Goal: Task Accomplishment & Management: Complete application form

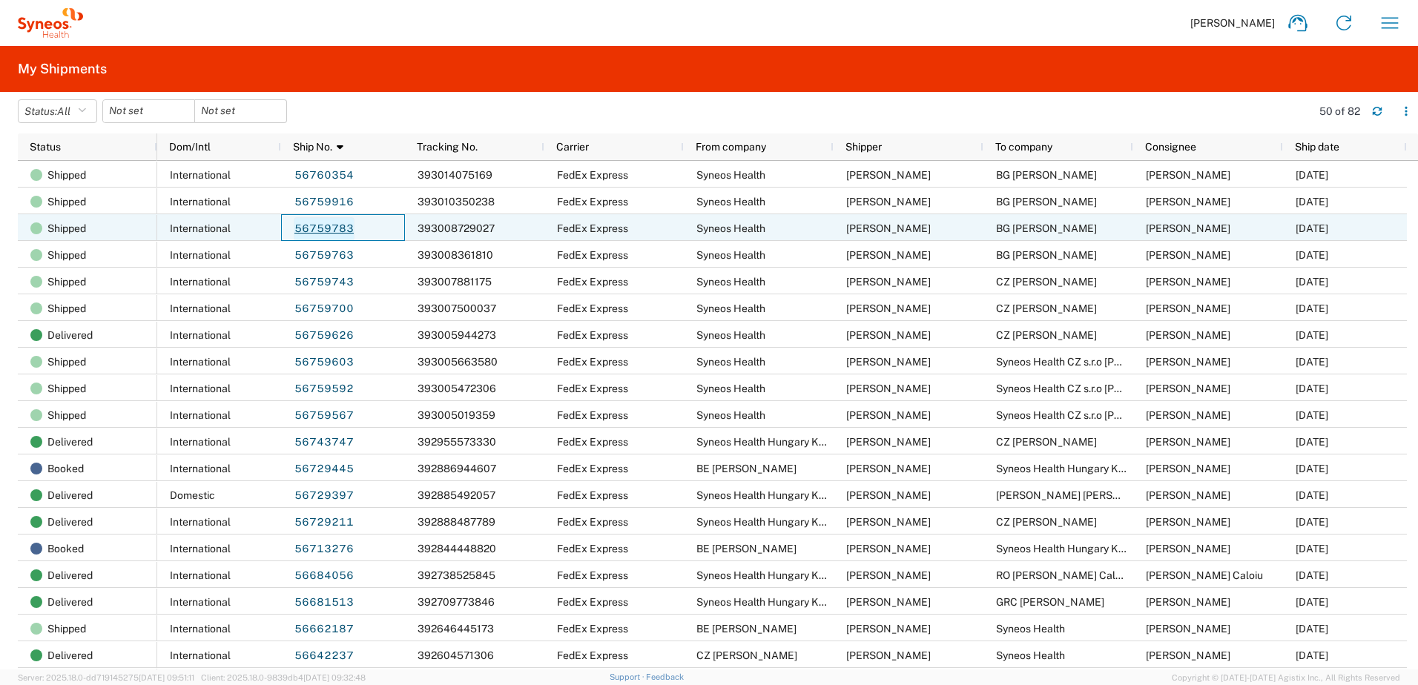
click at [321, 228] on link "56759783" at bounding box center [324, 229] width 61 height 24
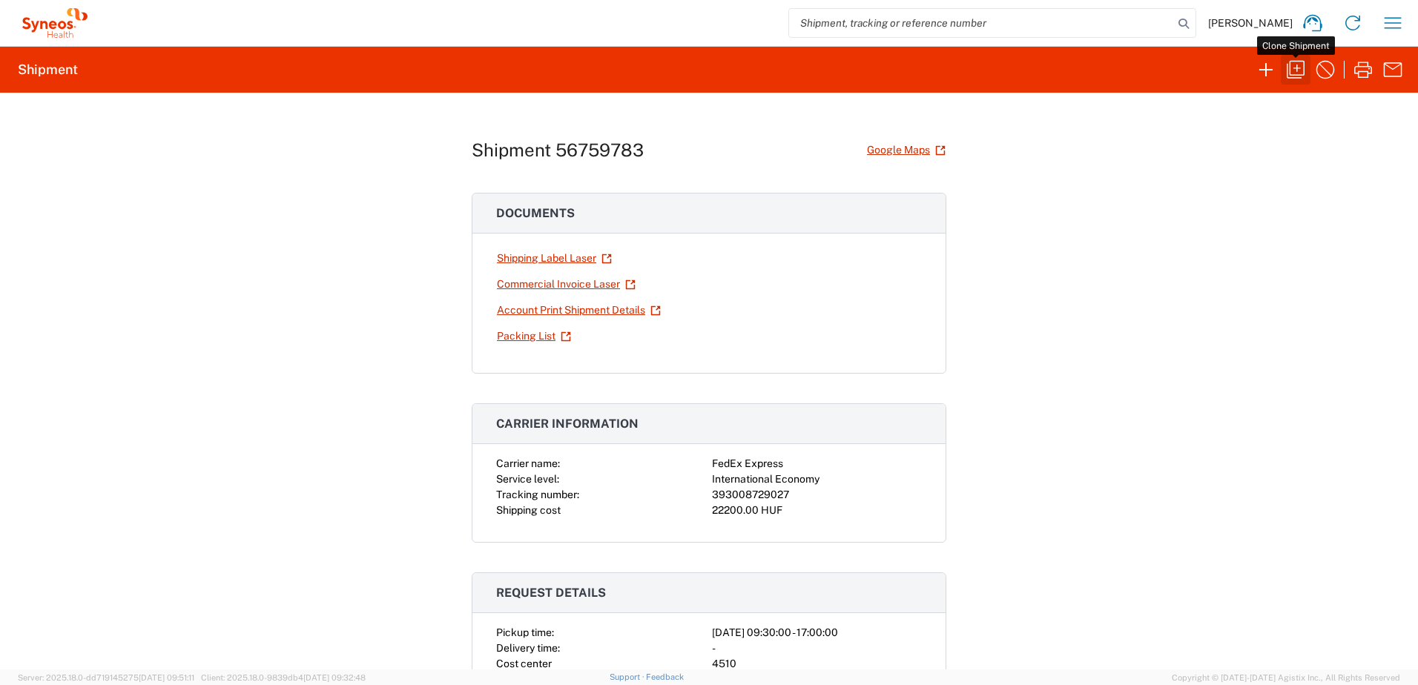
click at [1288, 73] on icon "button" at bounding box center [1296, 70] width 24 height 24
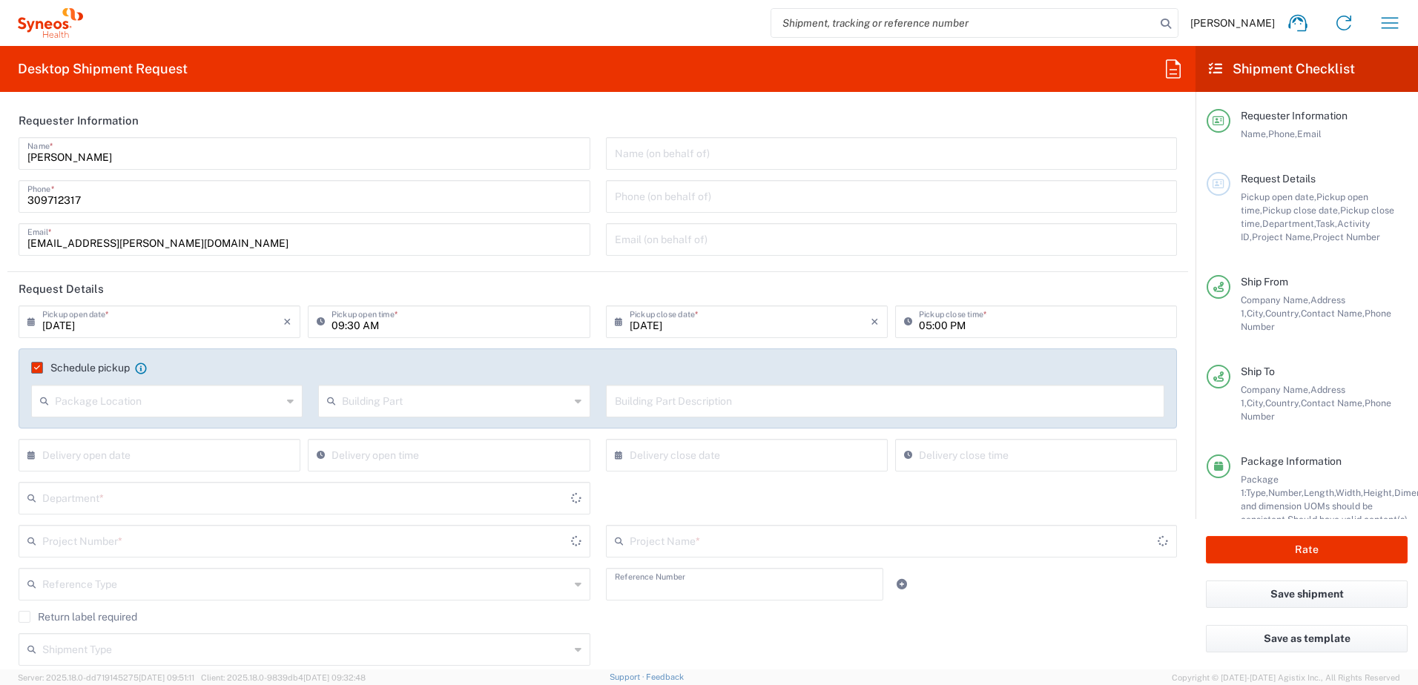
type input "Refresh"
type textarea "[EMAIL_ADDRESS][PERSON_NAME][DOMAIN_NAME], [EMAIL_ADDRESS][DOMAIN_NAME]"
type input "Syneos Health"
type input "Irinyi [PERSON_NAME] 4-20,B building"
type input "2nd floor"
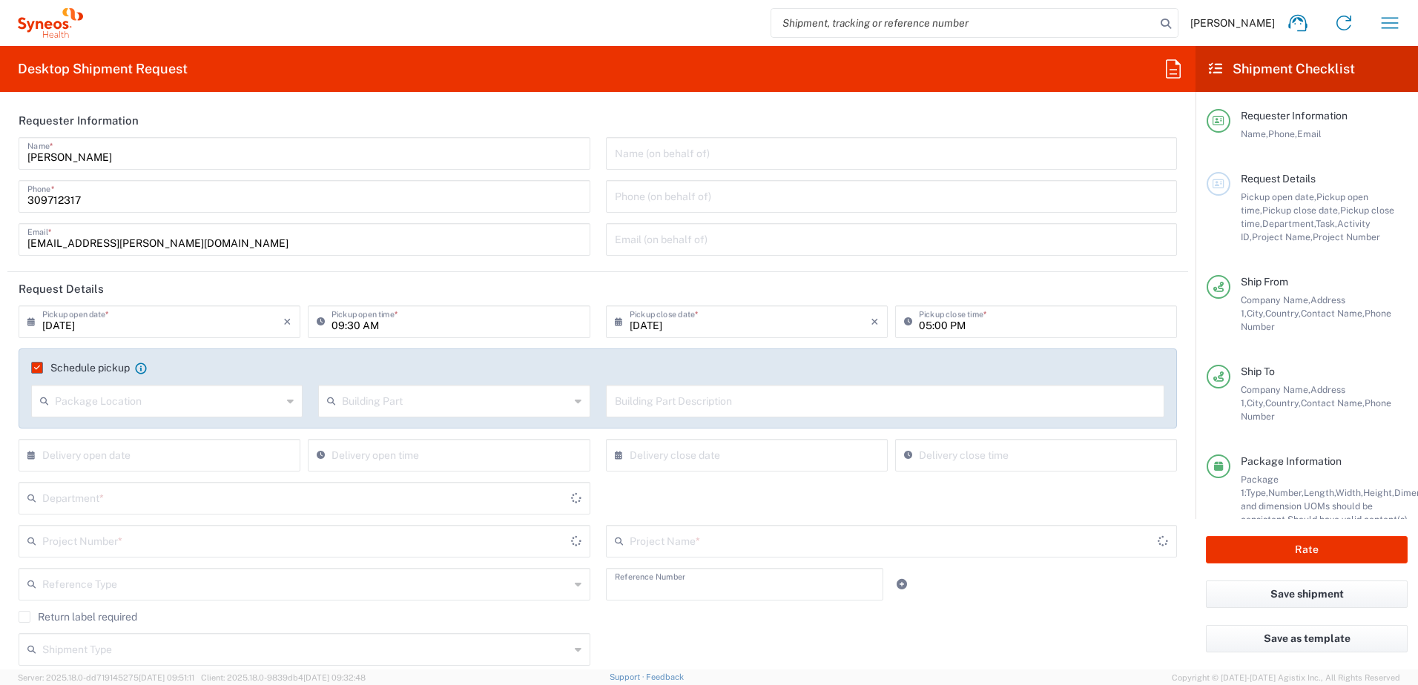
type input "[GEOGRAPHIC_DATA]"
type input "1117"
type input "[PERSON_NAME]"
type input "309712317"
type input "[EMAIL_ADDRESS][PERSON_NAME][DOMAIN_NAME]"
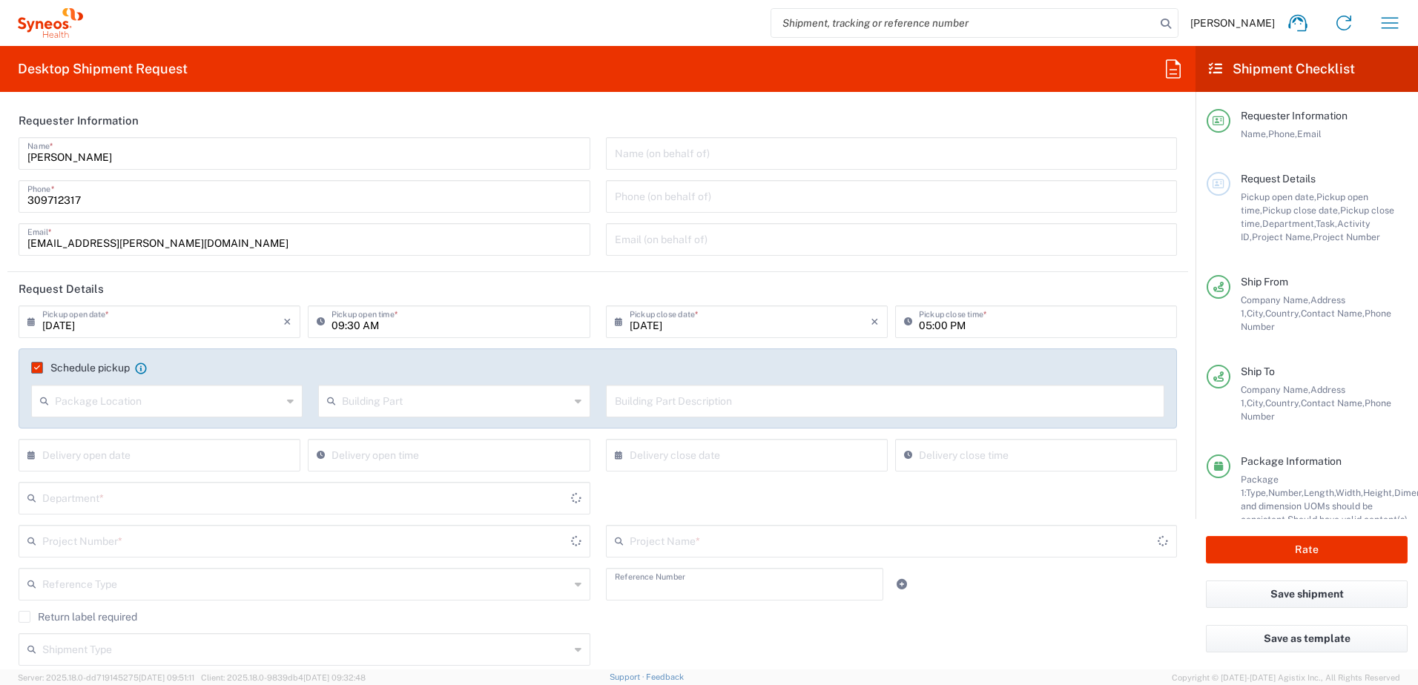
type input "BG [PERSON_NAME]"
type input "Ovcha kupel 414, ent E apt 10"
type input "Sofia"
type input "[GEOGRAPHIC_DATA]"
type input "1632"
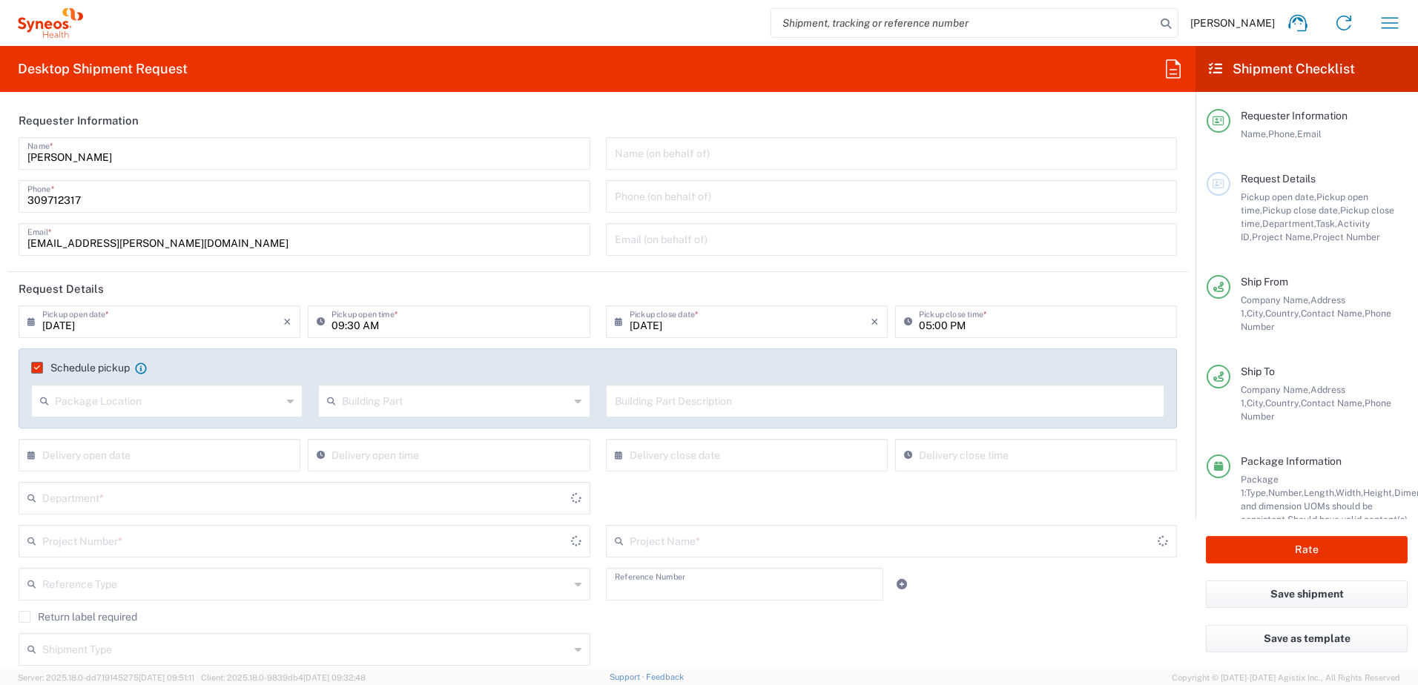
type input "[PERSON_NAME]"
type input "359894734735"
type input "Sender/Shipper"
type input "Repair/Warranty"
type input "Sender/Shipper"
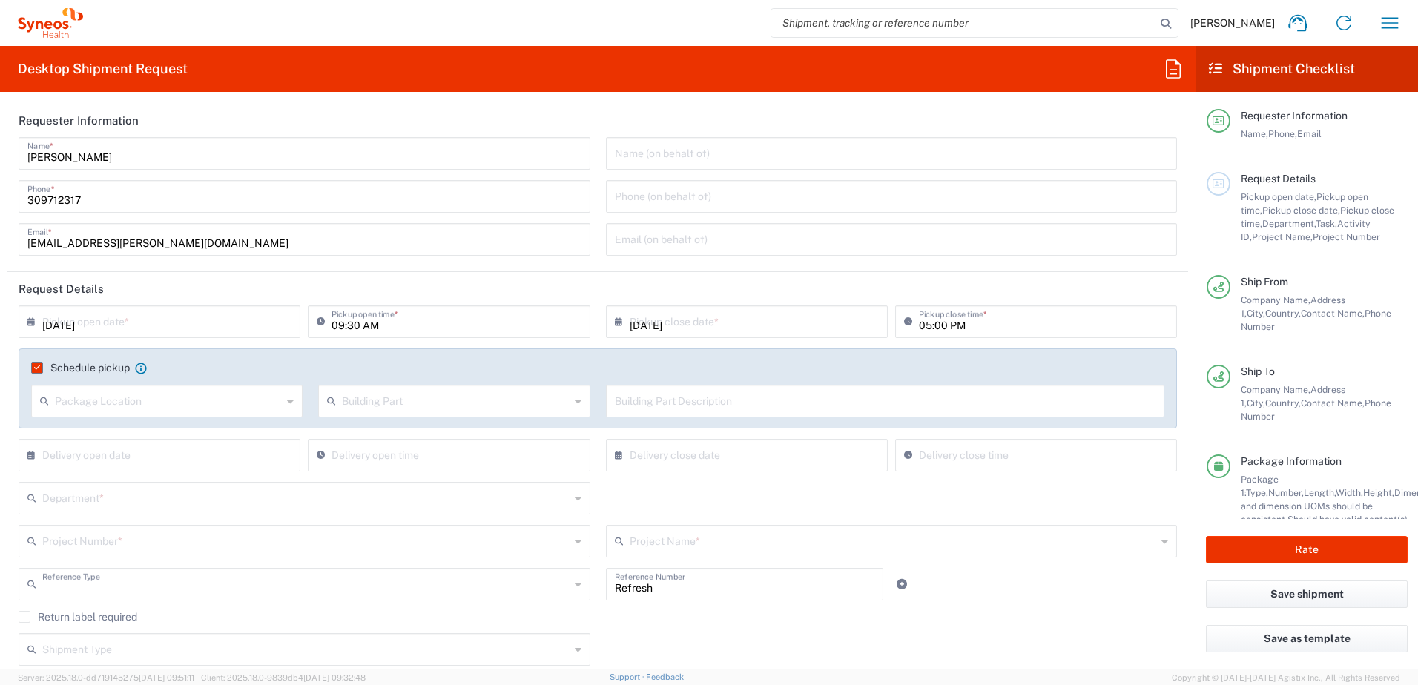
type input "Task"
type input "[GEOGRAPHIC_DATA]"
type input "Delivery Duty Paid"
type input "Your Packaging"
type input "Syneos Health Hungary Kft."
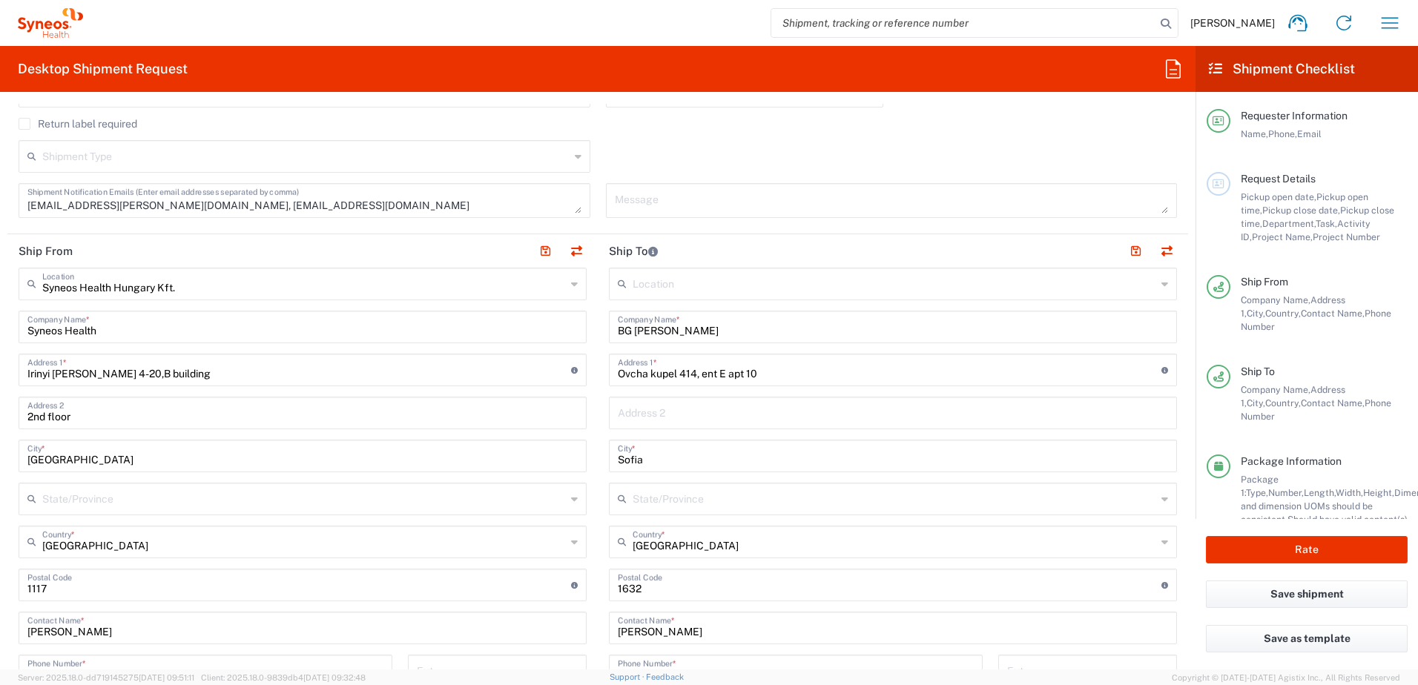
scroll to position [495, 0]
drag, startPoint x: 631, startPoint y: 328, endPoint x: 800, endPoint y: 328, distance: 169.1
click at [800, 328] on input "BG [PERSON_NAME]" at bounding box center [893, 325] width 550 height 26
paste input "[PERSON_NAME]"
type input "BG [PERSON_NAME]"
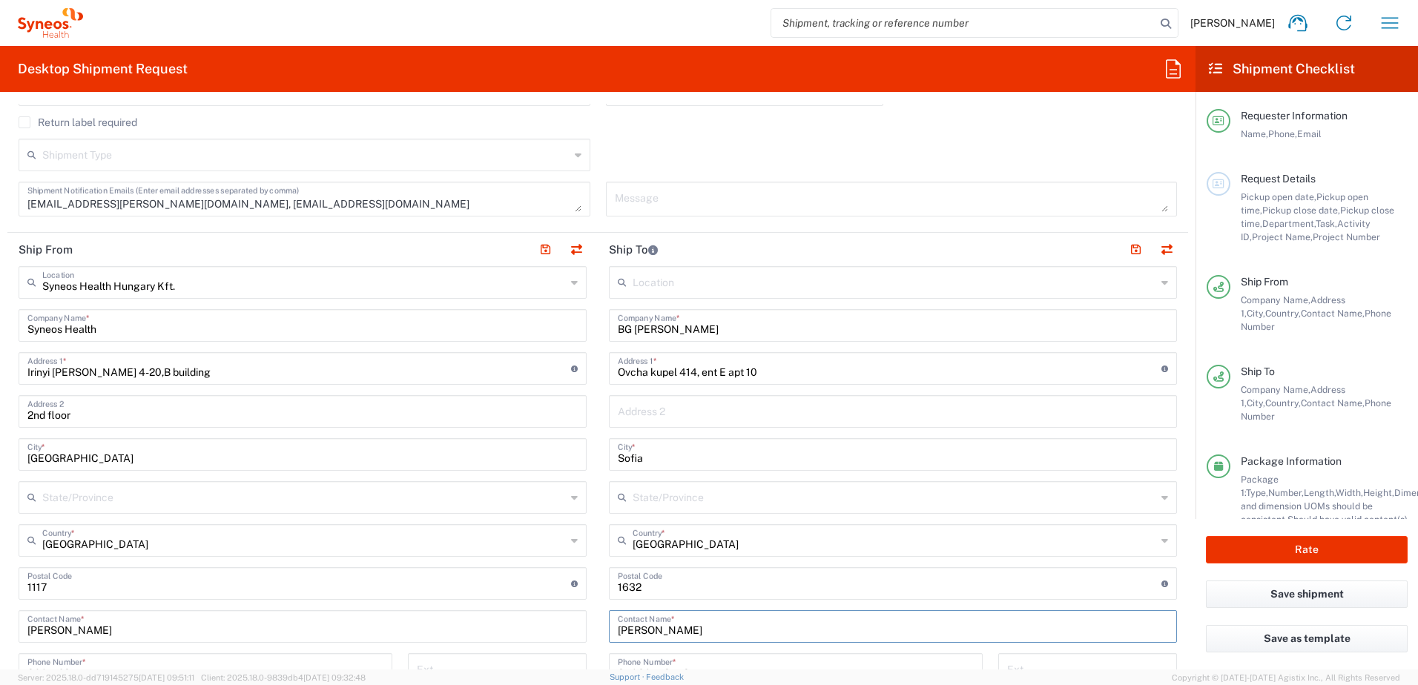
drag, startPoint x: 708, startPoint y: 628, endPoint x: 559, endPoint y: 634, distance: 148.5
click at [561, 633] on div "Ship From Syneos Health [GEOGRAPHIC_DATA] Kft. Location Syneos Health [GEOGRAPH…" at bounding box center [597, 607] width 1181 height 748
paste input "[PERSON_NAME]"
type input "[PERSON_NAME]"
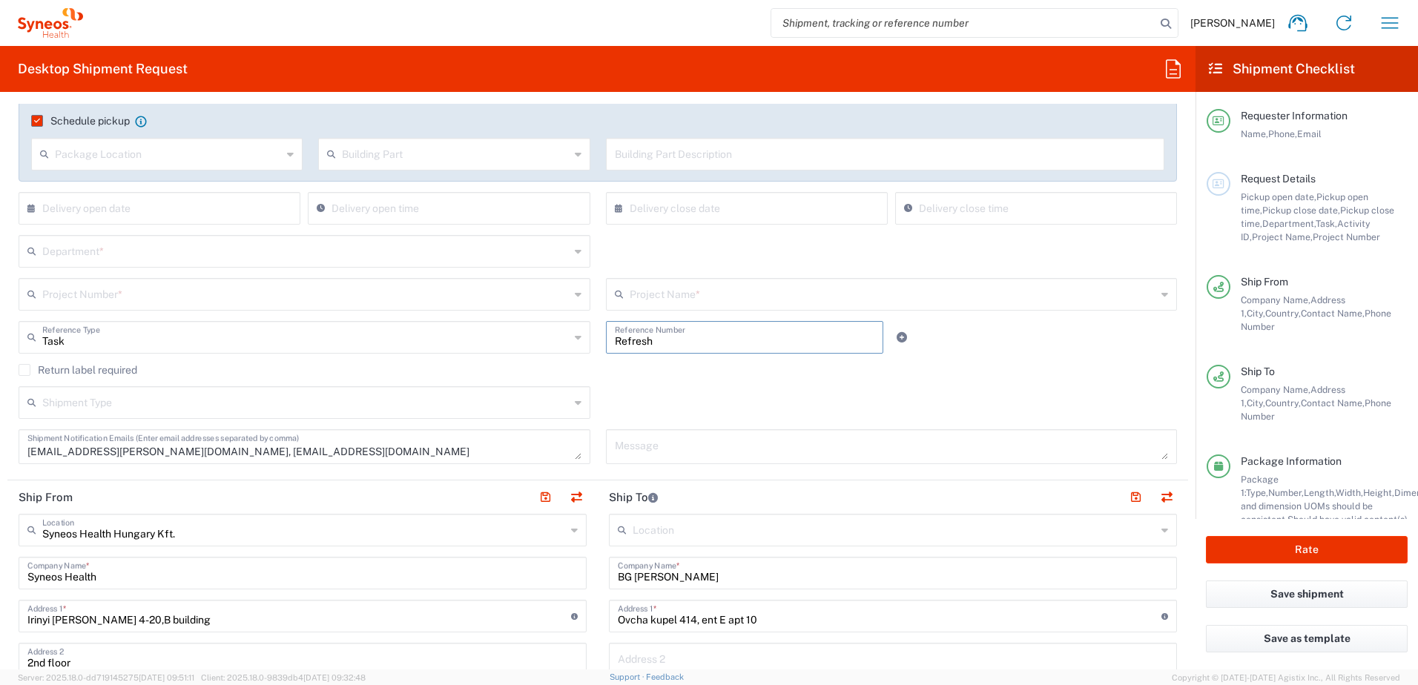
drag, startPoint x: 660, startPoint y: 346, endPoint x: 602, endPoint y: 409, distance: 86.1
click at [547, 344] on div "Task Reference Type Task Account Type Activity ID Airline Appointment Number AS…" at bounding box center [598, 342] width 1174 height 43
paste input "SCTASK2711360"
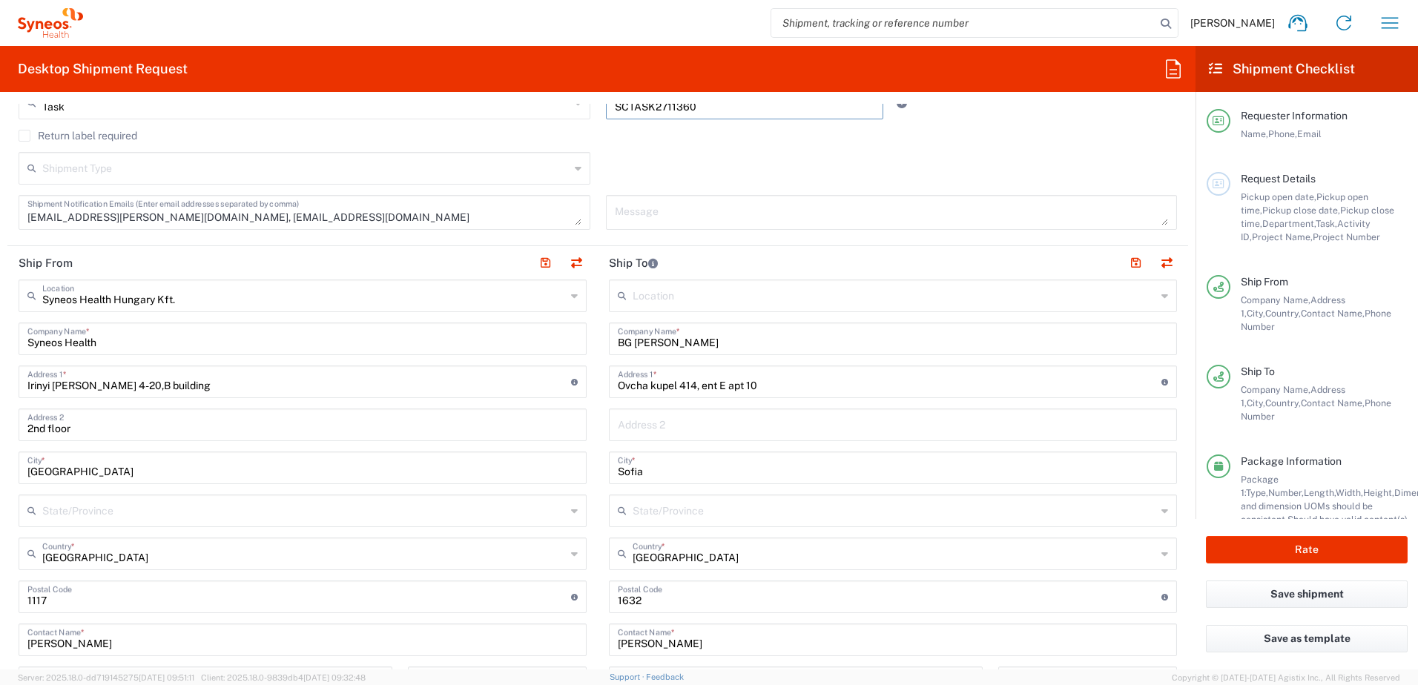
scroll to position [495, 0]
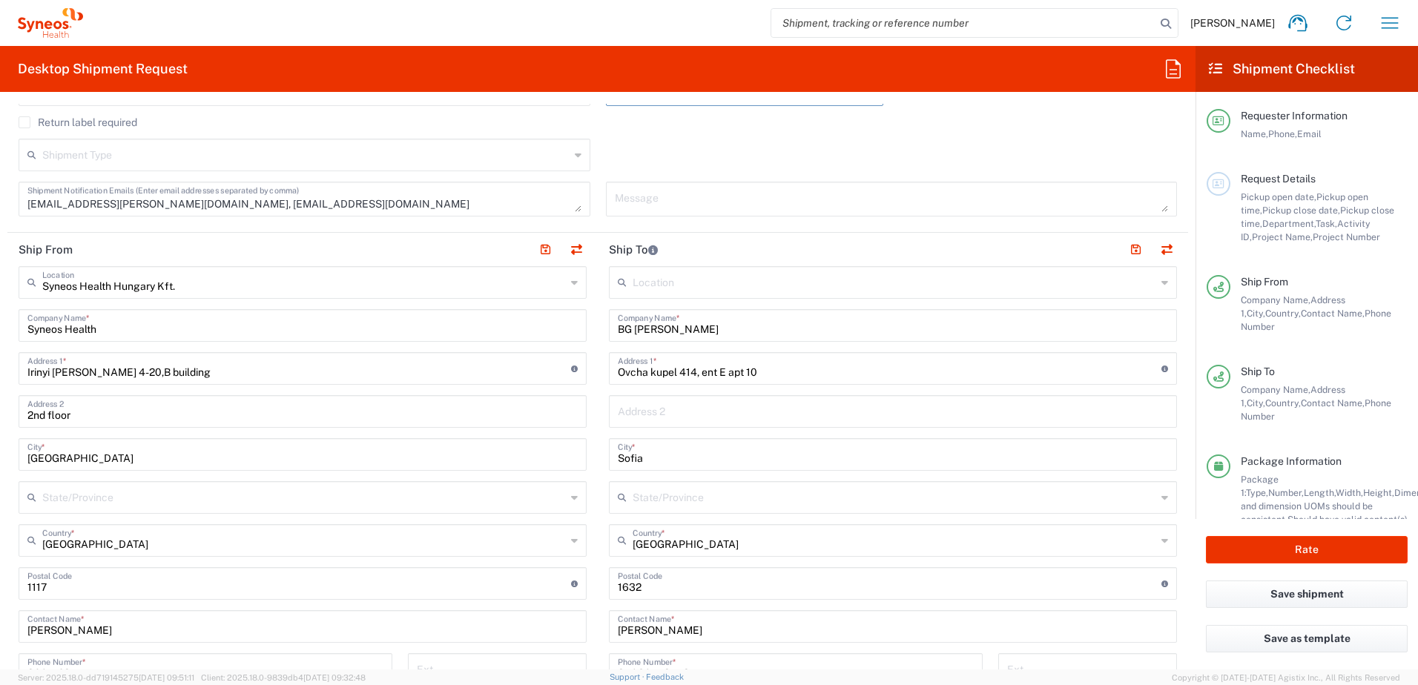
type input "SCTASK2711360"
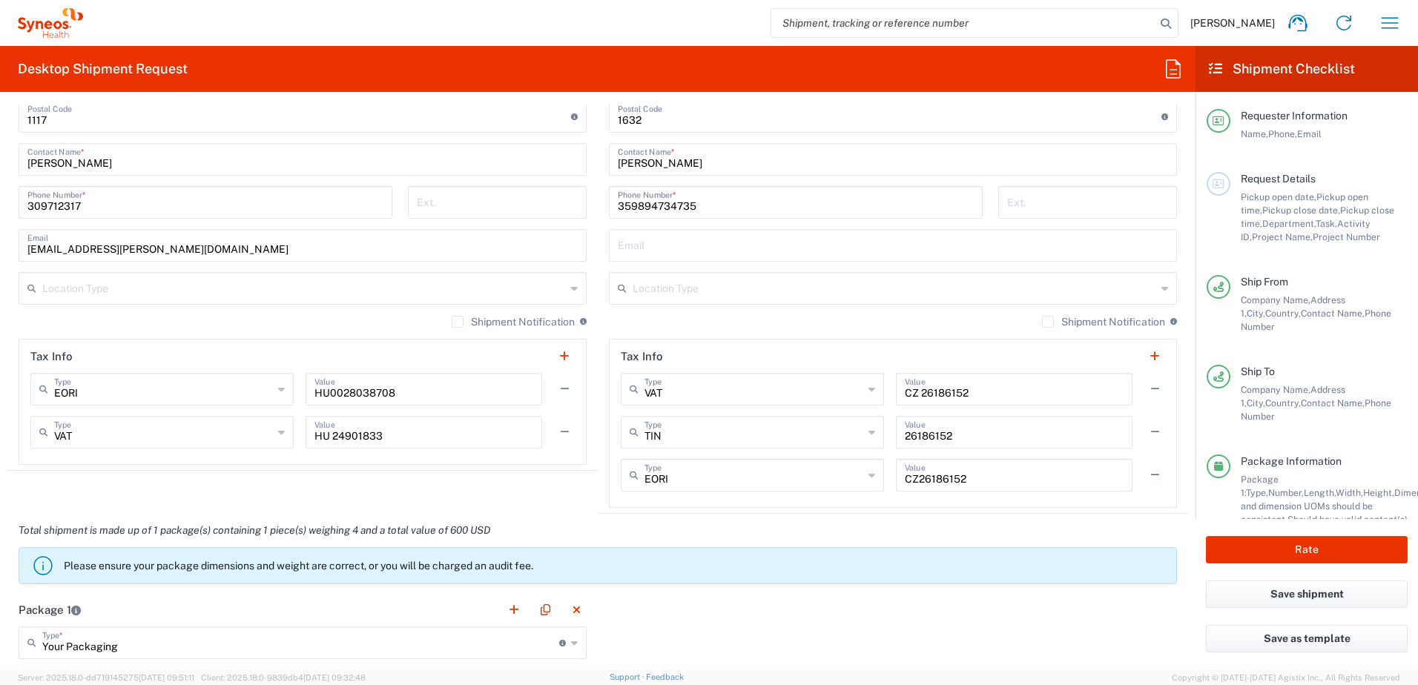
scroll to position [989, 0]
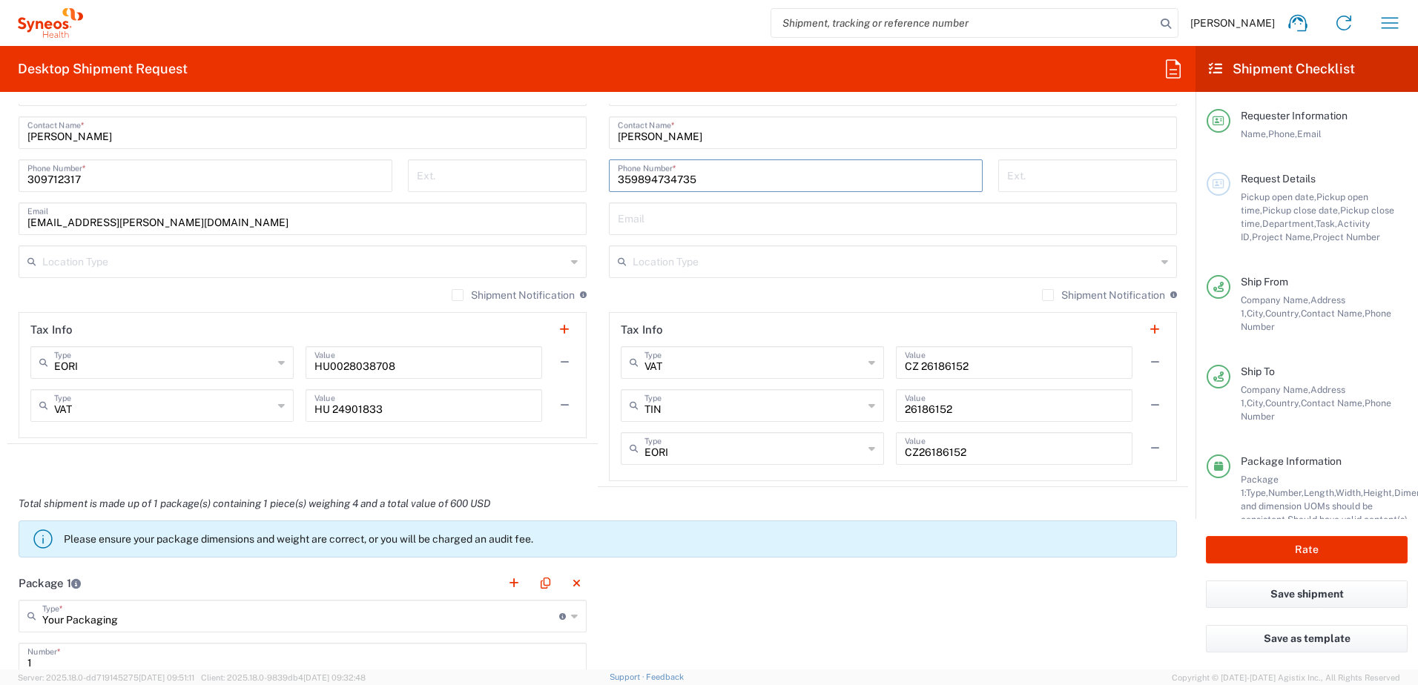
drag, startPoint x: 707, startPoint y: 184, endPoint x: 553, endPoint y: 182, distance: 153.6
click at [553, 182] on div "Ship From Syneos Health [GEOGRAPHIC_DATA] Kft. Location Syneos Health [GEOGRAPH…" at bounding box center [597, 113] width 1181 height 748
paste input "886 910 390"
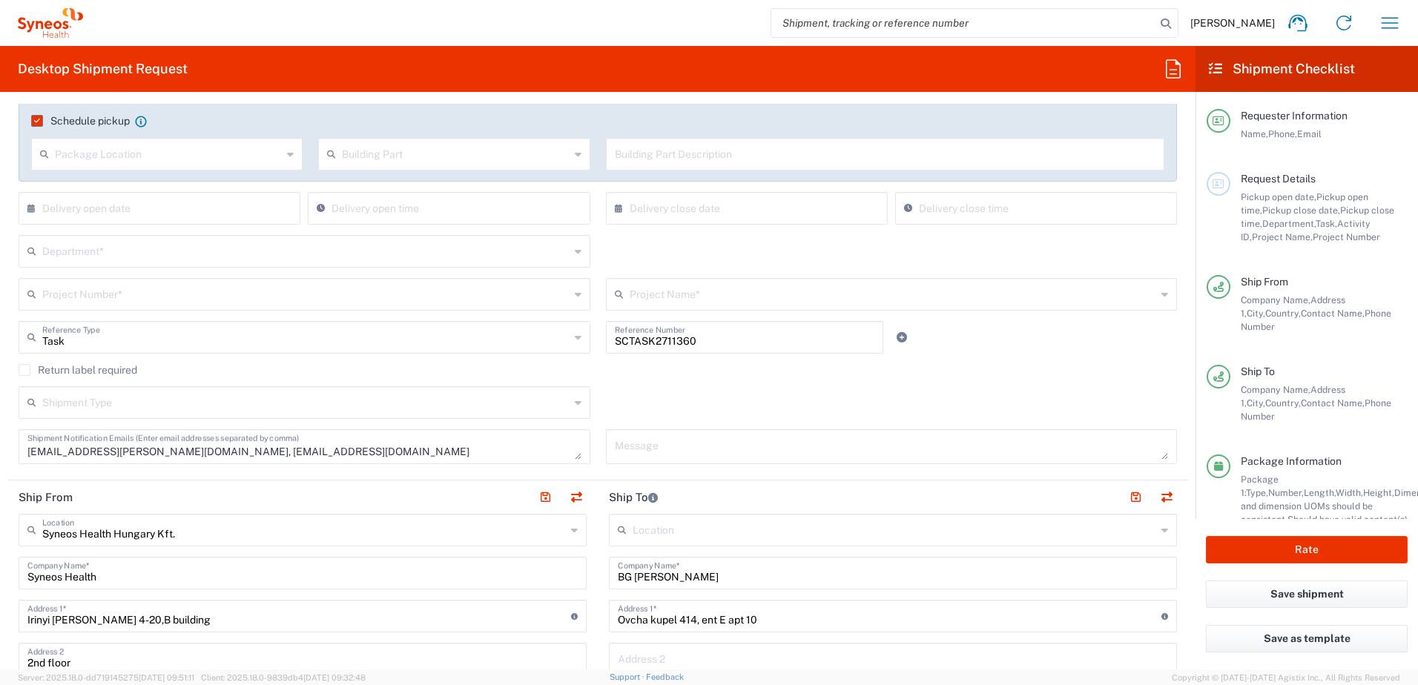
type input "359 886 910 390"
click at [157, 248] on input "text" at bounding box center [305, 250] width 527 height 26
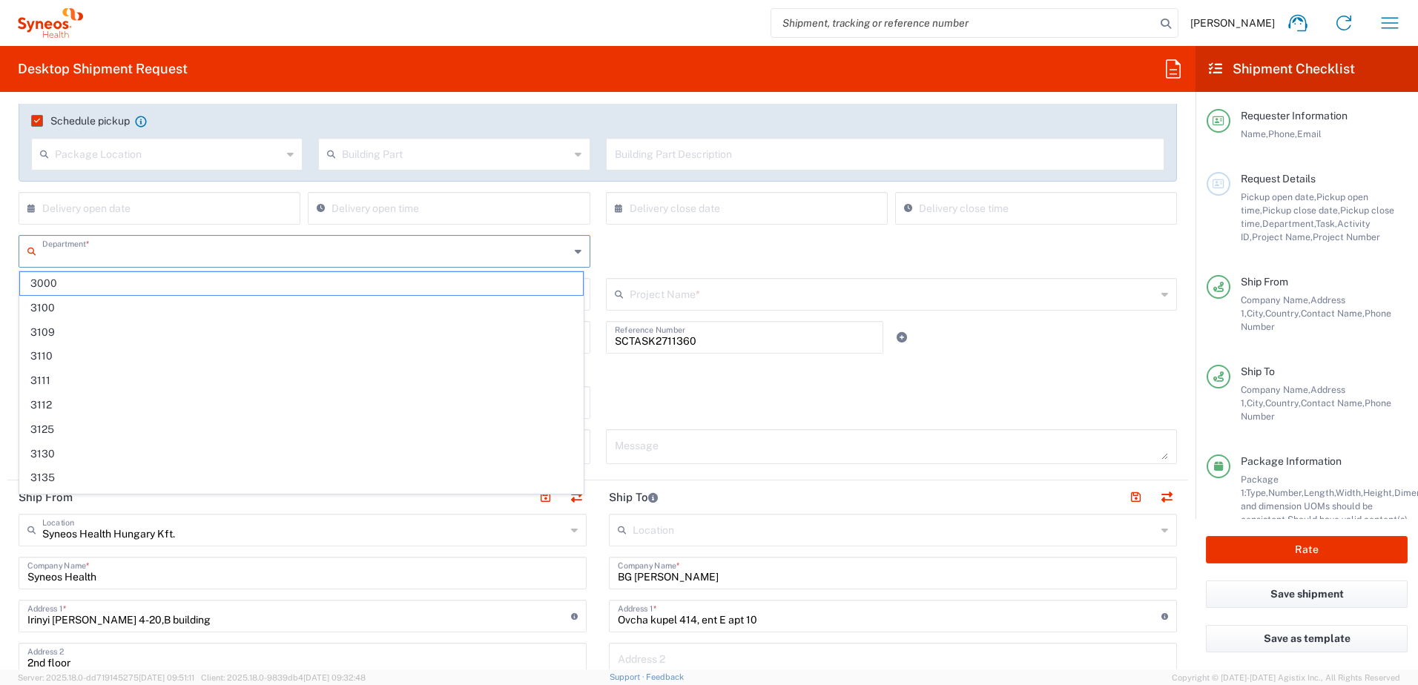
paste input "4510"
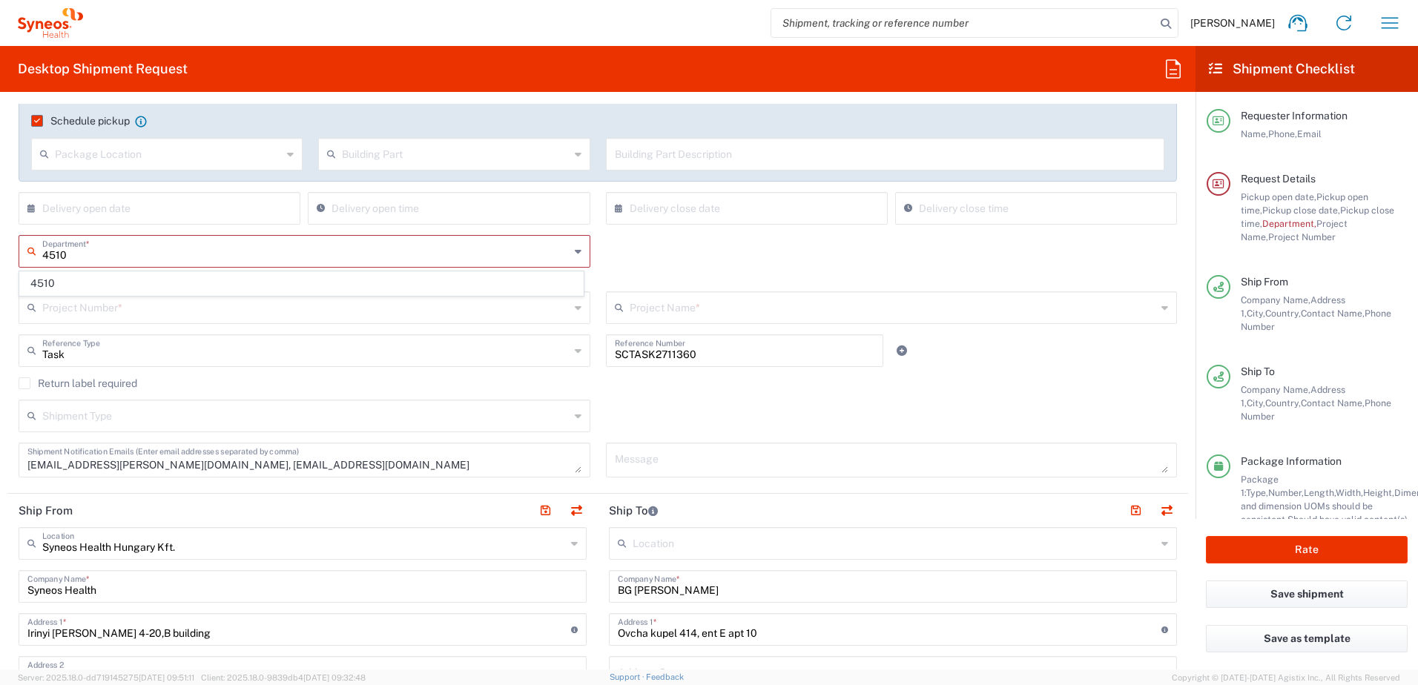
type input "4510"
click at [185, 283] on span "4510" at bounding box center [301, 283] width 563 height 23
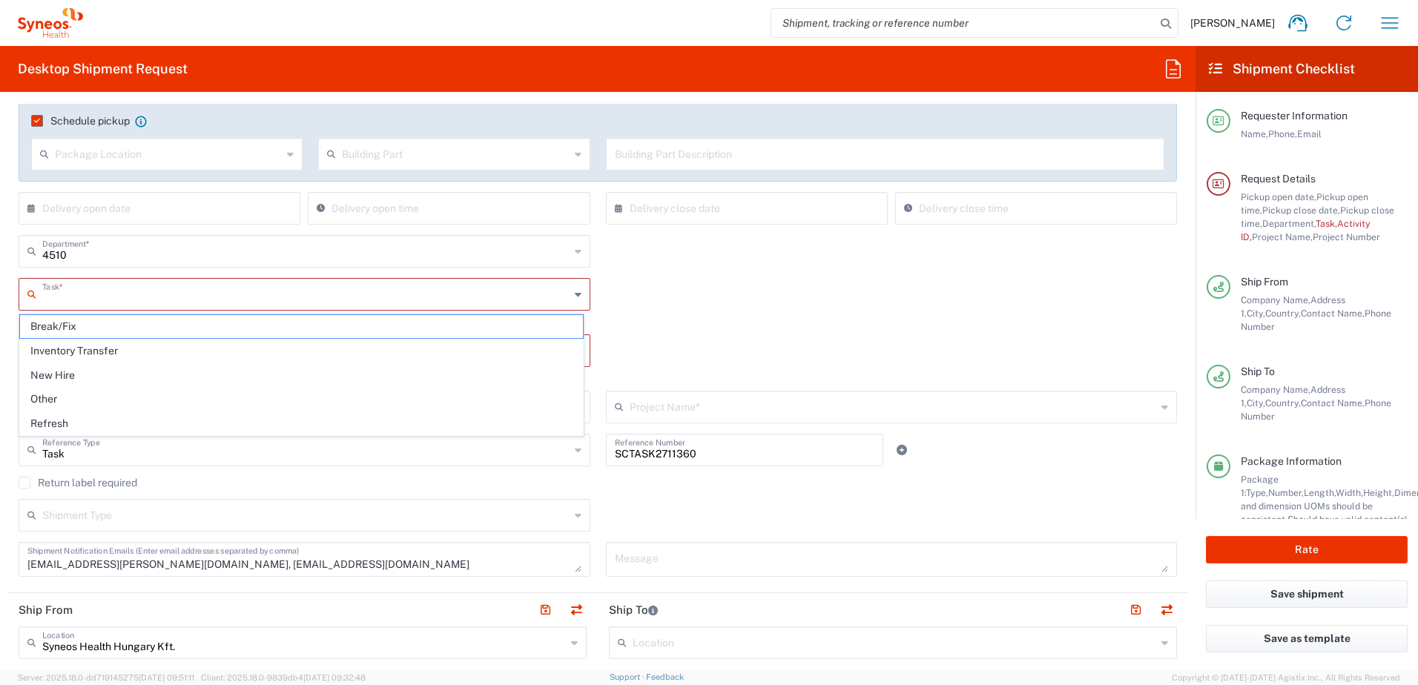
click at [182, 292] on input "text" at bounding box center [305, 293] width 527 height 26
click at [144, 424] on span "Refresh" at bounding box center [301, 423] width 563 height 23
type input "Refresh"
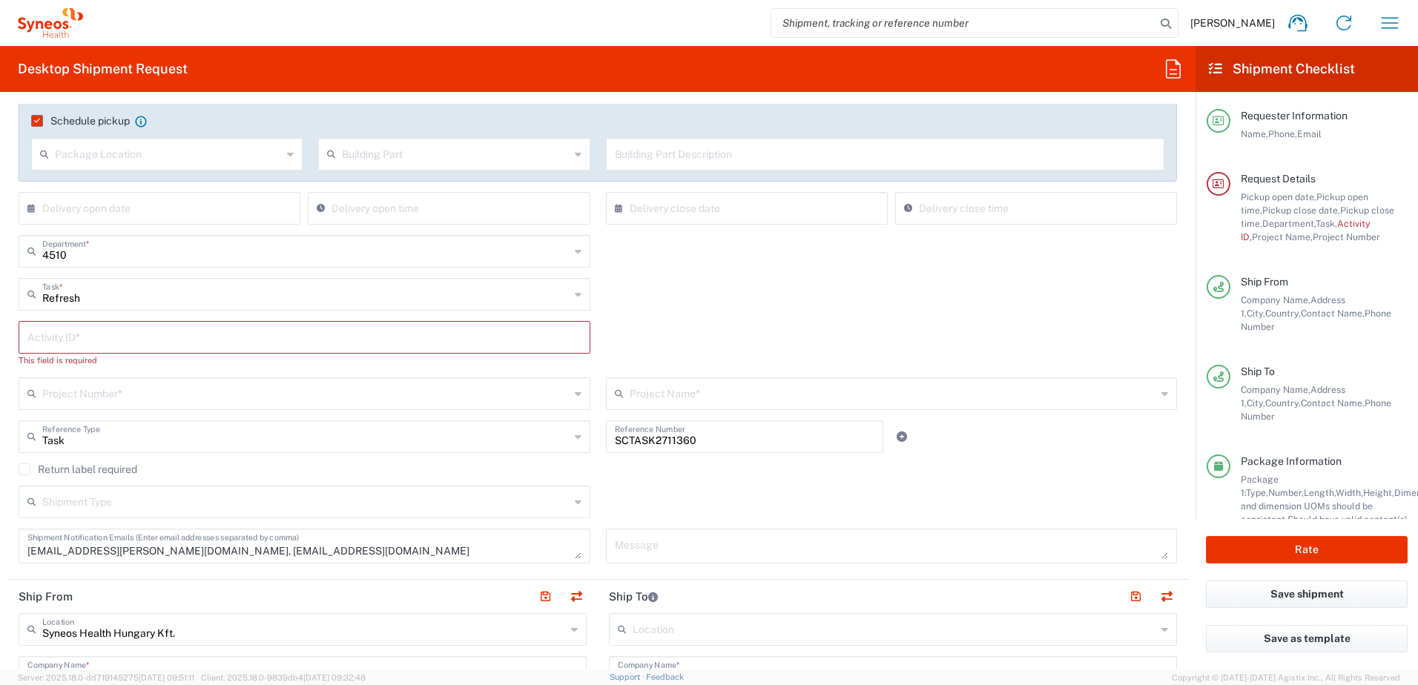
click at [177, 337] on input "text" at bounding box center [304, 336] width 554 height 26
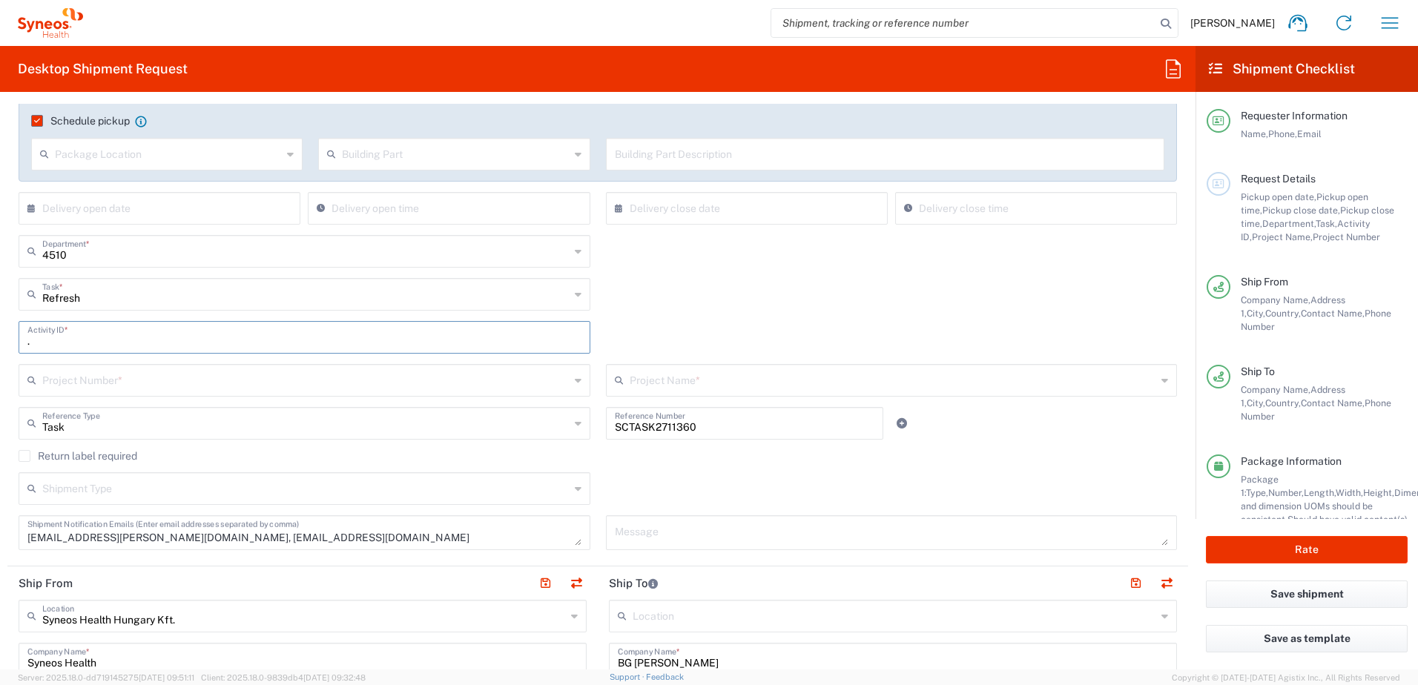
type input "."
click at [172, 383] on input "text" at bounding box center [305, 379] width 527 height 26
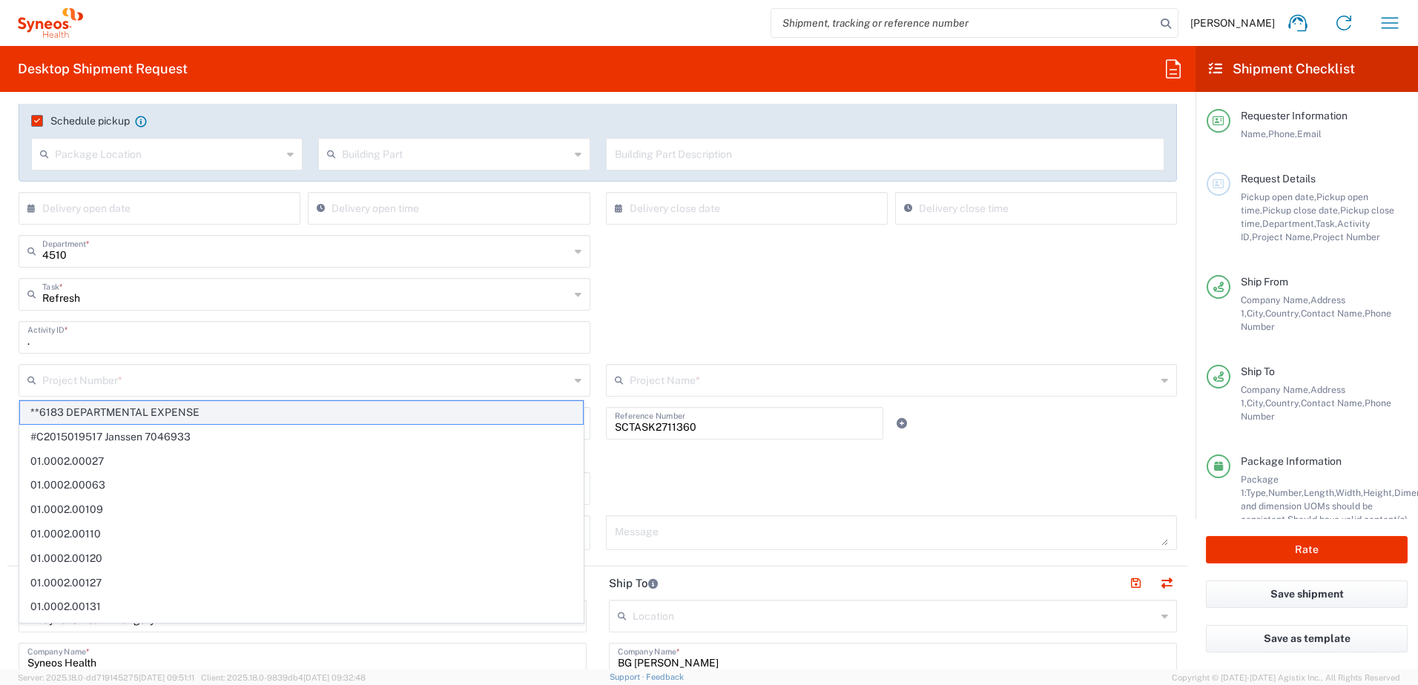
click at [162, 418] on span "**6183 DEPARTMENTAL EXPENSE" at bounding box center [301, 412] width 563 height 23
type input "**6183 DEPARTMENTAL EXPENSE"
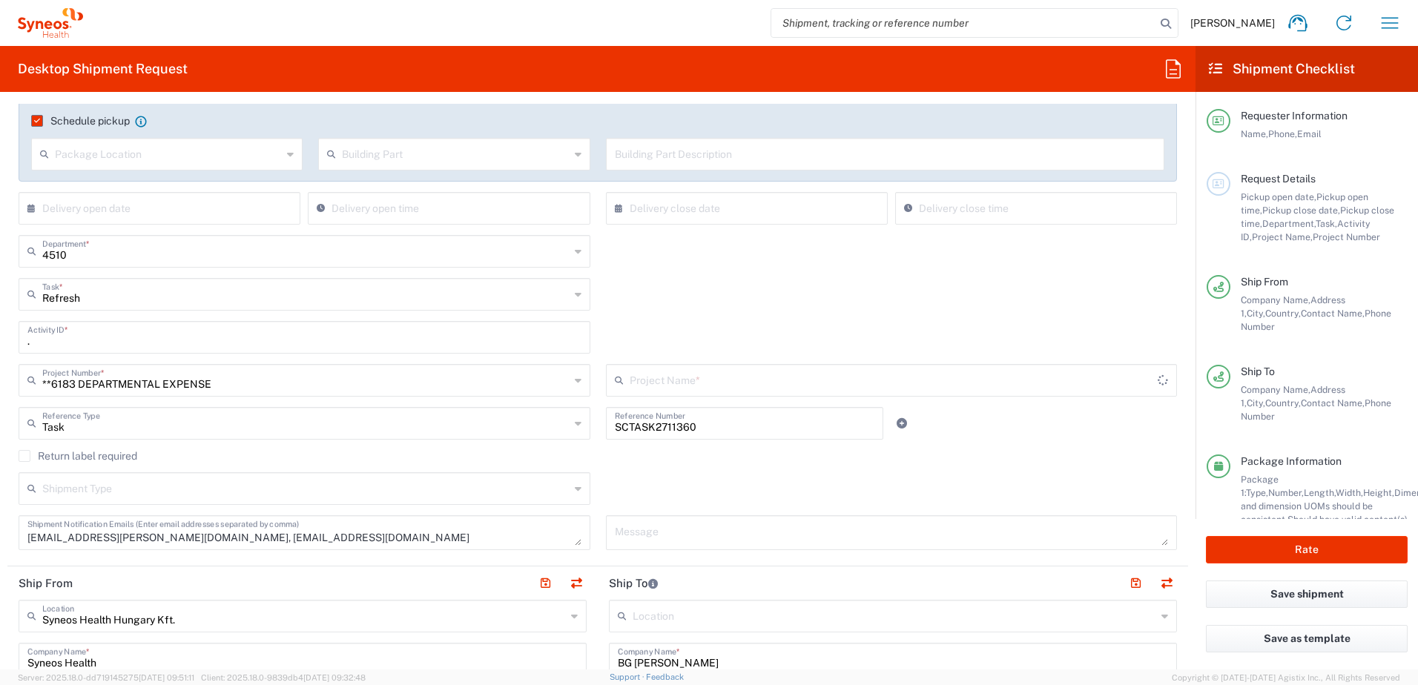
type input "6183"
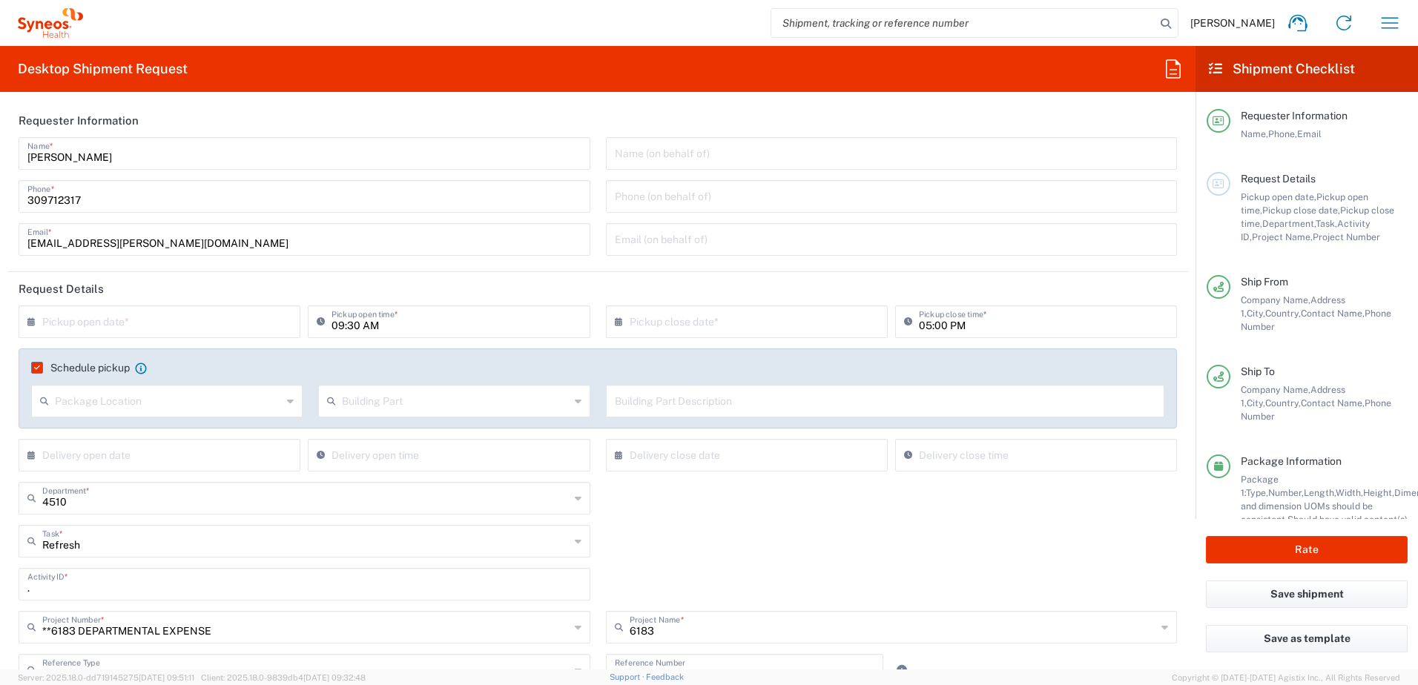
click at [208, 321] on input "text" at bounding box center [162, 321] width 241 height 26
click at [207, 411] on span "12" at bounding box center [205, 414] width 21 height 21
type input "[DATE]"
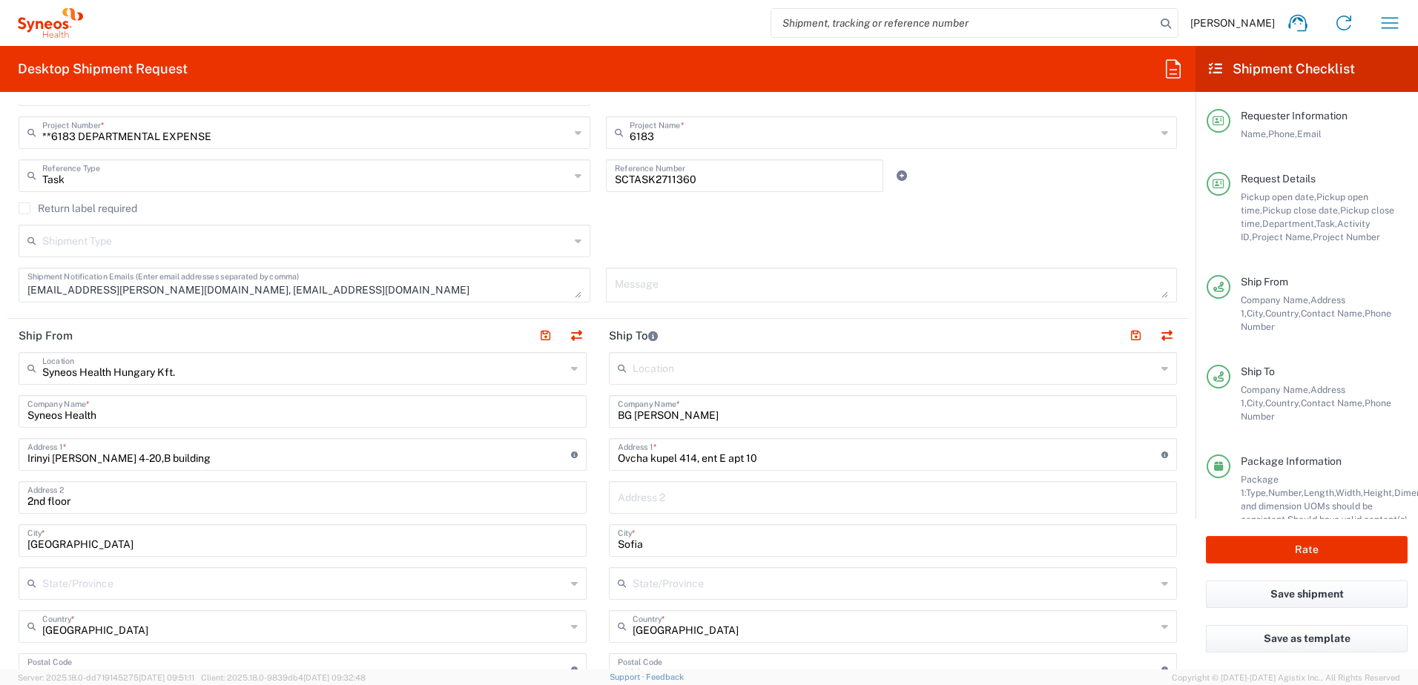
scroll to position [742, 0]
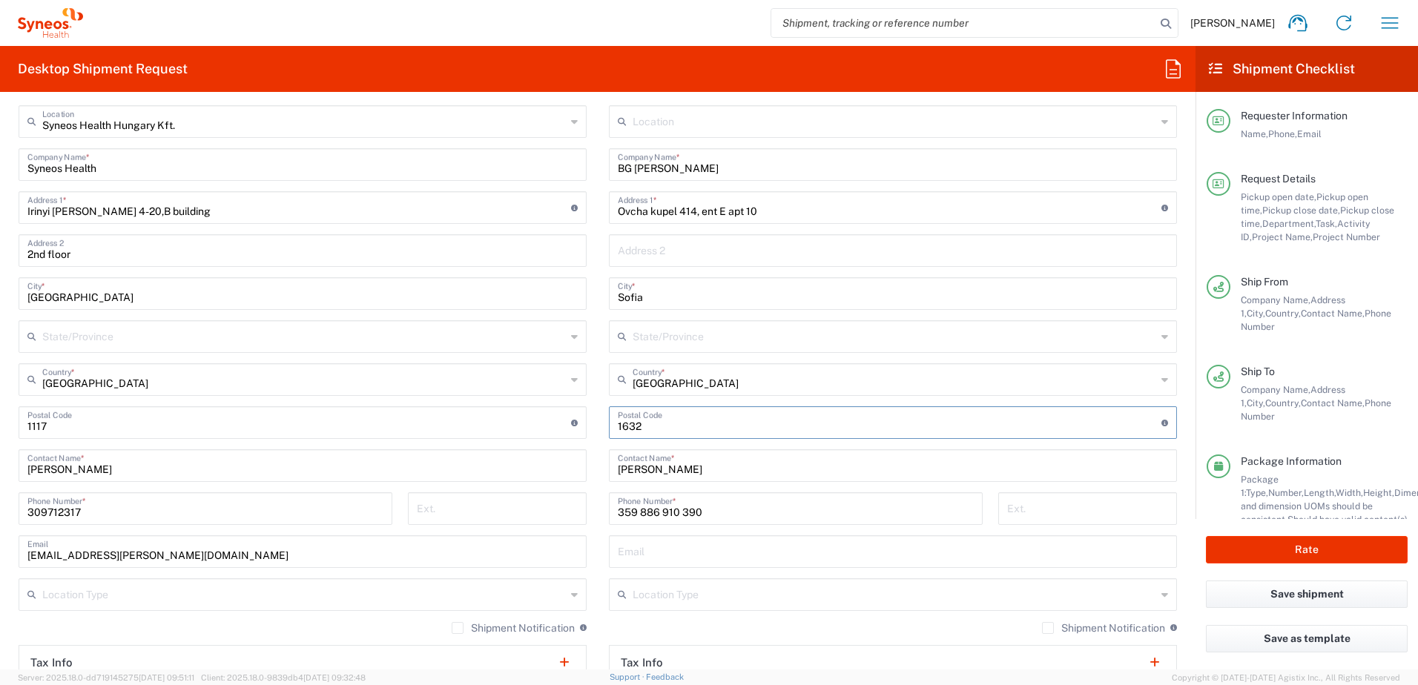
drag, startPoint x: 641, startPoint y: 425, endPoint x: 587, endPoint y: 416, distance: 54.1
click at [598, 421] on main "Location [PERSON_NAME] LLC-[GEOGRAPHIC_DATA] [GEOGRAPHIC_DATA] [GEOGRAPHIC_DATA…" at bounding box center [893, 459] width 590 height 709
type input "1700"
drag, startPoint x: 760, startPoint y: 210, endPoint x: 587, endPoint y: 212, distance: 172.1
click at [588, 212] on div "Ship From Syneos Health [GEOGRAPHIC_DATA] Kft. Location Syneos Health [GEOGRAPH…" at bounding box center [597, 446] width 1181 height 748
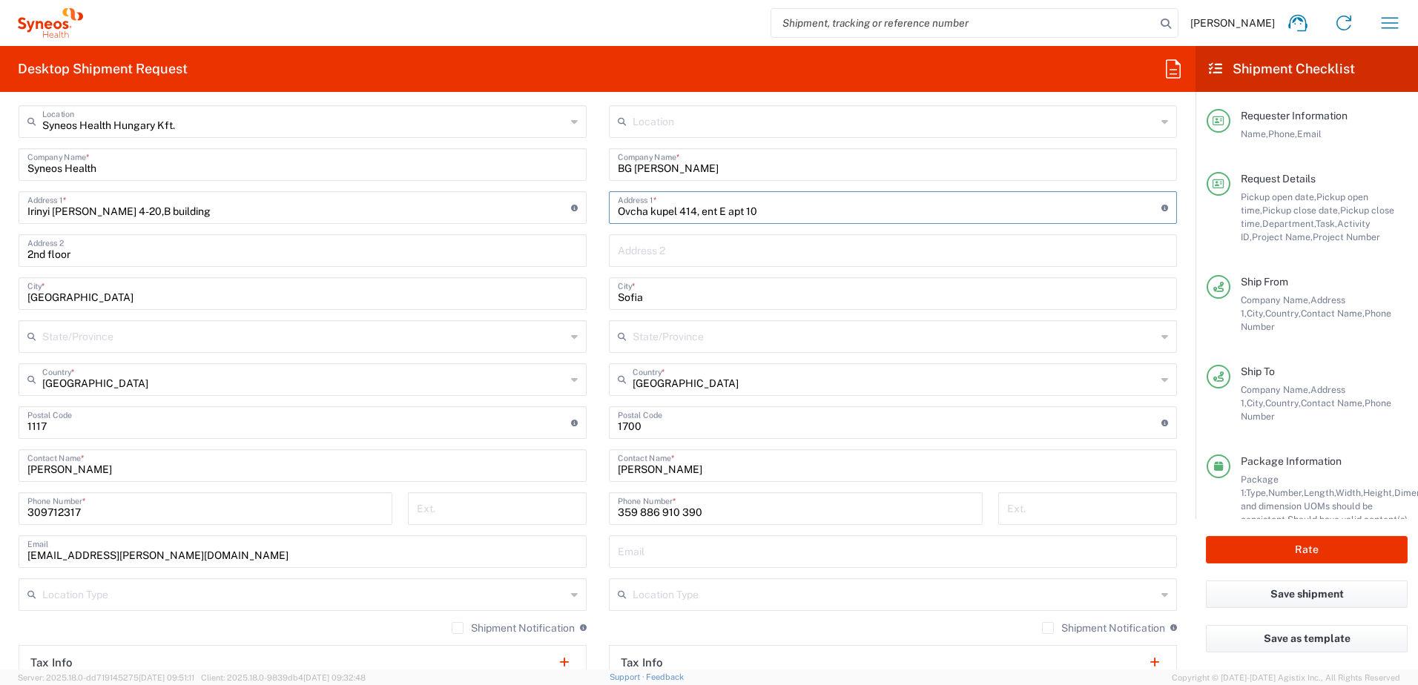
paste input "[STREET_ADDRESS][PERSON_NAME] Studentski grad"
type input "[STREET_ADDRESS][PERSON_NAME] Studentski grad"
click at [598, 259] on main "Location [PERSON_NAME] LLC-[GEOGRAPHIC_DATA] [GEOGRAPHIC_DATA] [GEOGRAPHIC_DATA…" at bounding box center [893, 459] width 590 height 709
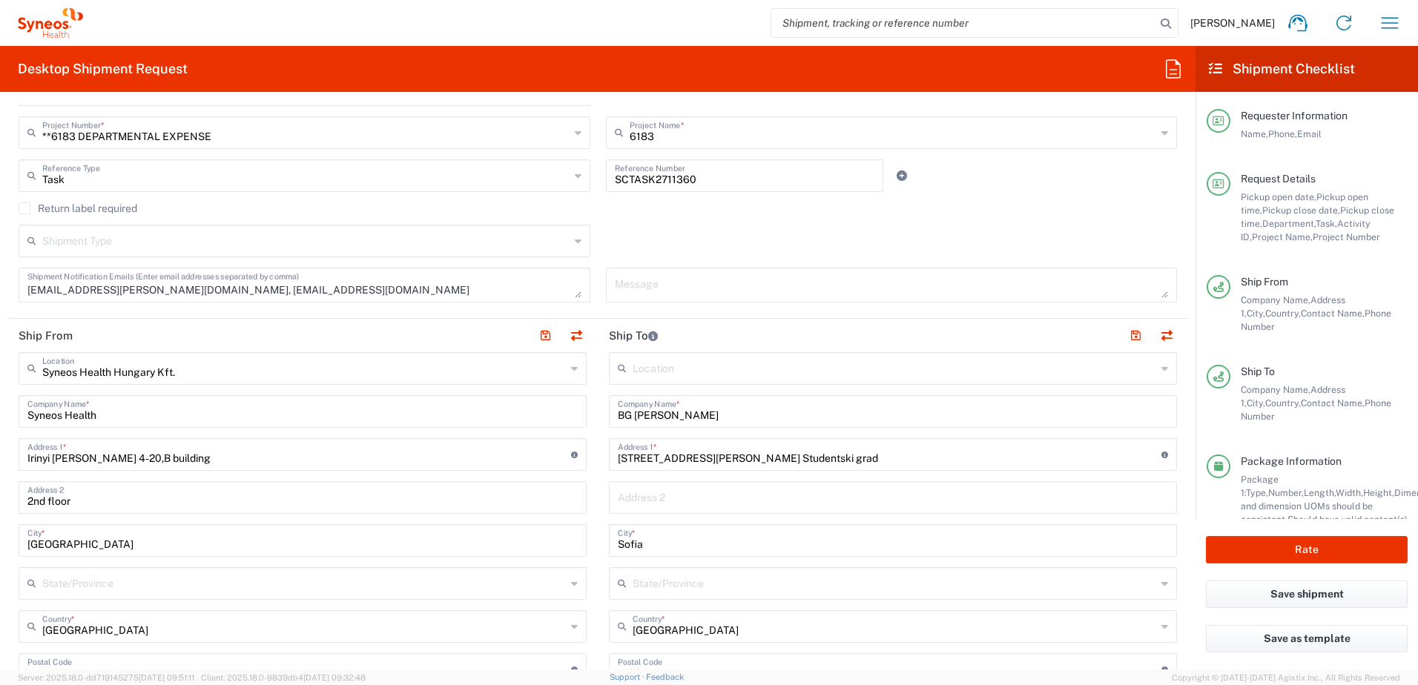
scroll to position [115, 0]
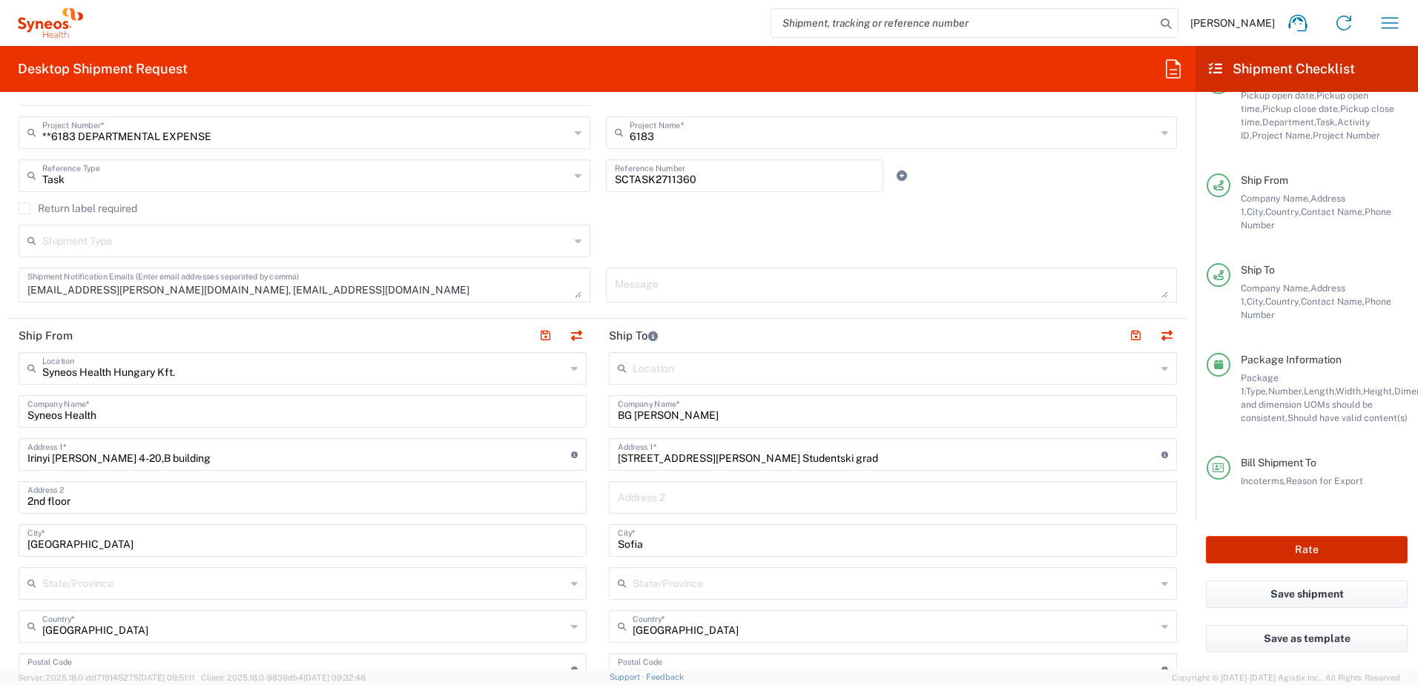
click at [1330, 554] on button "Rate" at bounding box center [1307, 549] width 202 height 27
type input "**6183 DEPARTMENTAL EXPENSE"
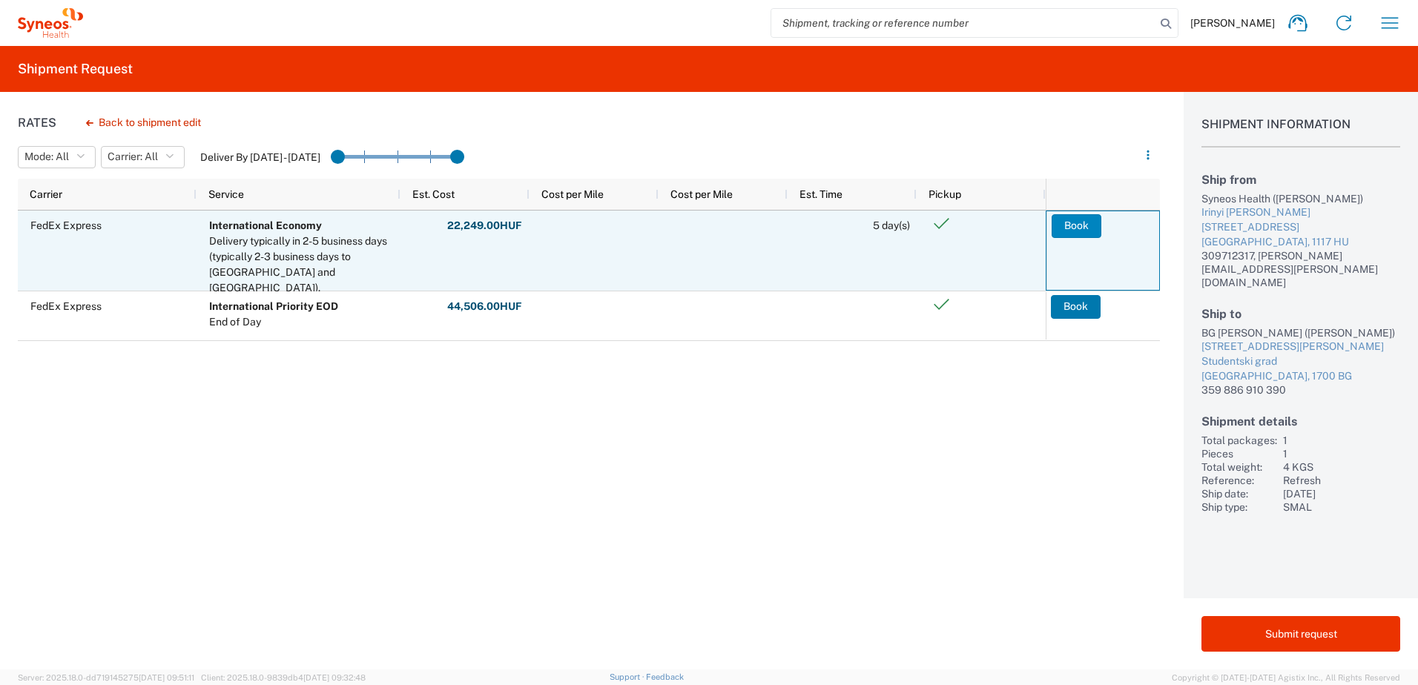
click at [1084, 221] on button "Book" at bounding box center [1077, 226] width 50 height 24
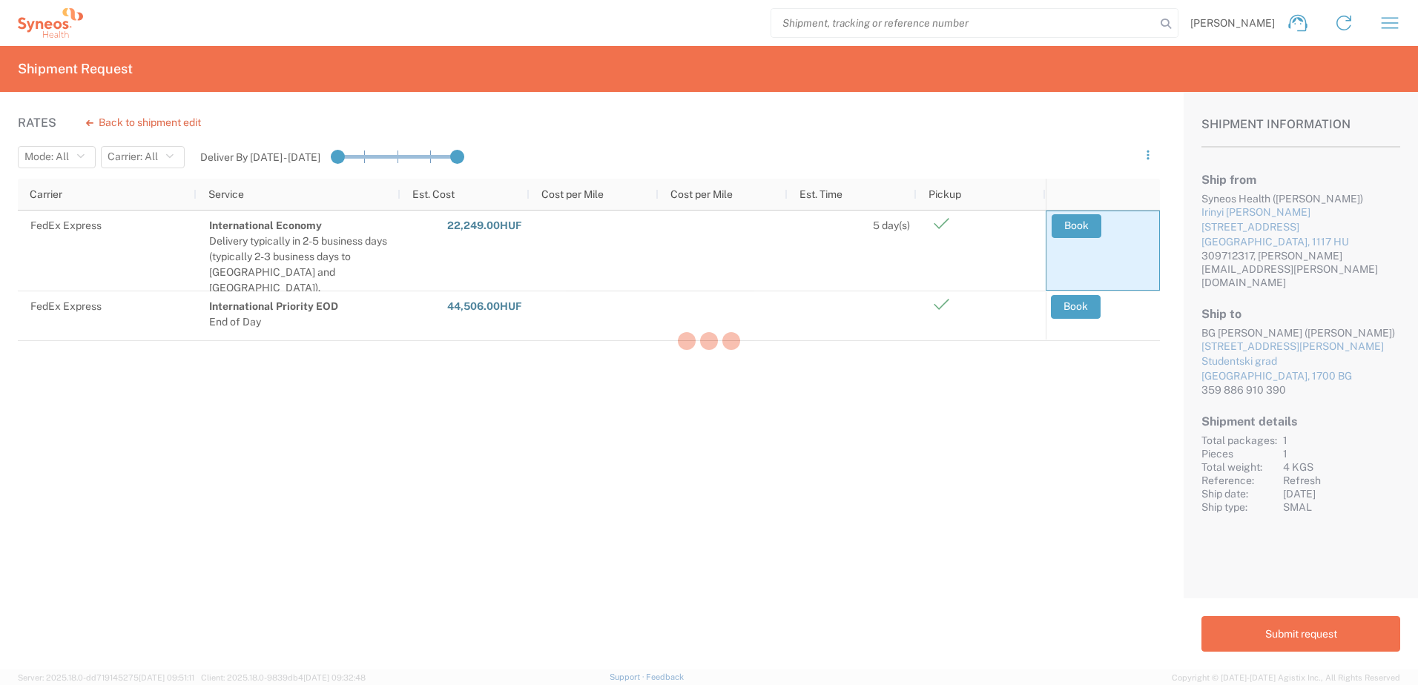
drag, startPoint x: 1002, startPoint y: 641, endPoint x: 1007, endPoint y: 695, distance: 54.4
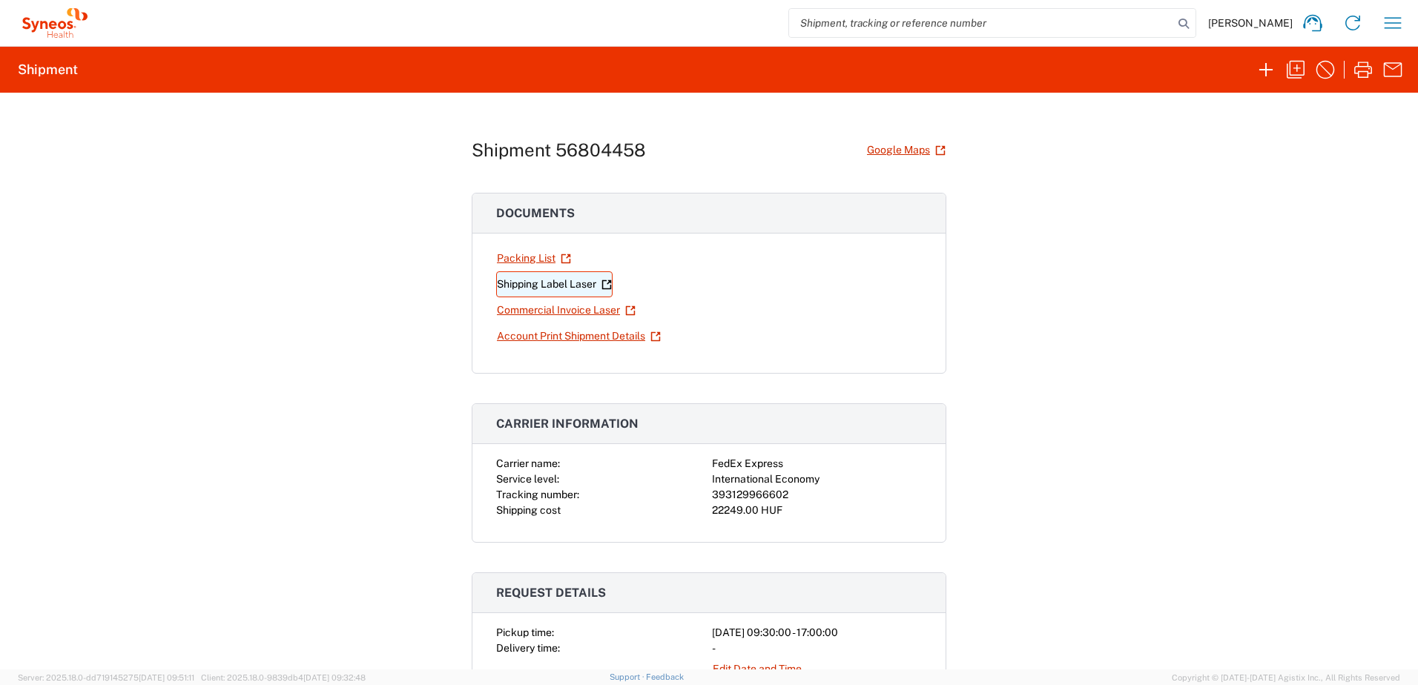
click at [518, 283] on link "Shipping Label Laser" at bounding box center [554, 284] width 116 height 26
drag, startPoint x: 781, startPoint y: 498, endPoint x: 703, endPoint y: 498, distance: 77.9
click at [703, 498] on div "Carrier name: FedEx Express Service level: International Economy Tracking numbe…" at bounding box center [709, 487] width 426 height 62
copy div "393129966602"
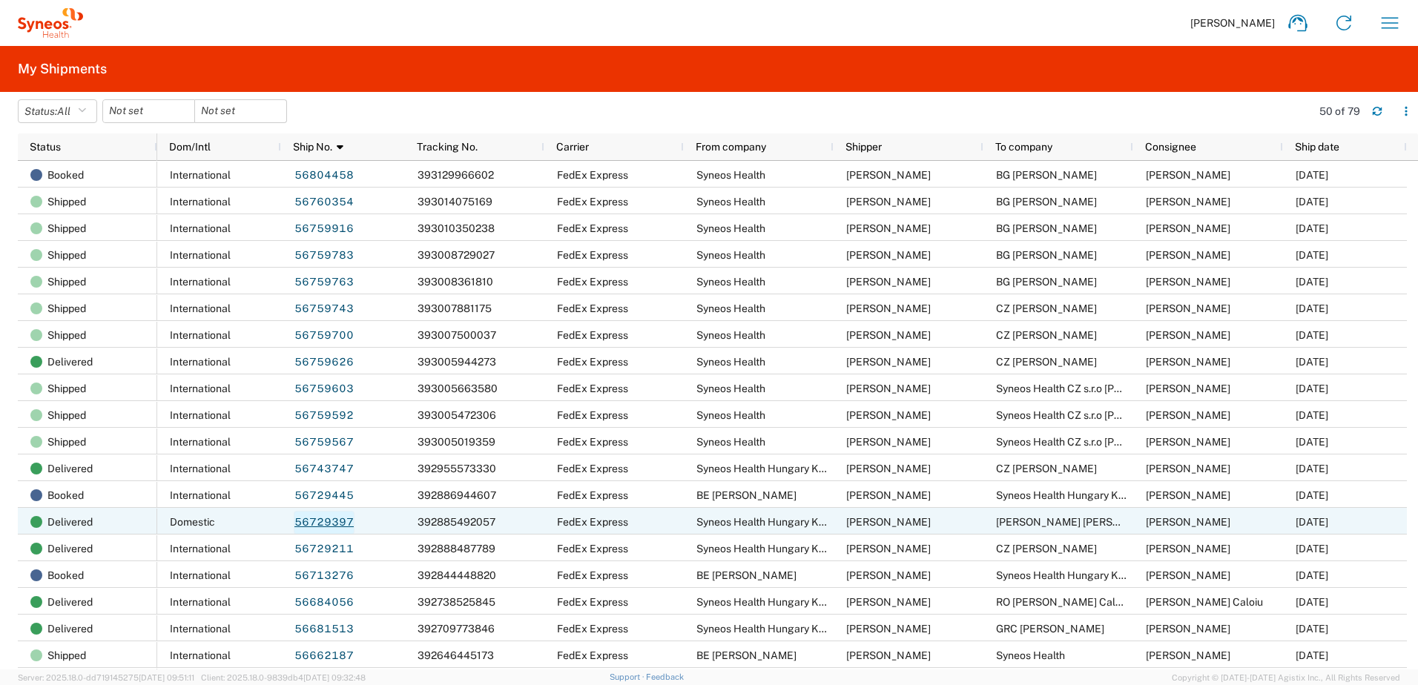
click at [348, 518] on link "56729397" at bounding box center [324, 523] width 61 height 24
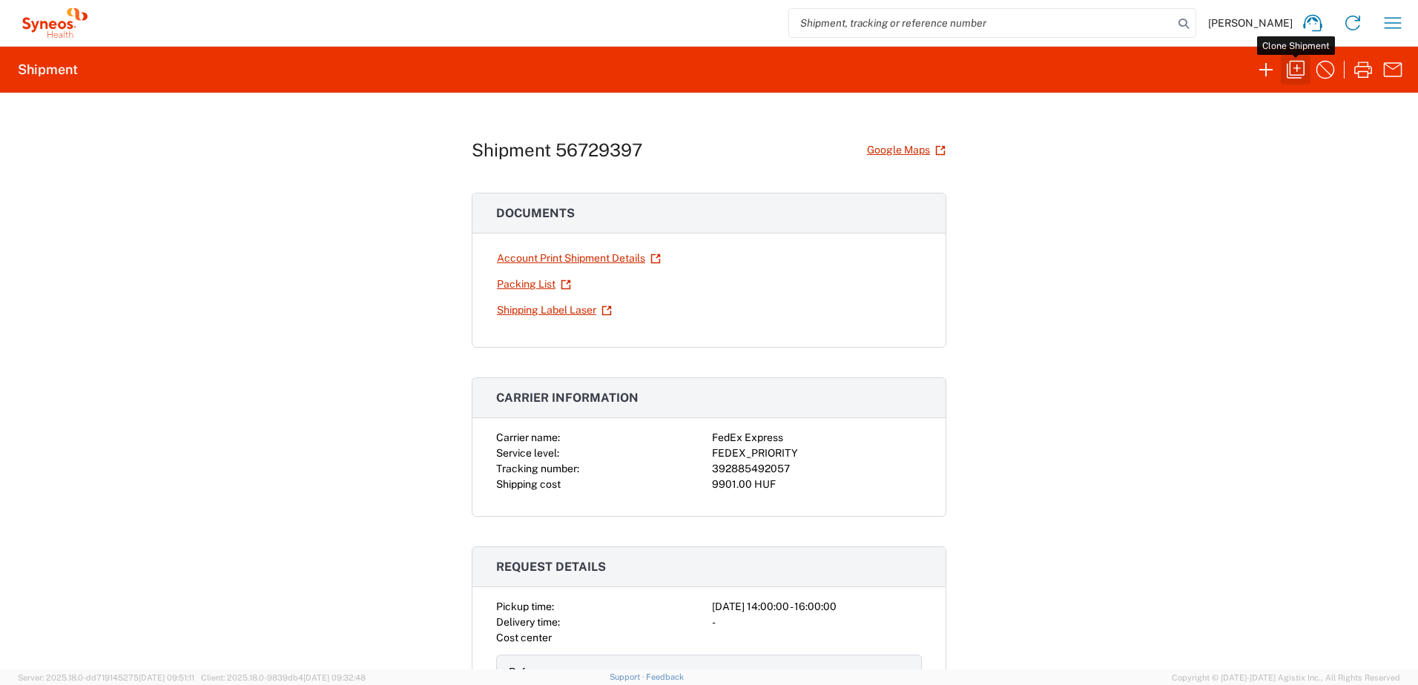
click at [1293, 71] on icon "button" at bounding box center [1296, 70] width 24 height 24
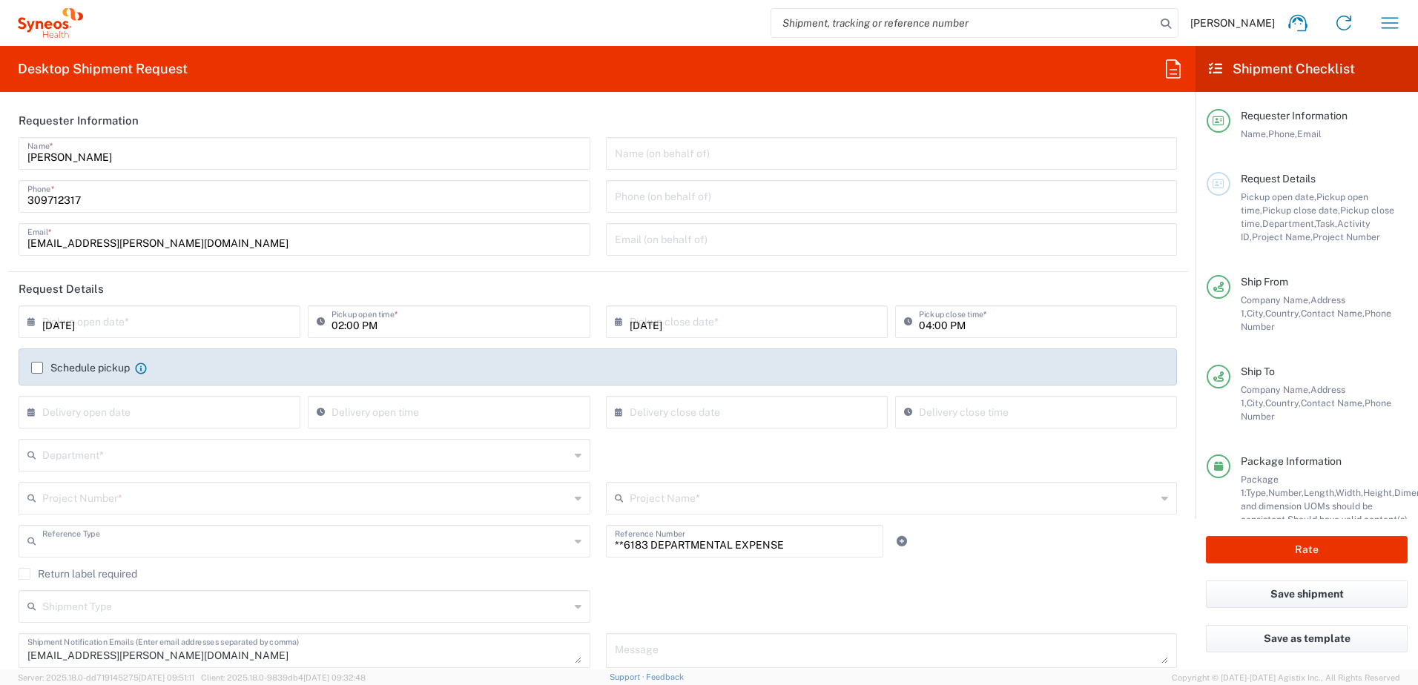
type input "Project"
type input "[GEOGRAPHIC_DATA]"
type input "Your Packaging"
type input "Syneos Health Hungary Kft."
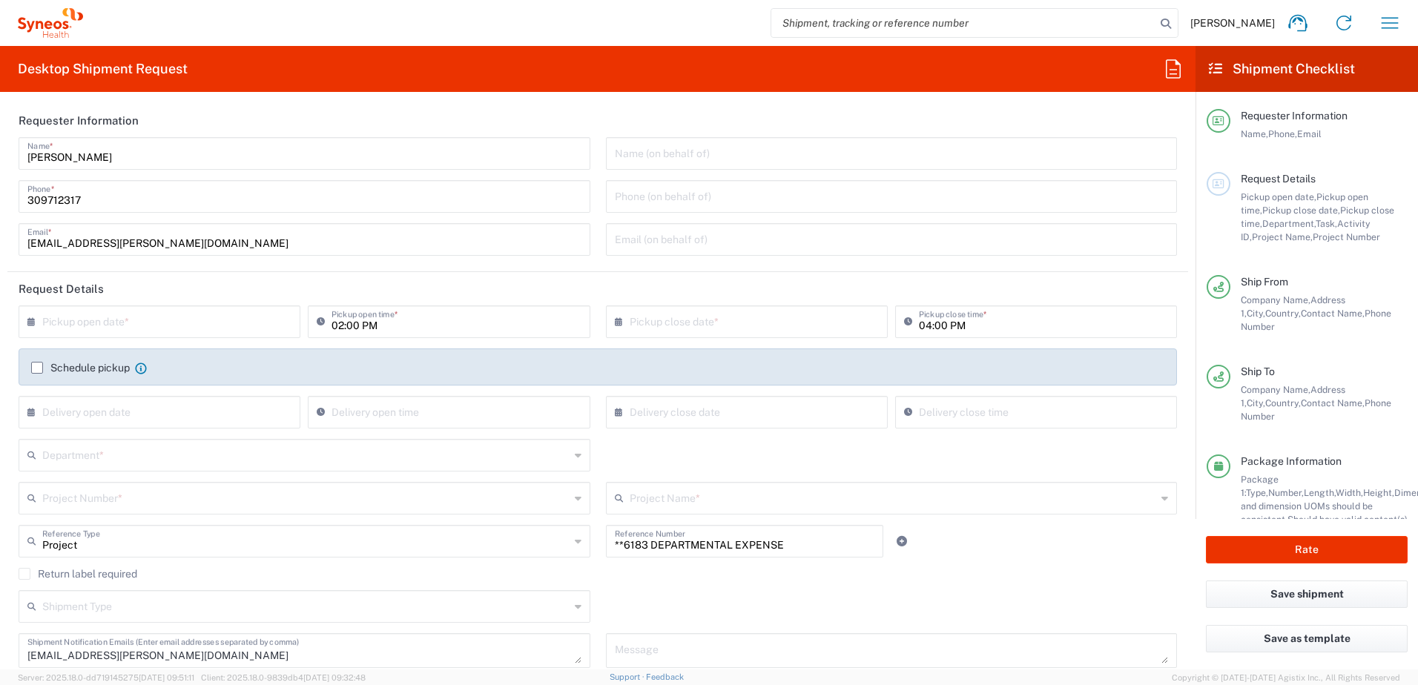
click at [36, 370] on label "Schedule pickup" at bounding box center [80, 368] width 99 height 12
click at [37, 368] on input "Schedule pickup" at bounding box center [37, 368] width 0 height 0
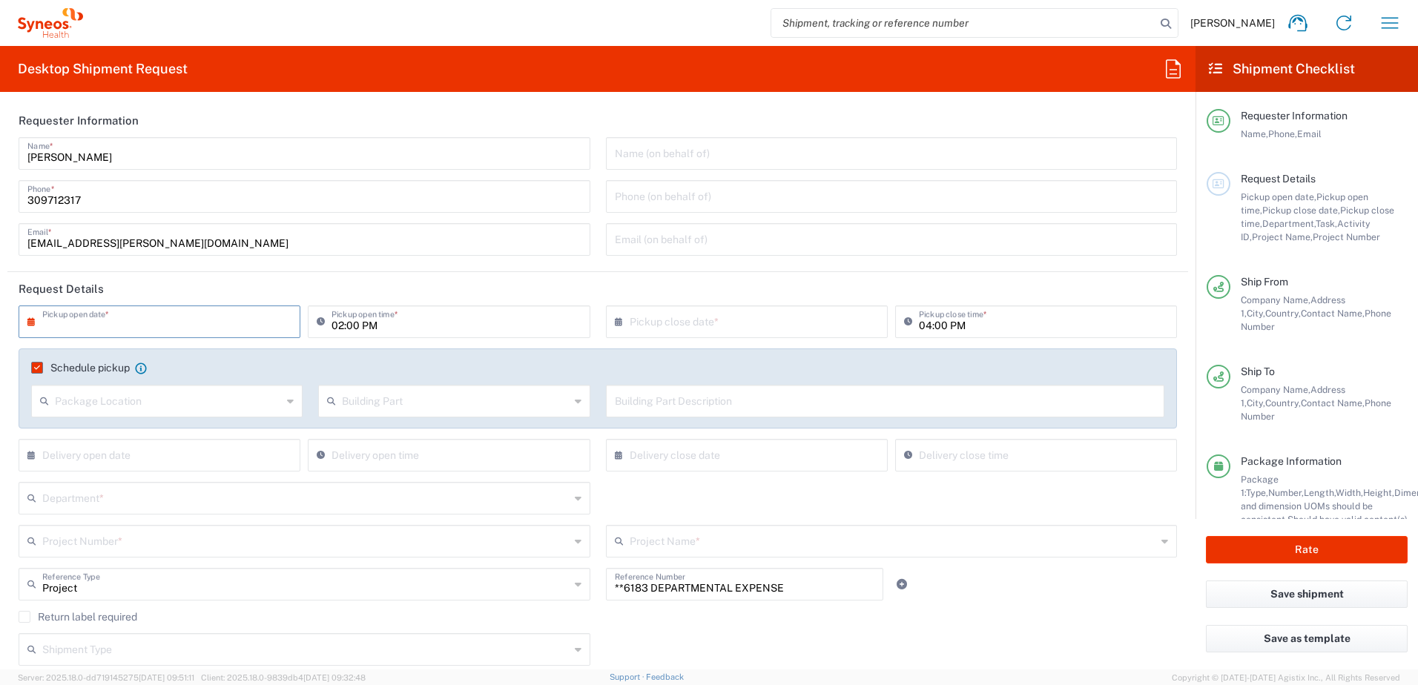
click at [180, 323] on input "text" at bounding box center [162, 321] width 241 height 26
click at [208, 413] on span "12" at bounding box center [205, 414] width 21 height 21
type input "[DATE]"
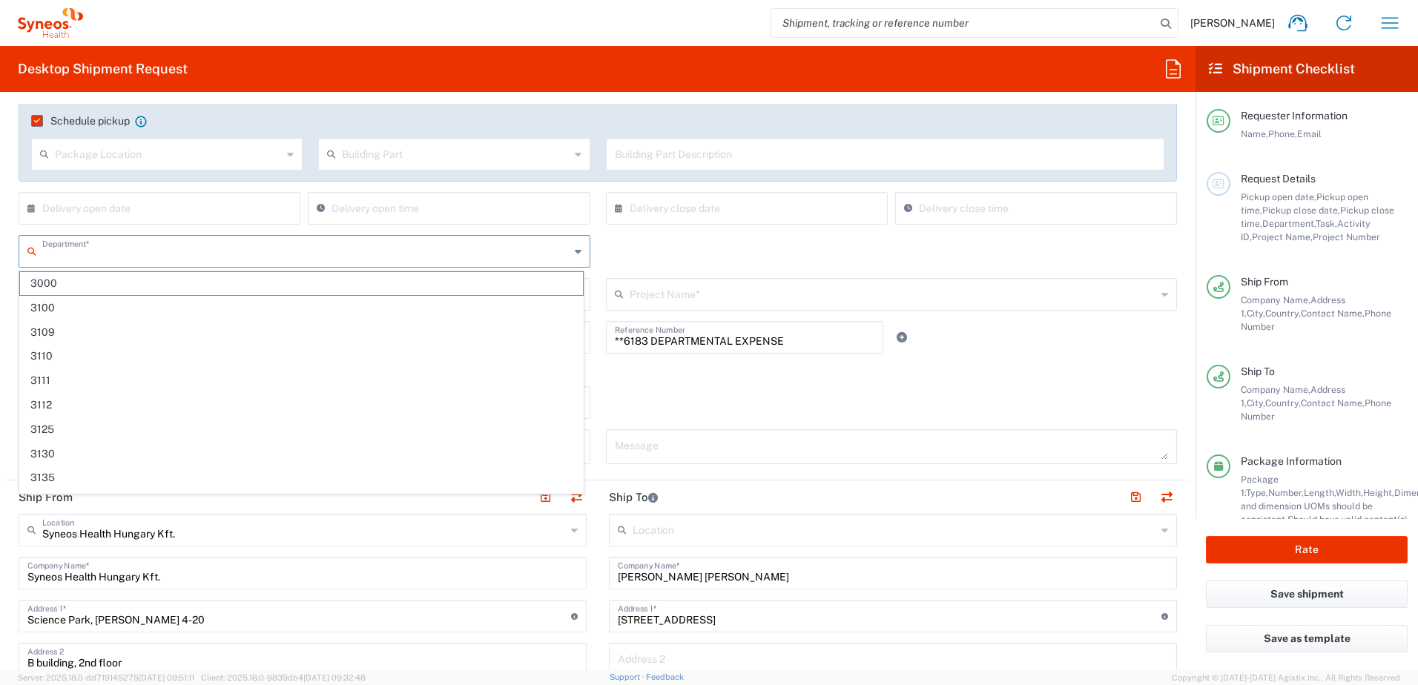
click at [291, 244] on input "text" at bounding box center [305, 250] width 527 height 26
paste input "4510"
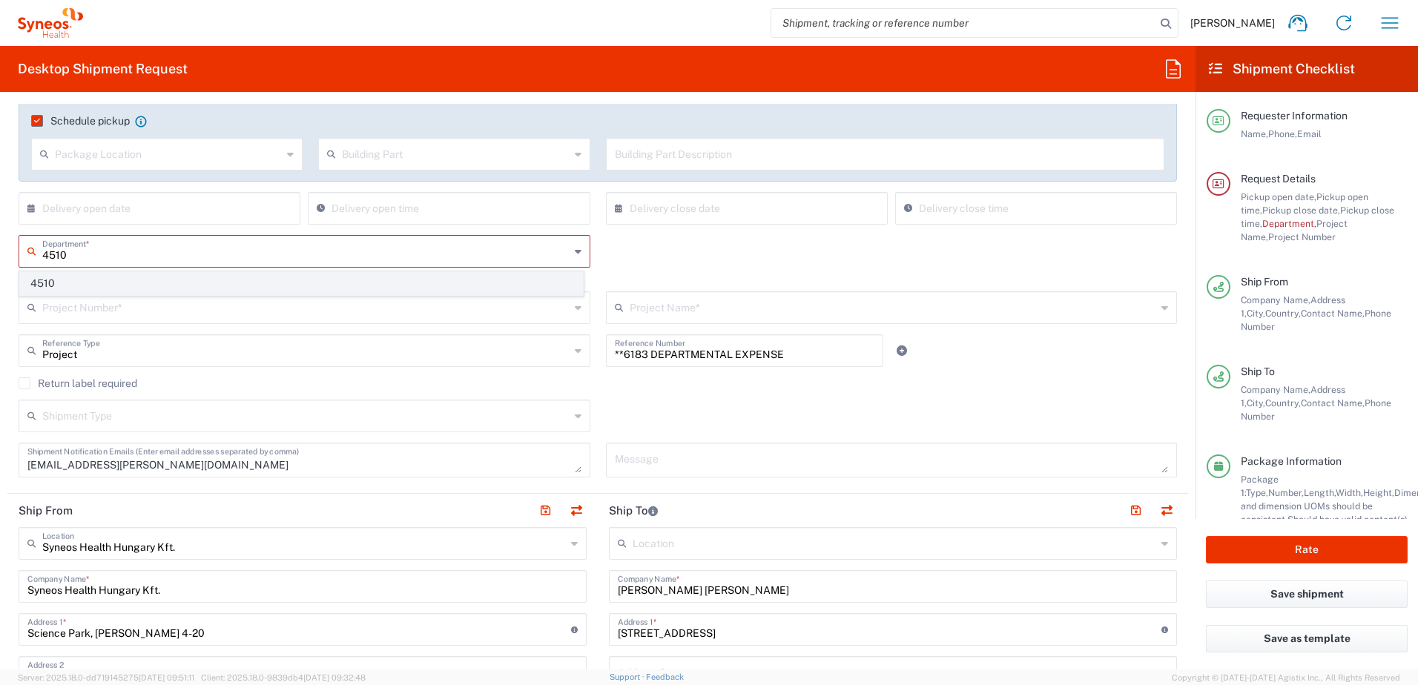
type input "4510"
click at [325, 285] on span "4510" at bounding box center [301, 283] width 563 height 23
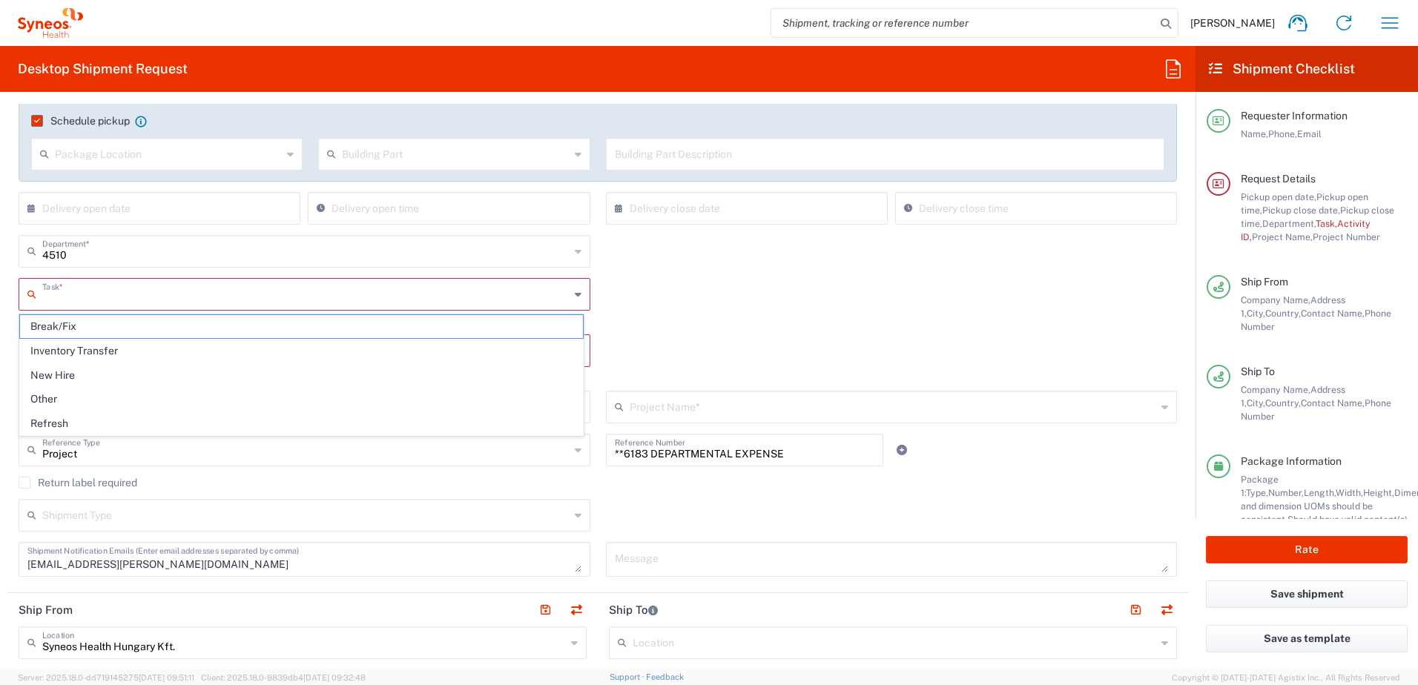
click at [321, 297] on input "text" at bounding box center [305, 293] width 527 height 26
click at [297, 393] on span "Other" at bounding box center [301, 399] width 563 height 23
type input "Other"
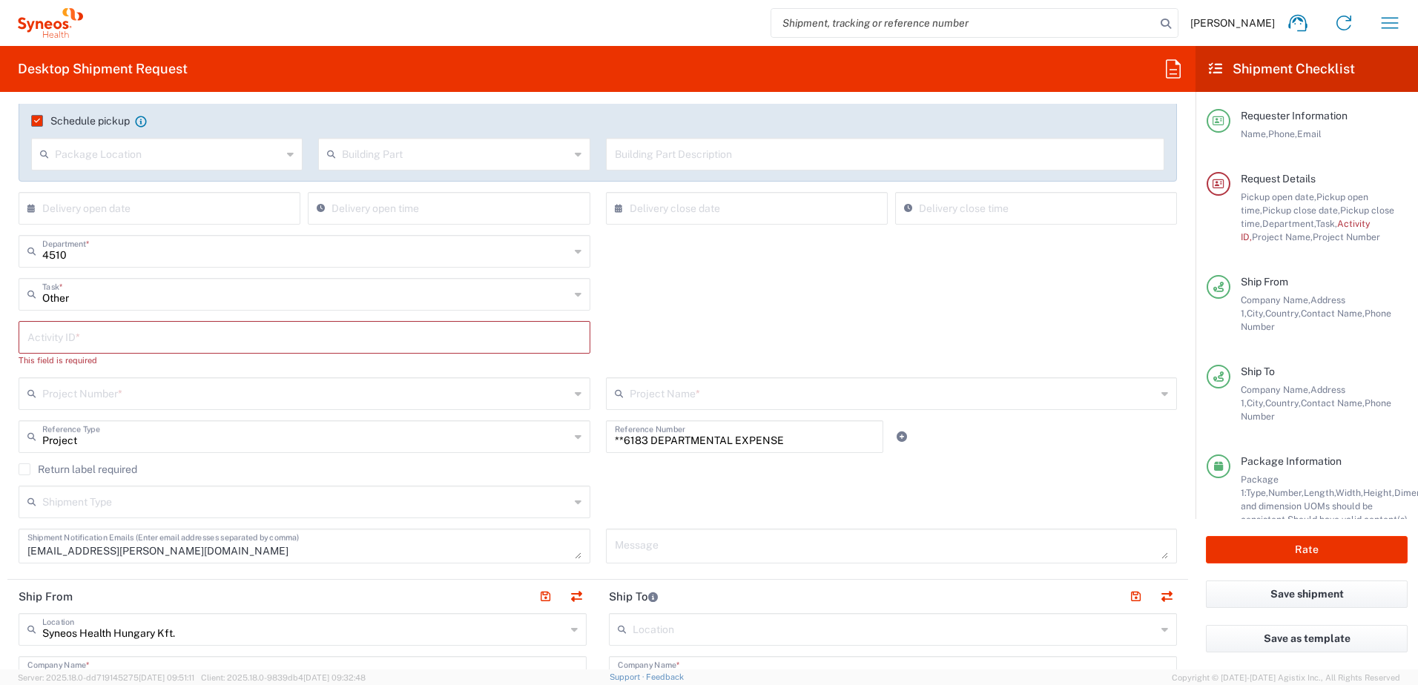
click at [300, 351] on div "Activity ID *" at bounding box center [305, 337] width 572 height 33
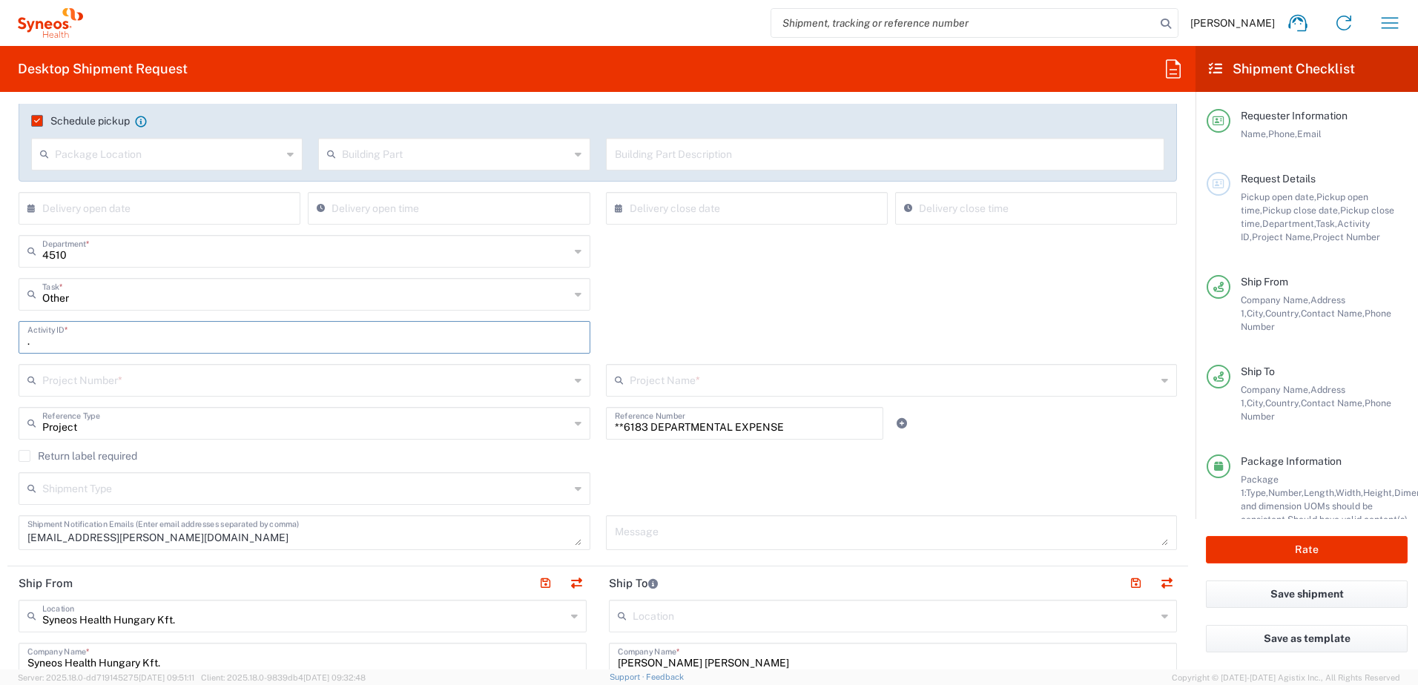
type input "."
click at [303, 381] on input "text" at bounding box center [305, 379] width 527 height 26
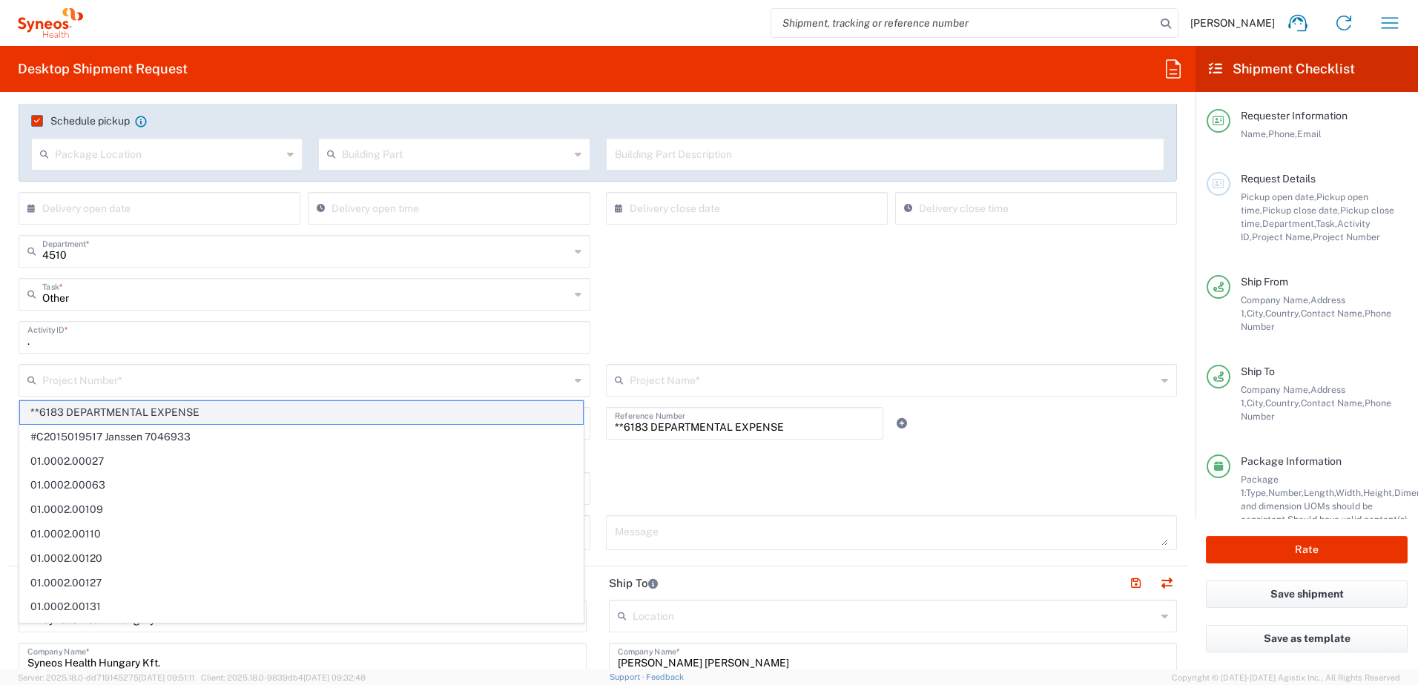
click at [287, 413] on span "**6183 DEPARTMENTAL EXPENSE" at bounding box center [301, 412] width 563 height 23
type input "**6183 DEPARTMENTAL EXPENSE"
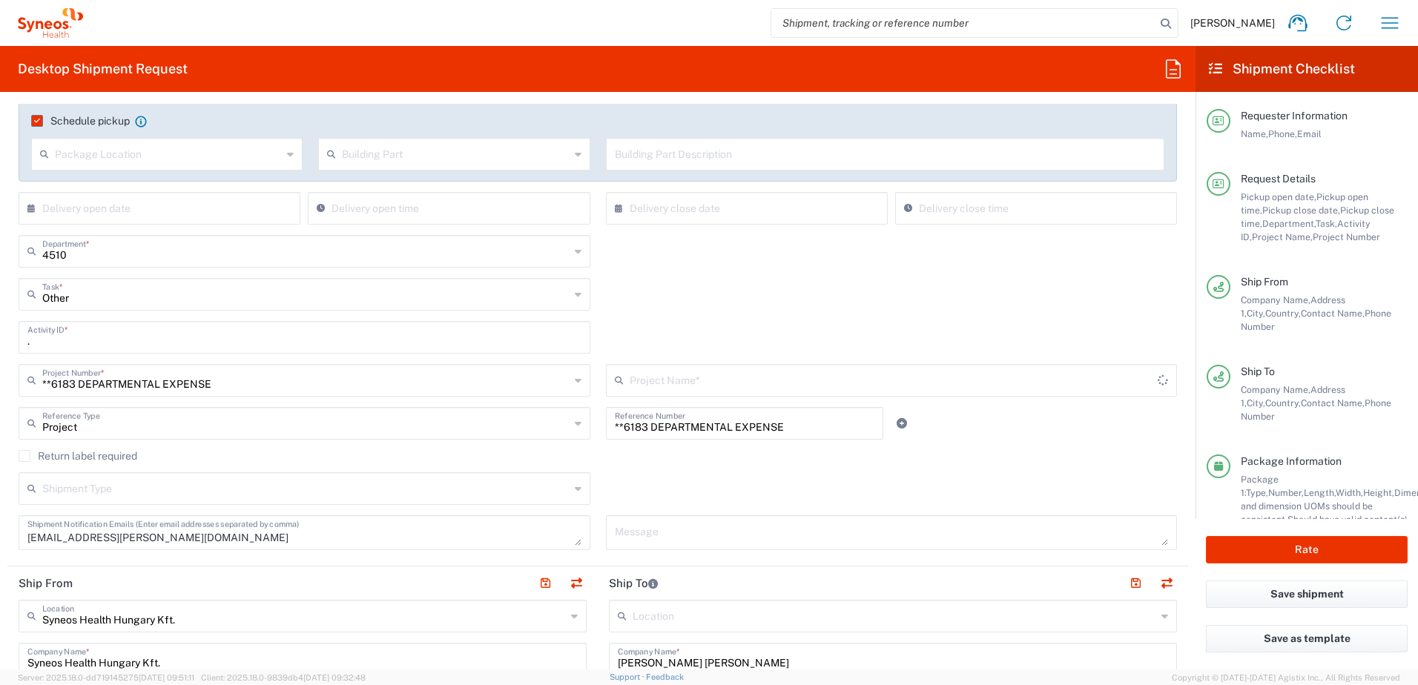
type input "6183"
click at [612, 473] on div "Shipment Type Batch Regular" at bounding box center [598, 493] width 1174 height 43
drag, startPoint x: 815, startPoint y: 426, endPoint x: 523, endPoint y: 432, distance: 292.3
click at [533, 428] on div "Project Reference Type Project Account Type Activity ID Airline Appointment Num…" at bounding box center [598, 428] width 1174 height 43
paste input "SCTASK2708683"
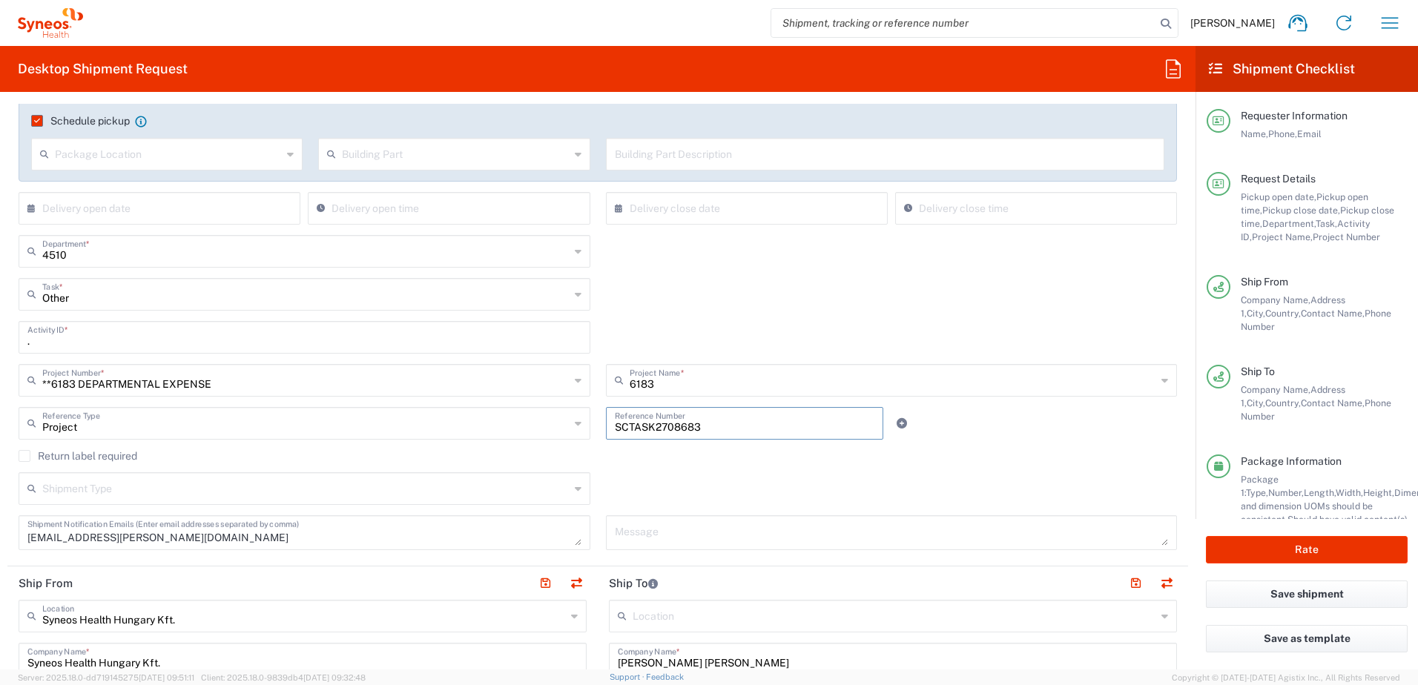
type input "SCTASK2708683"
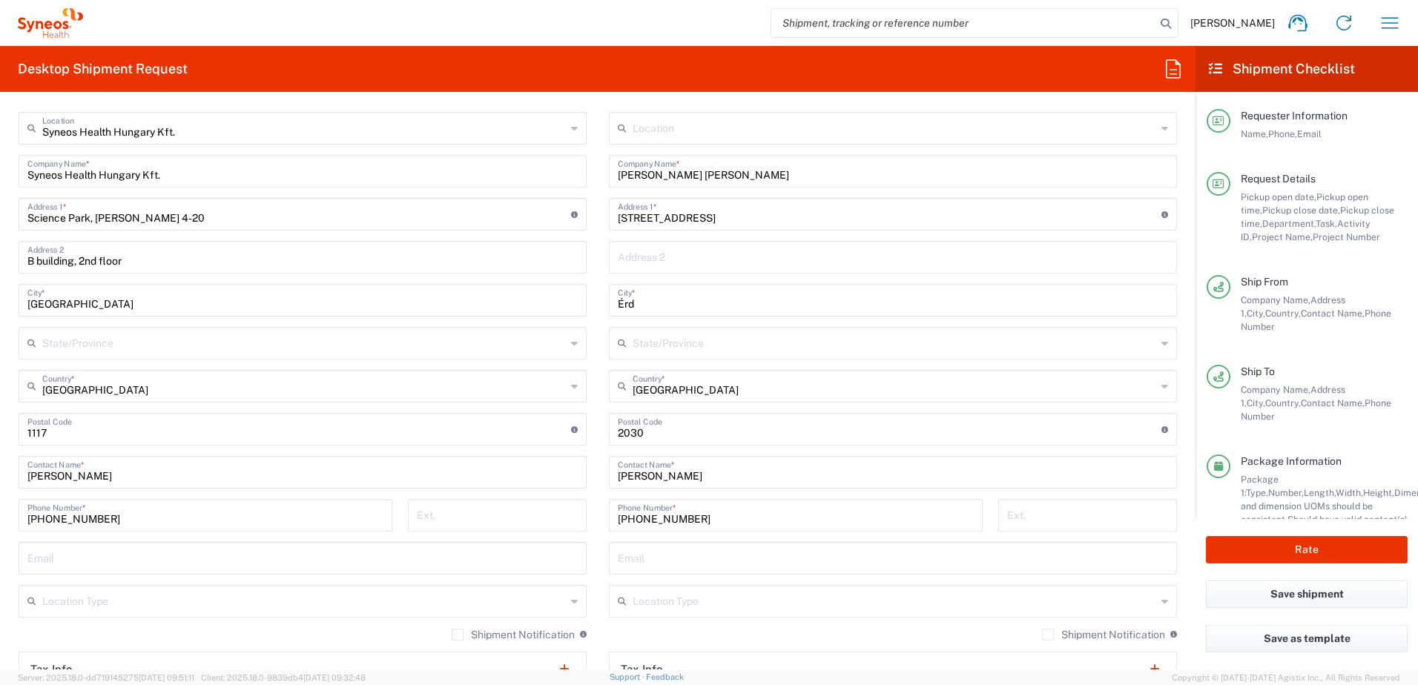
scroll to position [742, 0]
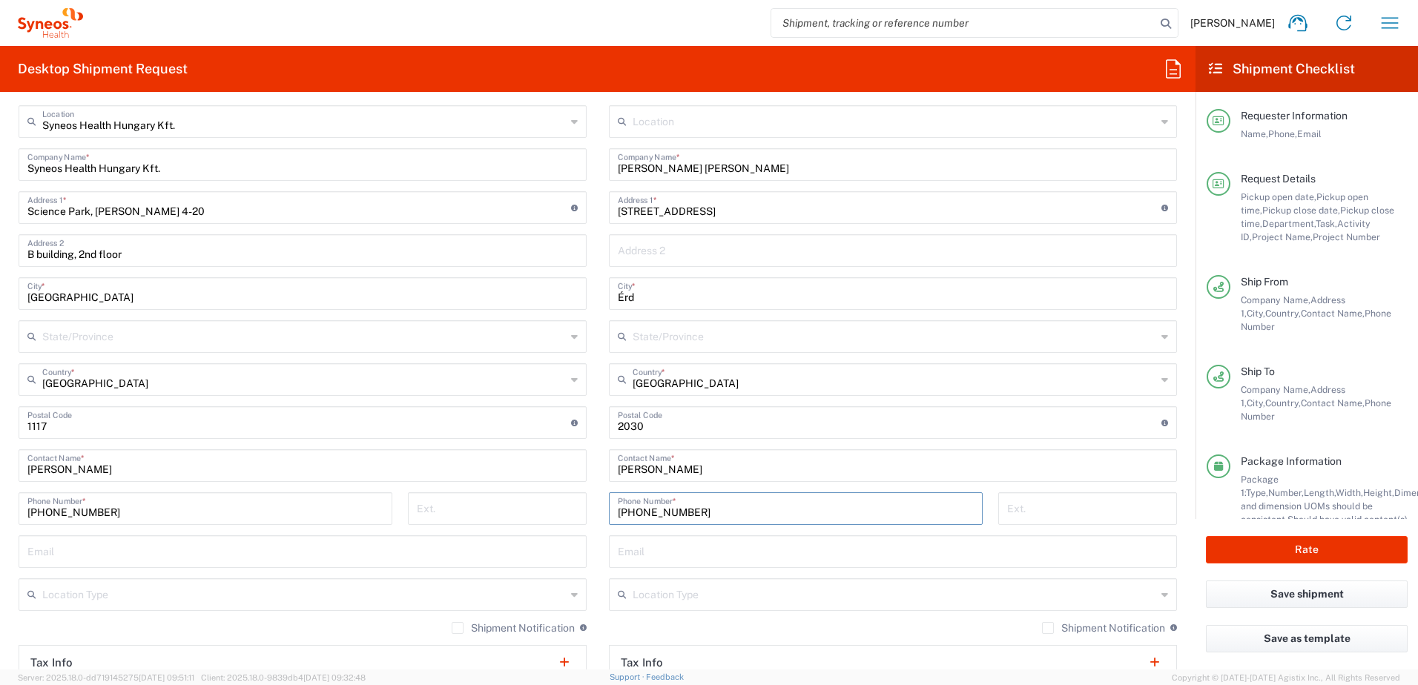
drag, startPoint x: 709, startPoint y: 507, endPoint x: 561, endPoint y: 511, distance: 148.4
click at [570, 509] on div "Ship From Syneos Health [GEOGRAPHIC_DATA] Kft. Location Syneos Health [GEOGRAPH…" at bounding box center [597, 446] width 1181 height 748
paste input "30211200"
type input "+36302112000"
drag, startPoint x: 719, startPoint y: 211, endPoint x: 505, endPoint y: 217, distance: 214.5
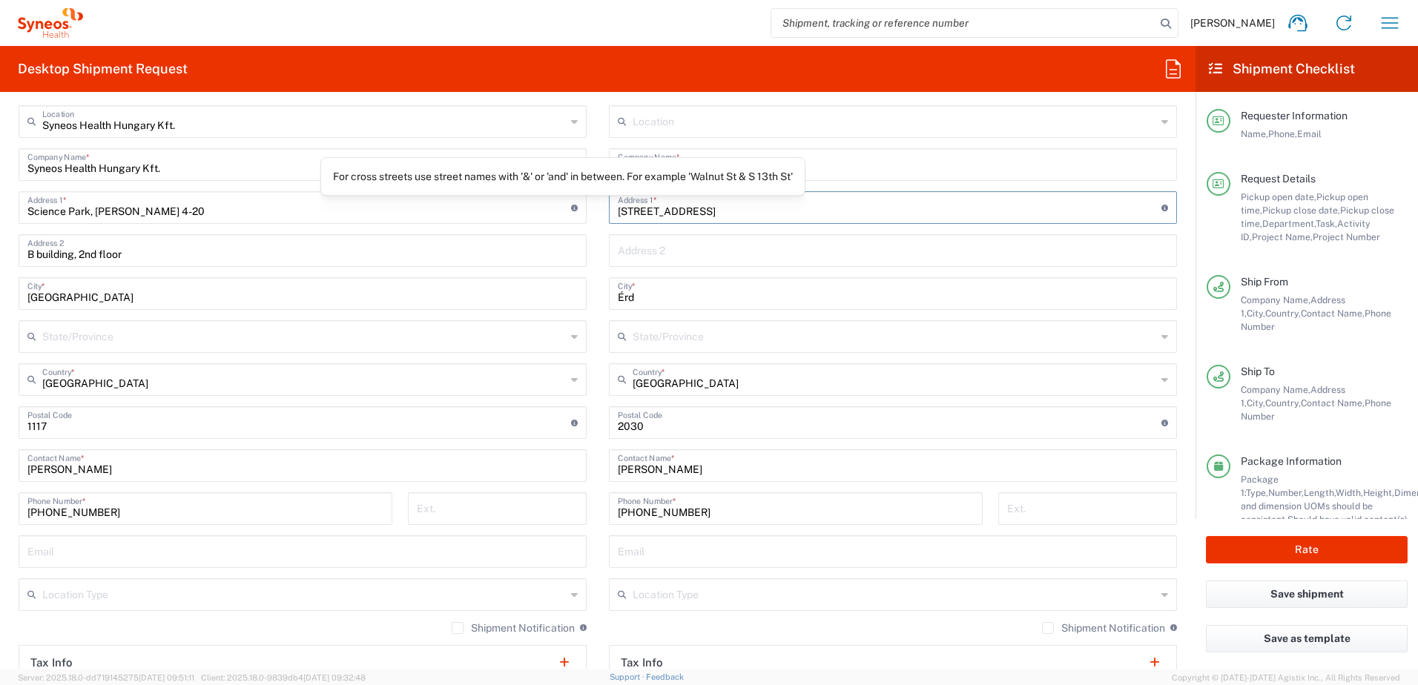
click at [526, 215] on div "Ship From Syneos Health [GEOGRAPHIC_DATA] Kft. Location Syneos Health [GEOGRAPH…" at bounding box center [597, 446] width 1181 height 748
paste input "Farkas Ferenc utca 7/2"
type input "Farkas Ferenc utca 7/2"
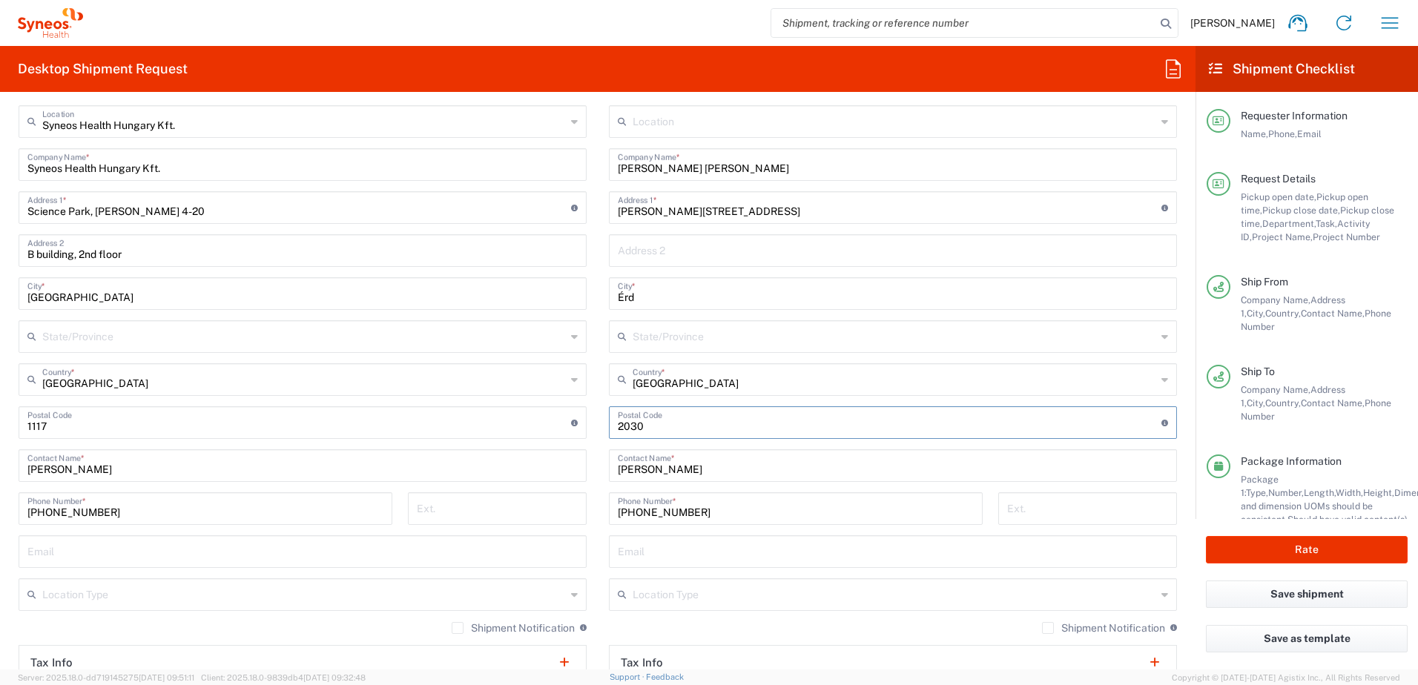
drag, startPoint x: 645, startPoint y: 433, endPoint x: 572, endPoint y: 430, distance: 72.8
click at [572, 430] on div "Ship From Syneos Health [GEOGRAPHIC_DATA] Kft. Location Syneos Health [GEOGRAPH…" at bounding box center [597, 446] width 1181 height 748
type input "2120"
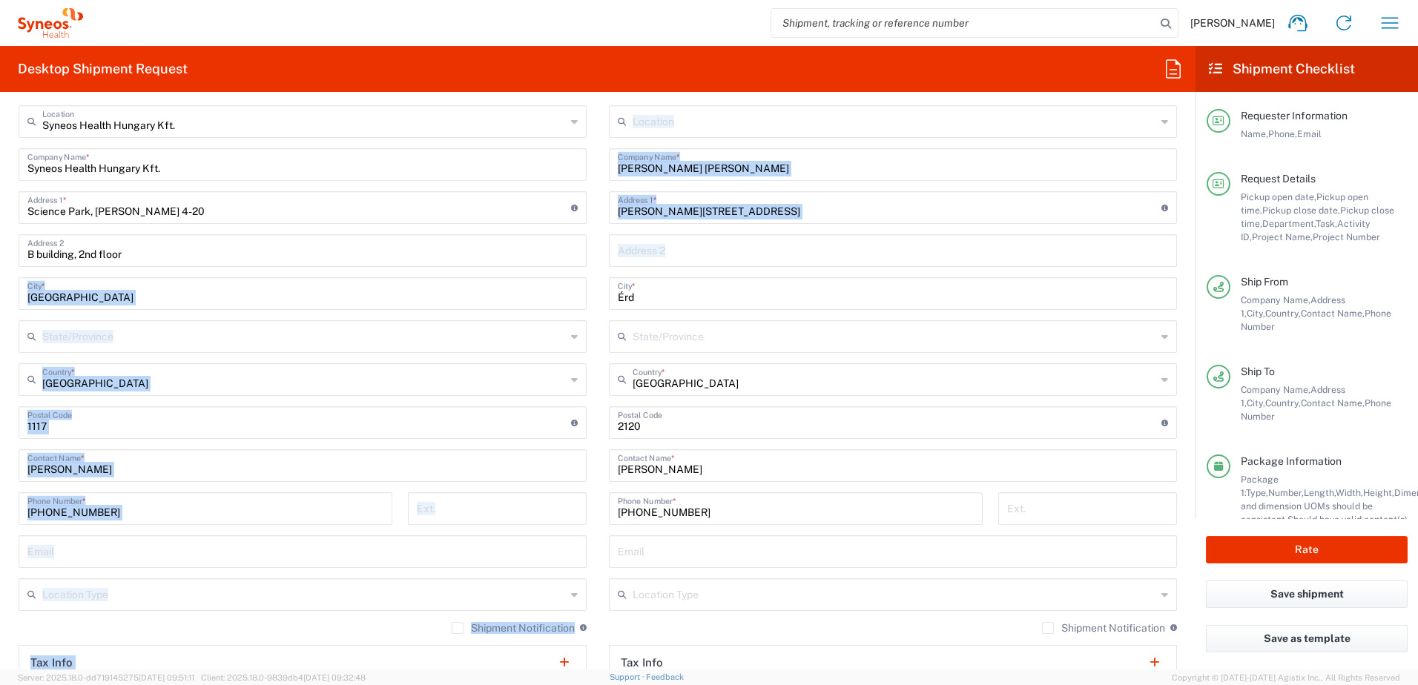
drag, startPoint x: 642, startPoint y: 308, endPoint x: 533, endPoint y: 297, distance: 110.3
click at [528, 297] on div "Ship From Syneos Health [GEOGRAPHIC_DATA] Kft. Location Syneos Health [GEOGRAPH…" at bounding box center [597, 446] width 1181 height 748
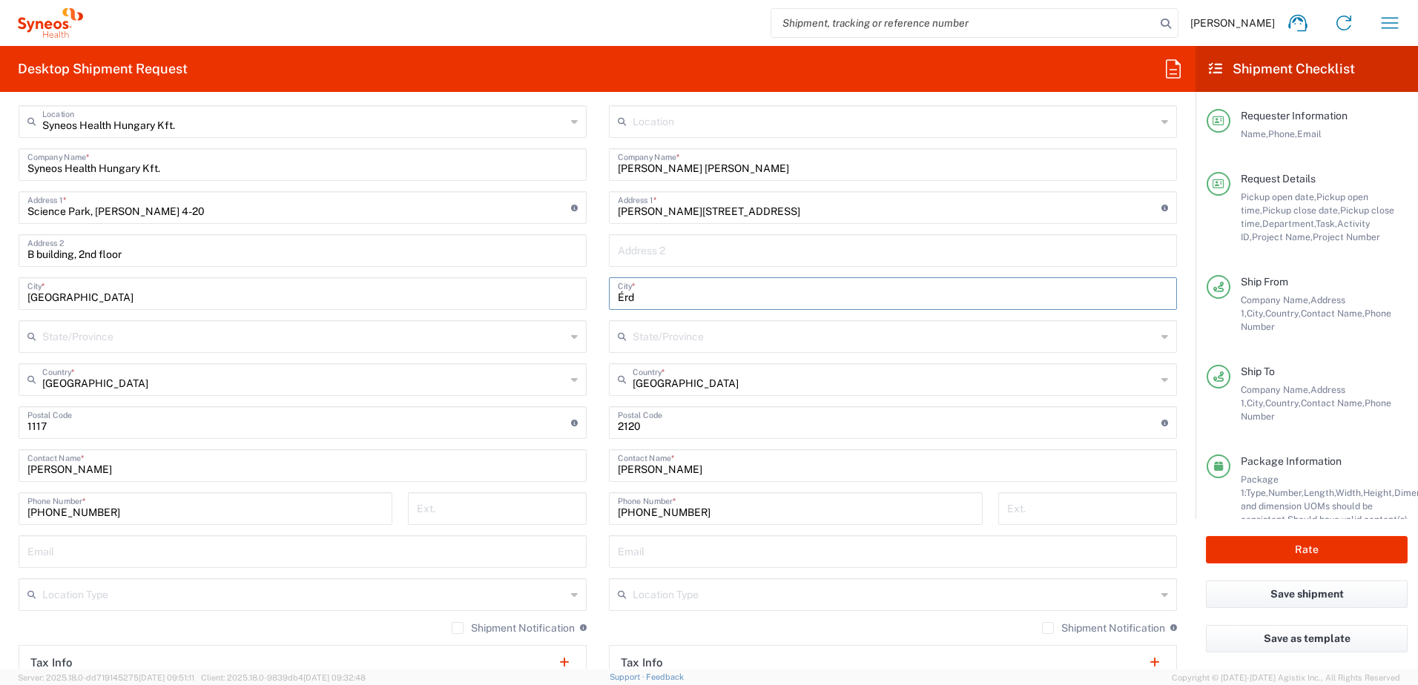
drag, startPoint x: 650, startPoint y: 300, endPoint x: 550, endPoint y: 295, distance: 100.2
click at [550, 295] on div "Ship From Syneos Health [GEOGRAPHIC_DATA] Kft. Location Syneos Health [GEOGRAPH…" at bounding box center [597, 446] width 1181 height 748
paste input "Dunakeszi,"
type input "Dunakeszi"
drag, startPoint x: 723, startPoint y: 170, endPoint x: 632, endPoint y: 169, distance: 91.2
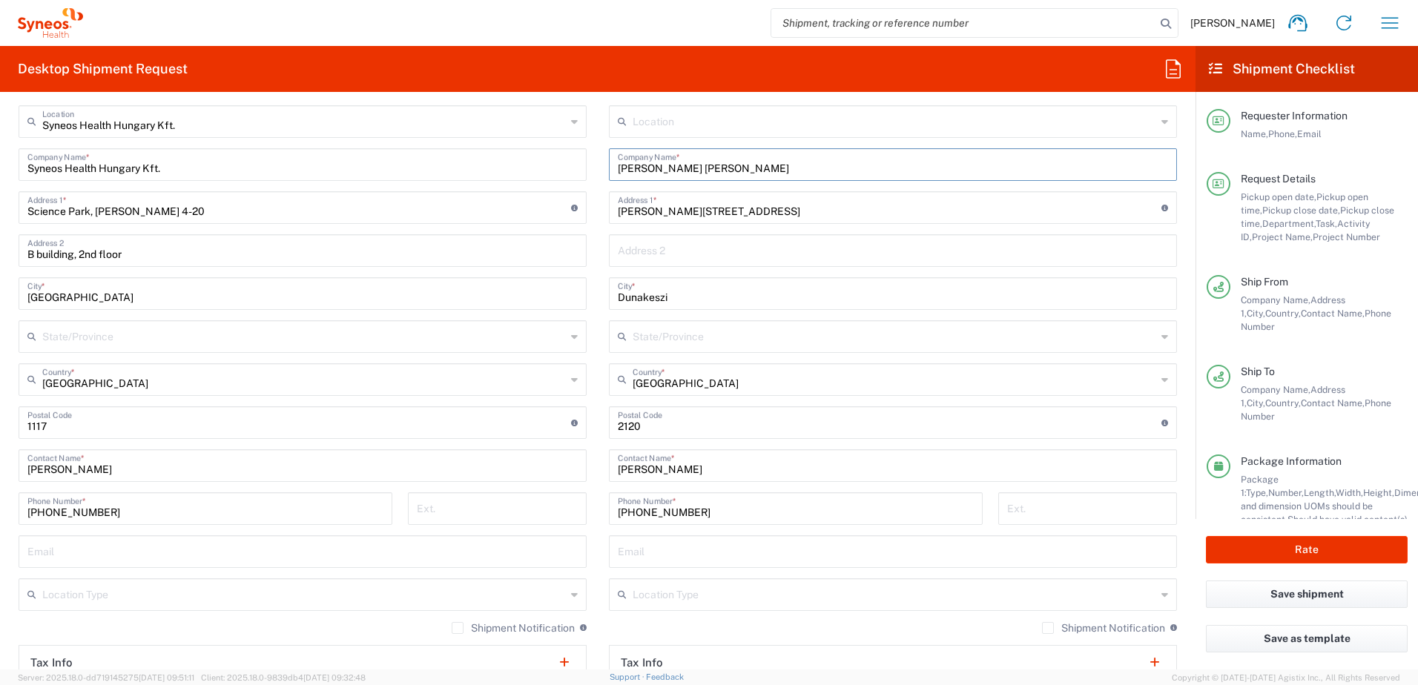
click at [632, 169] on input "[PERSON_NAME] [PERSON_NAME]" at bounding box center [893, 164] width 550 height 26
paste input "Diana Laczko"
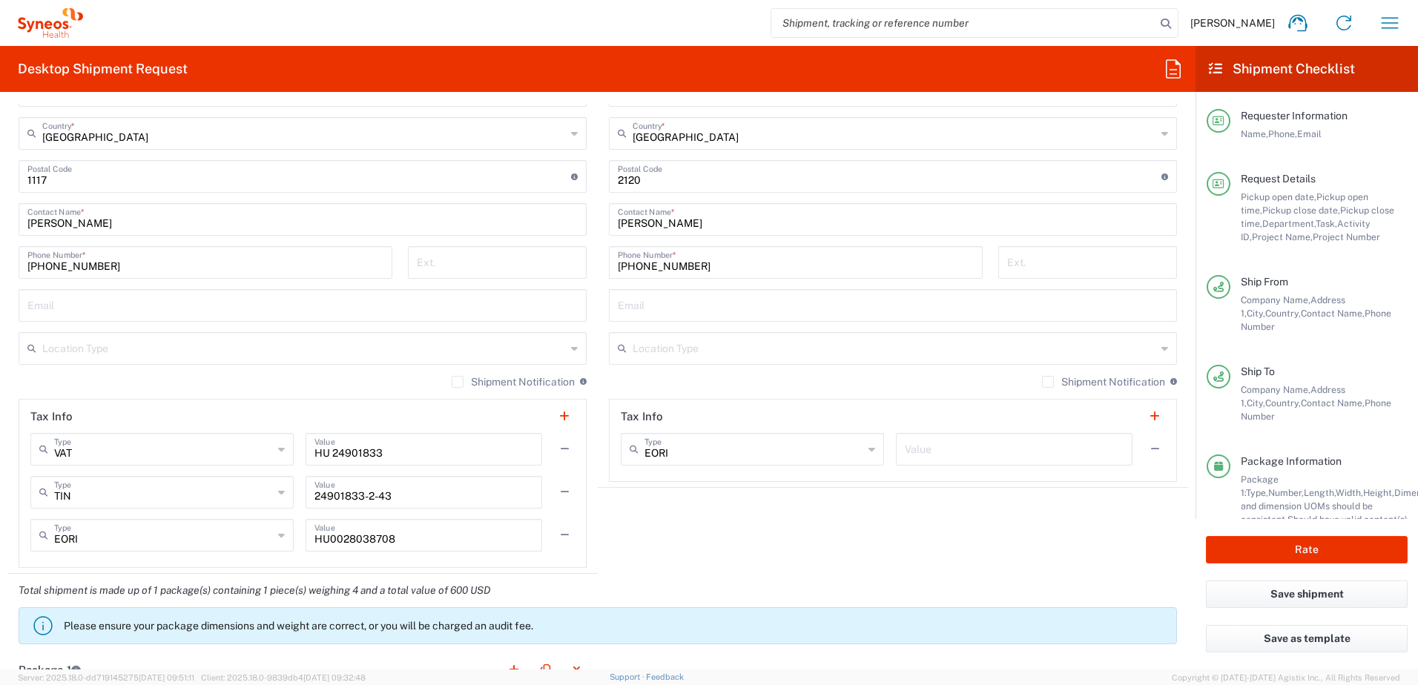
scroll to position [989, 0]
type input "HU Diana Laczko"
drag, startPoint x: 699, startPoint y: 222, endPoint x: 519, endPoint y: 222, distance: 179.5
click at [519, 222] on div "Ship From Syneos Health [GEOGRAPHIC_DATA] Kft. Location Syneos Health [GEOGRAPH…" at bounding box center [597, 199] width 1181 height 748
paste input "Diana Laczko"
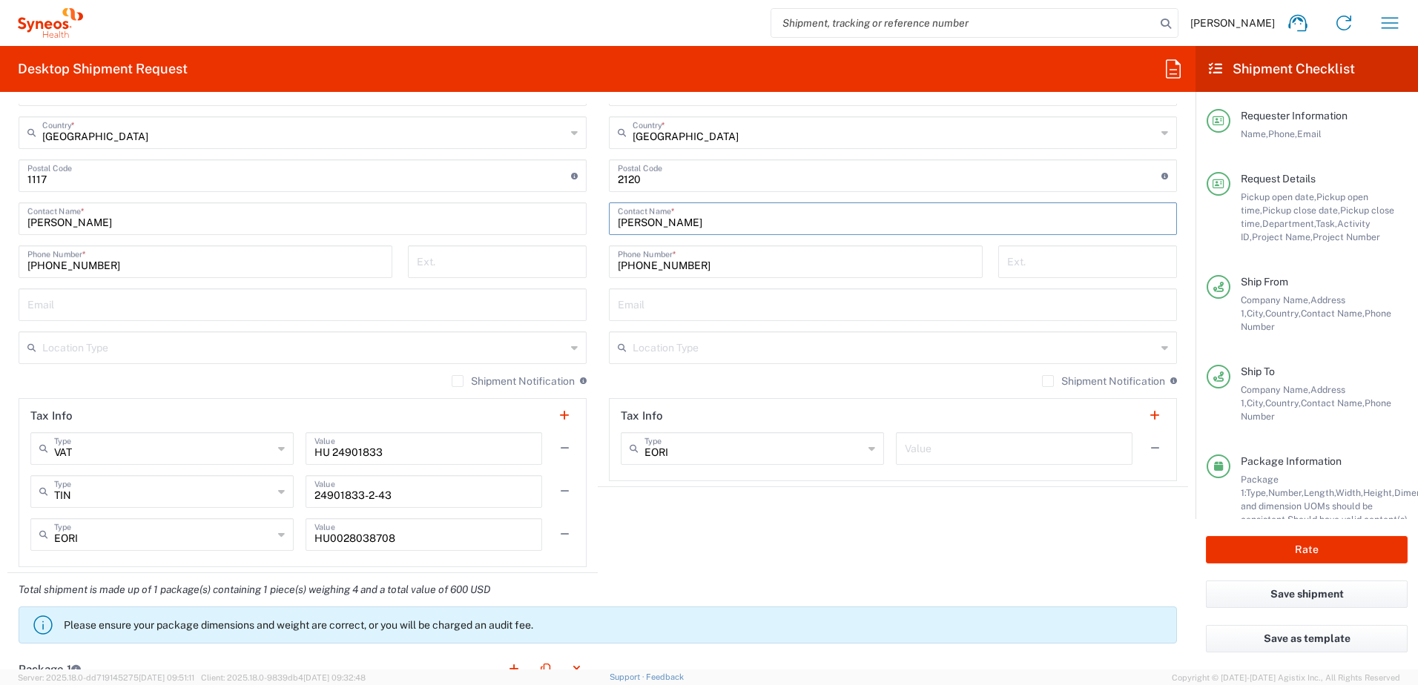
type input "Diana Laczko"
click at [587, 548] on main "Syneos Health Hungary Kft. Location Syneos Health Hungary Kft. Addison Whitney …" at bounding box center [302, 212] width 590 height 709
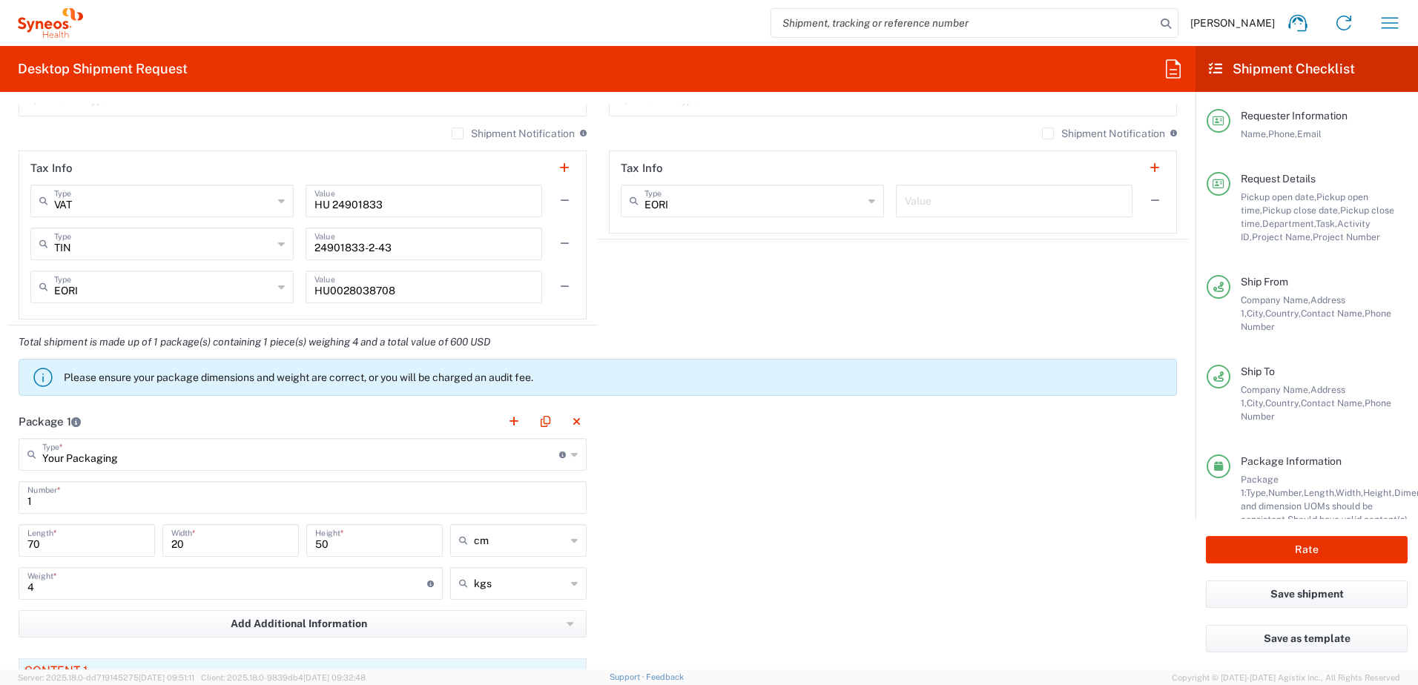
scroll to position [1483, 0]
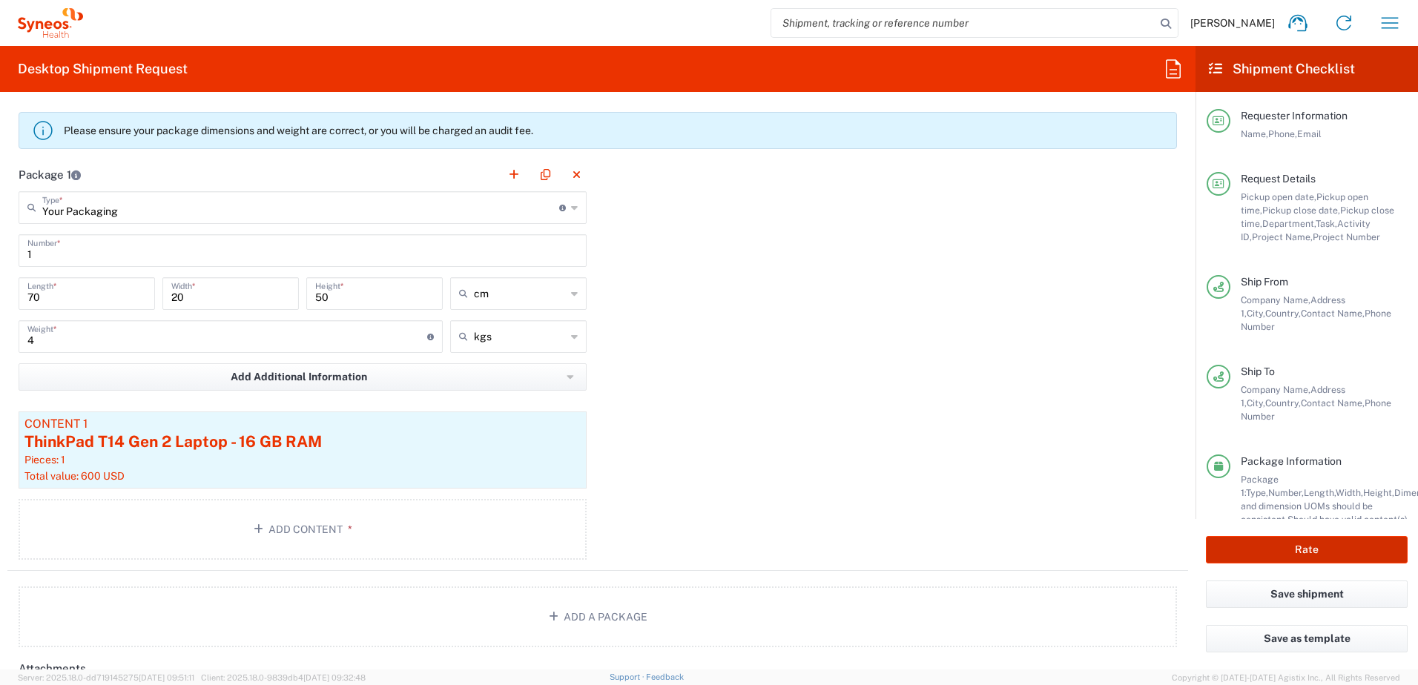
click at [1281, 555] on button "Rate" at bounding box center [1307, 549] width 202 height 27
type input "**6183 DEPARTMENTAL EXPENSE"
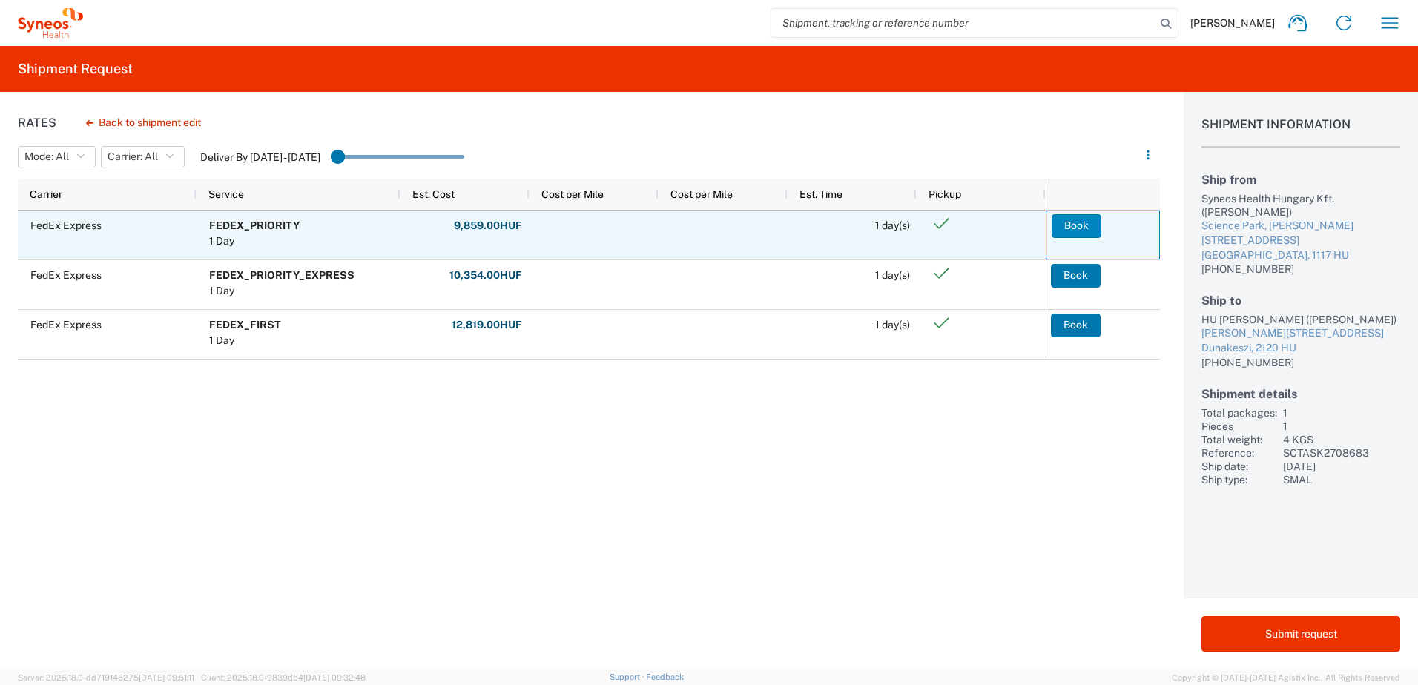
click at [1089, 223] on button "Book" at bounding box center [1077, 226] width 50 height 24
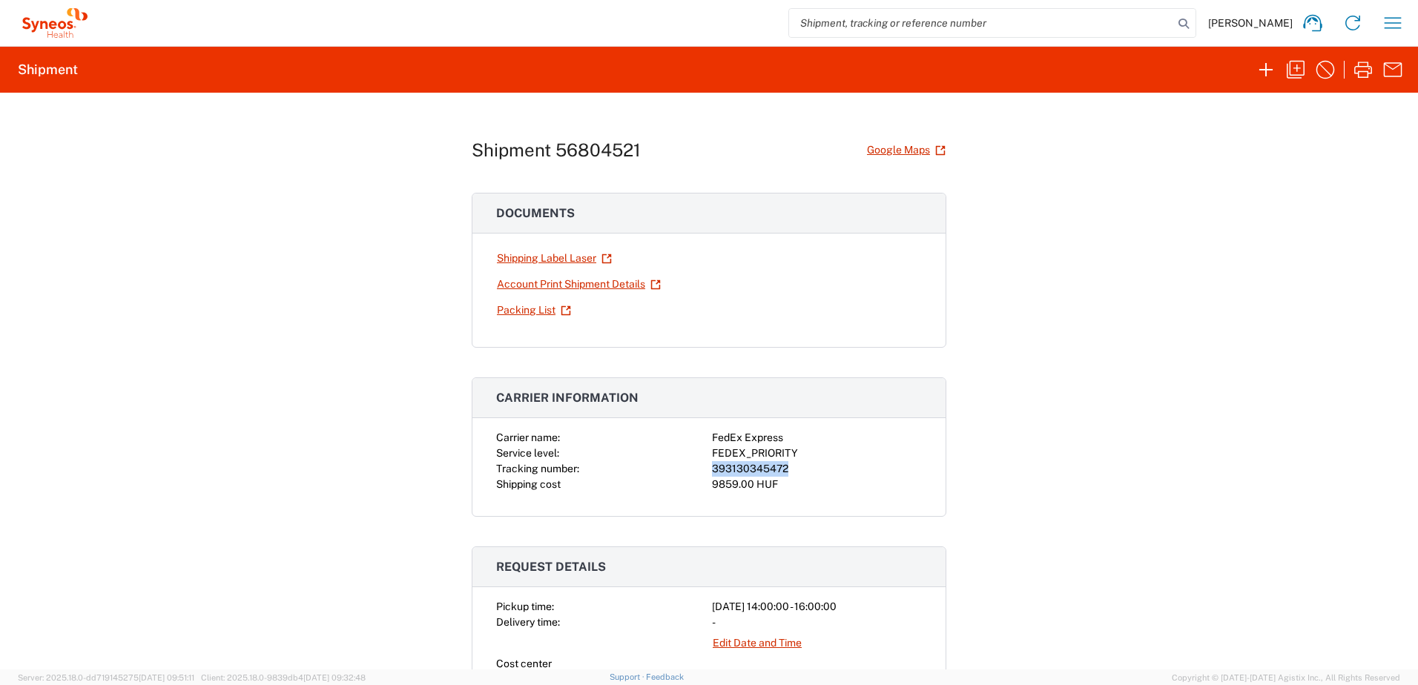
drag, startPoint x: 785, startPoint y: 466, endPoint x: 707, endPoint y: 470, distance: 78.0
click at [712, 470] on div "393130345472" at bounding box center [817, 469] width 210 height 16
copy div "393130345472"
click at [559, 254] on link "Shipping Label Laser" at bounding box center [554, 259] width 116 height 26
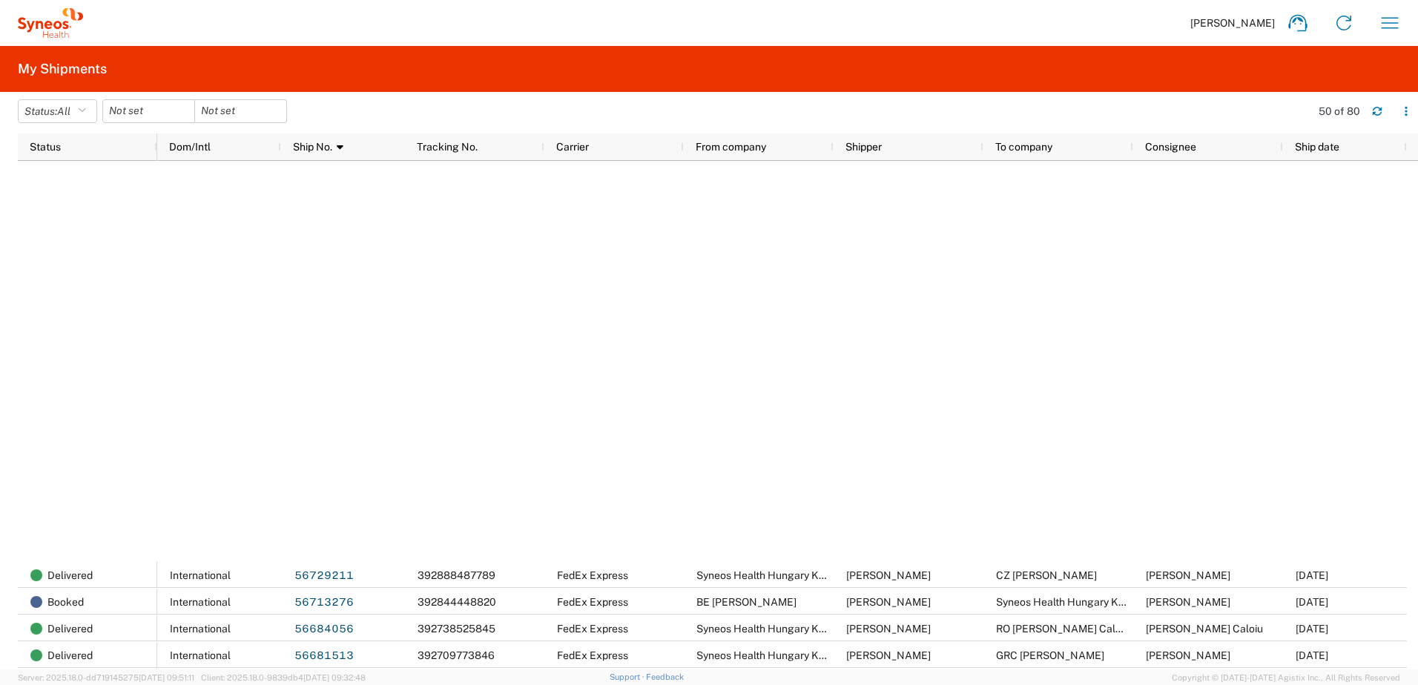
scroll to position [1236, 0]
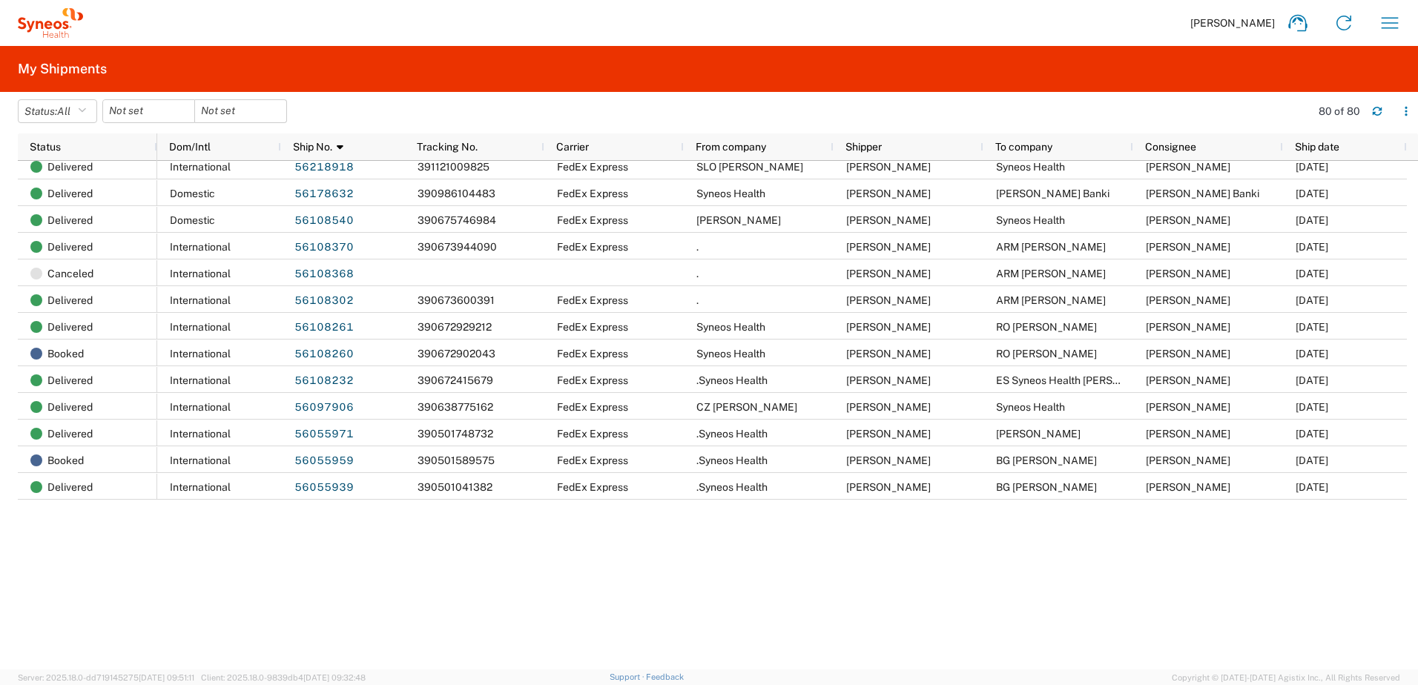
scroll to position [774, 0]
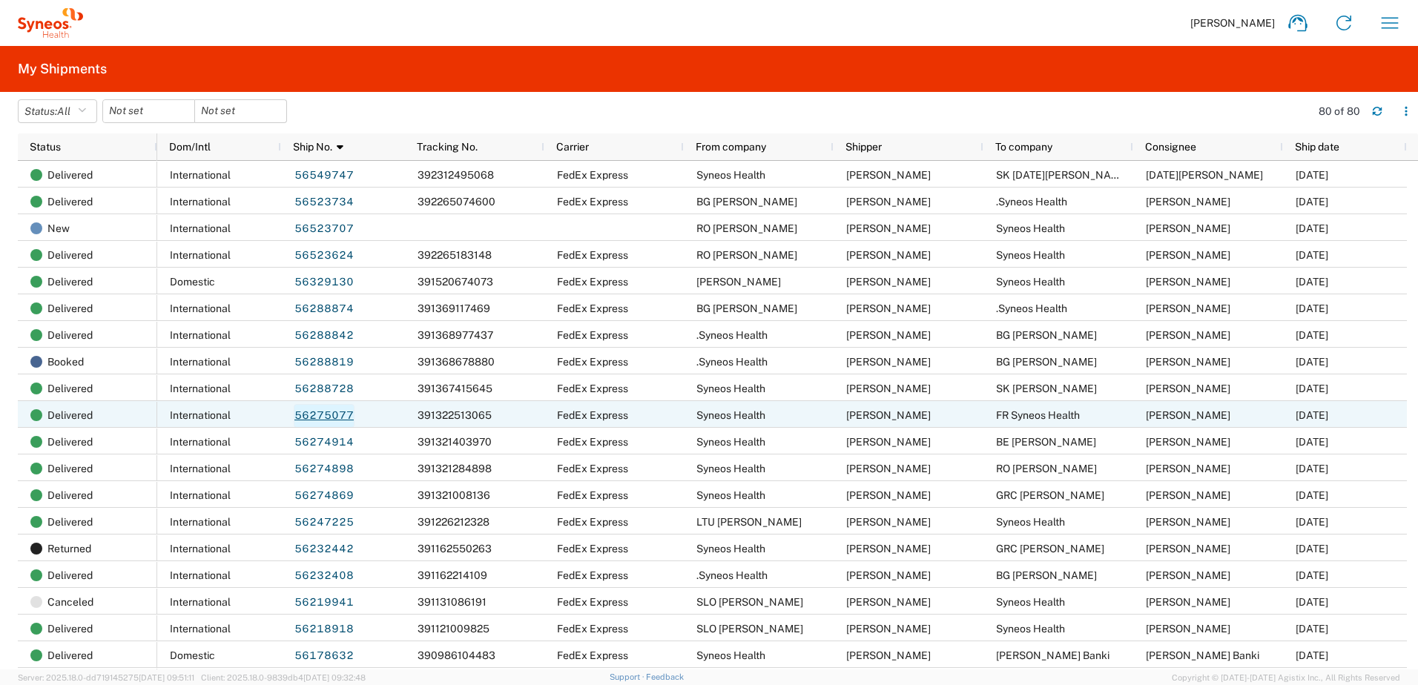
click at [328, 415] on link "56275077" at bounding box center [324, 416] width 61 height 24
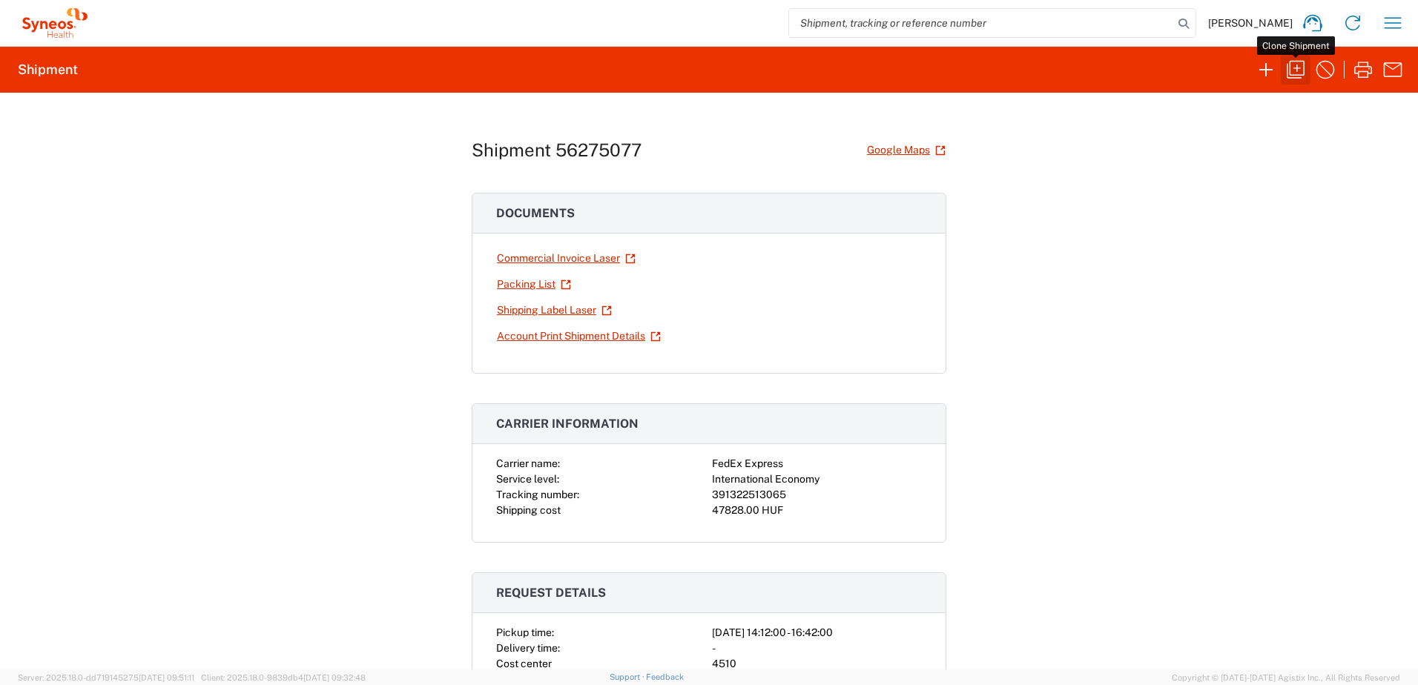
click at [1292, 65] on icon "button" at bounding box center [1296, 70] width 24 height 24
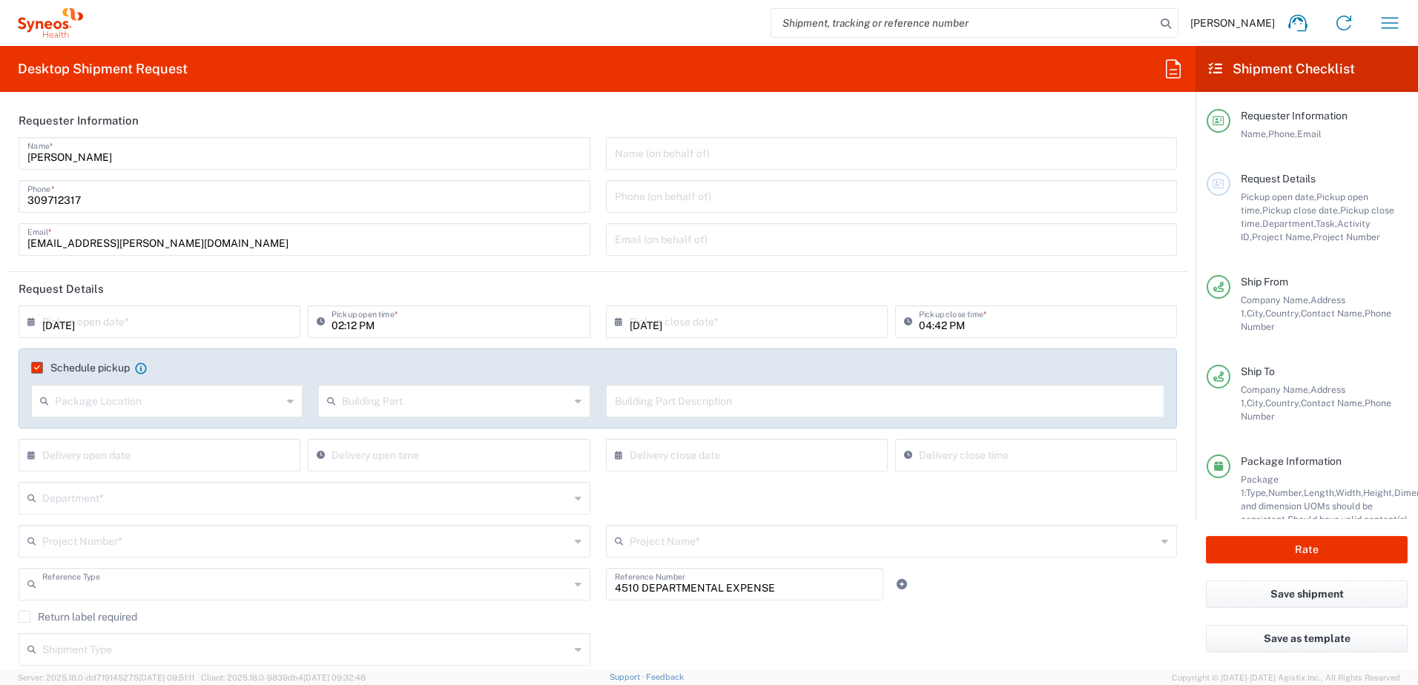
type input "Project"
type input "[GEOGRAPHIC_DATA]"
type input "Your Packaging"
type input "Delivery Duty Paid"
type input "Syneos Health Hungary Kft."
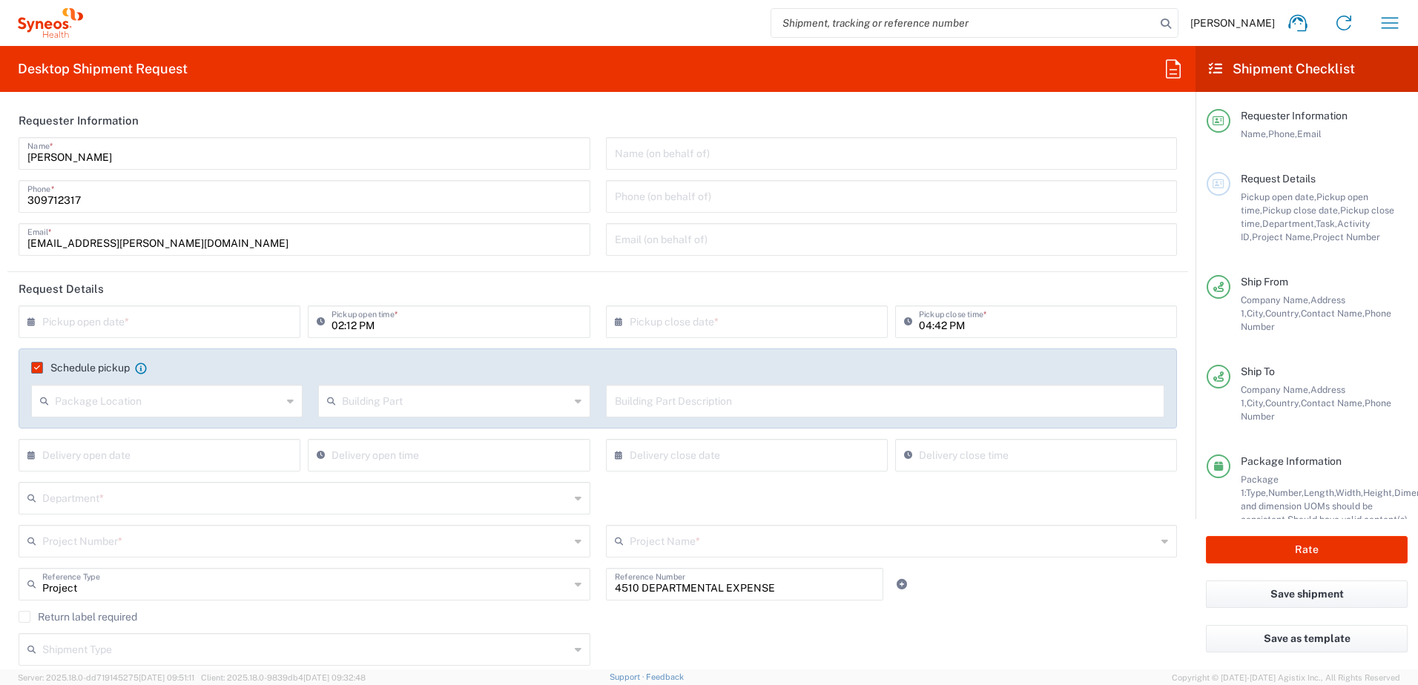
click at [165, 319] on input "text" at bounding box center [162, 321] width 241 height 26
click at [205, 410] on span "12" at bounding box center [205, 414] width 21 height 21
type input "[DATE]"
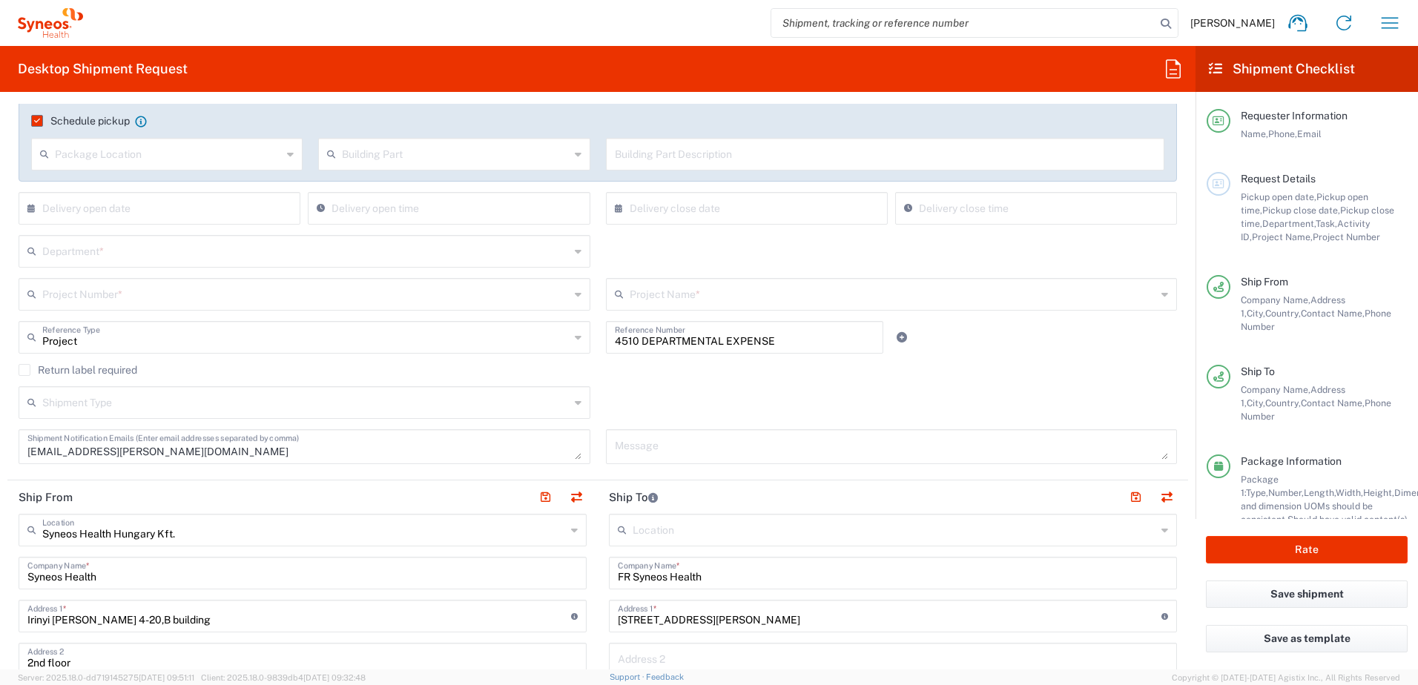
click at [120, 256] on input "text" at bounding box center [305, 250] width 527 height 26
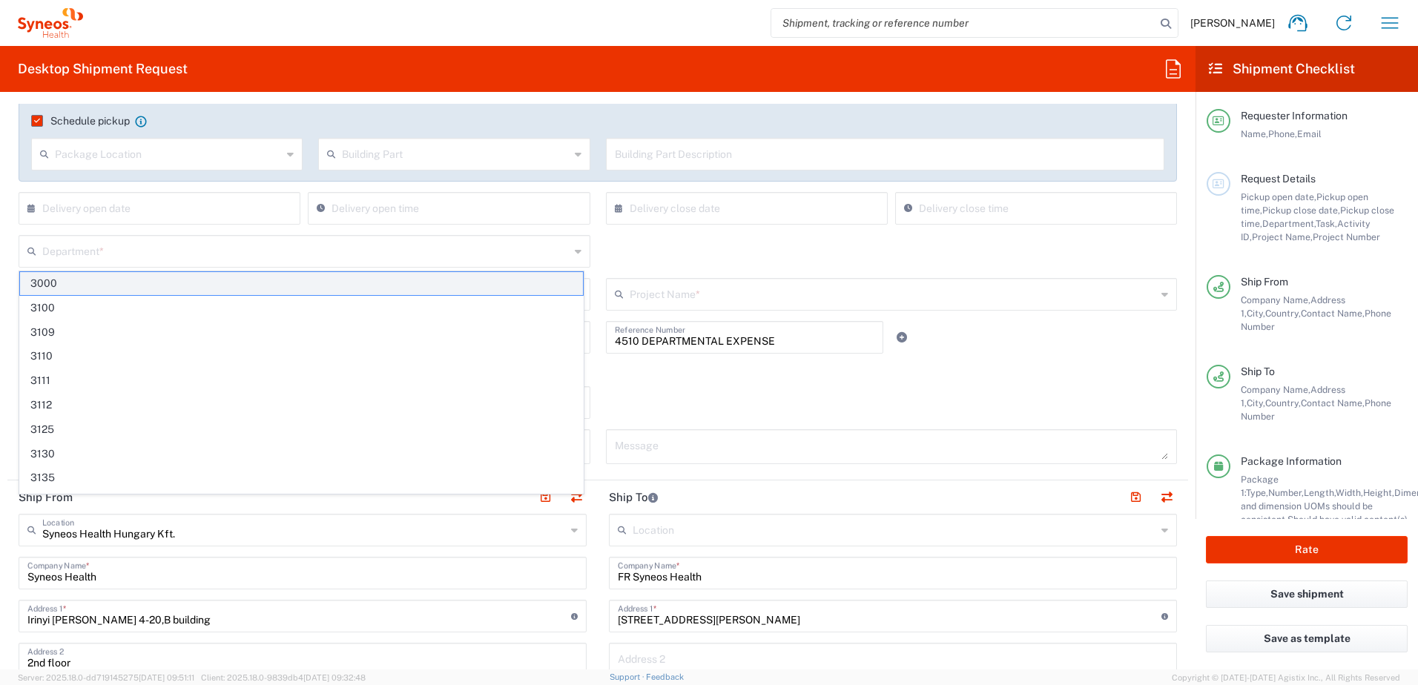
paste input "4510"
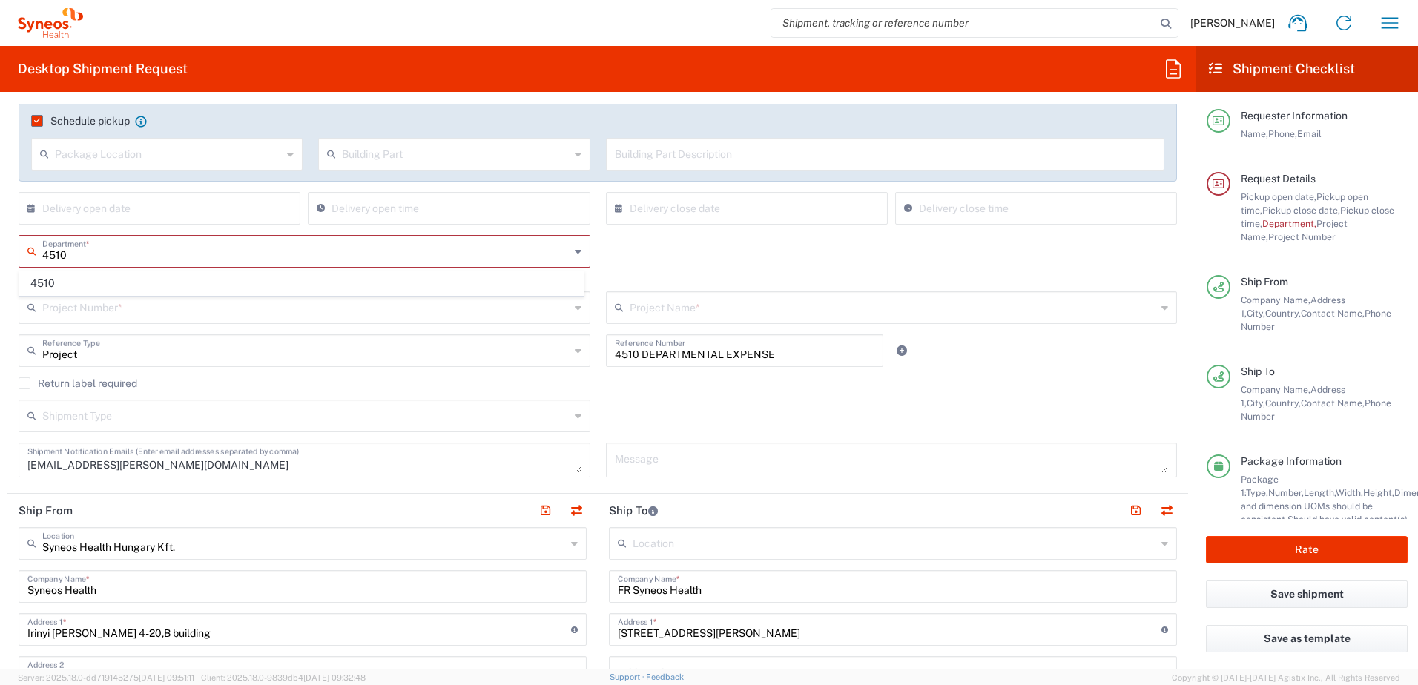
type input "4510"
click at [137, 283] on span "4510" at bounding box center [301, 283] width 563 height 23
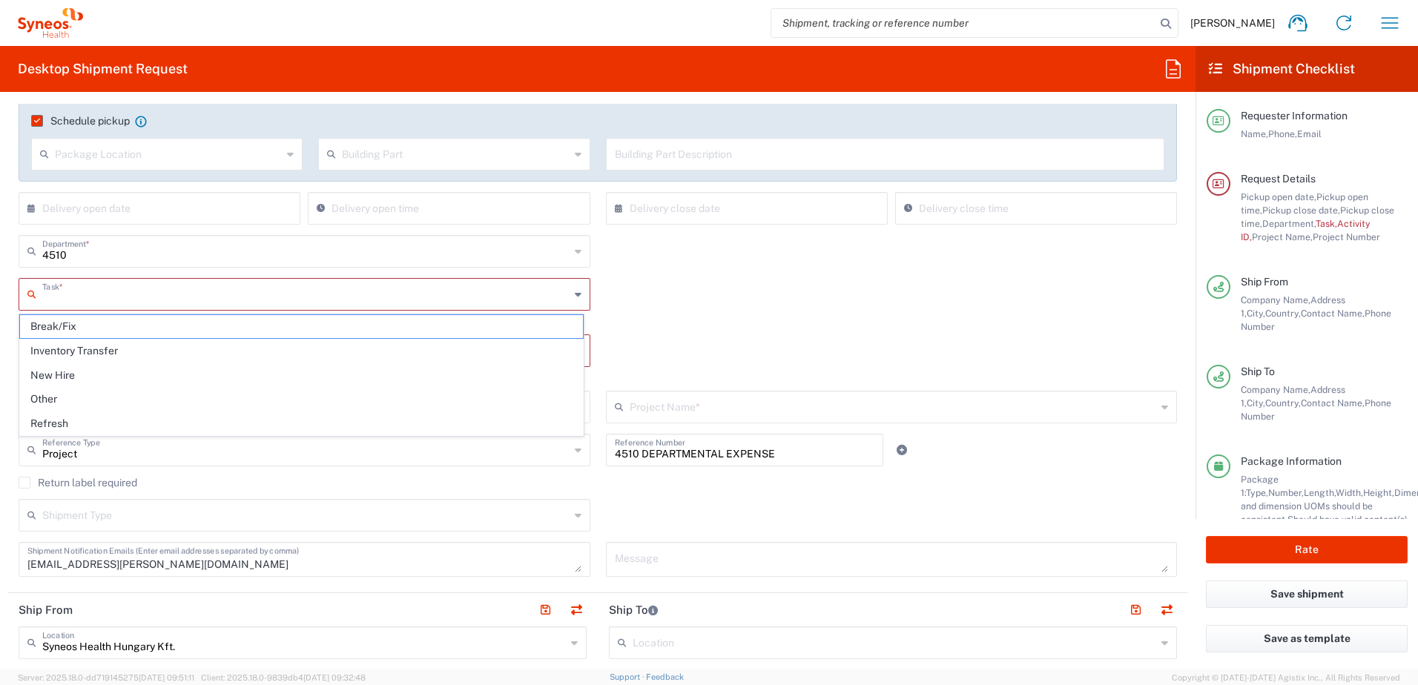
click at [135, 298] on input "text" at bounding box center [305, 293] width 527 height 26
click at [123, 354] on span "Inventory Transfer" at bounding box center [301, 351] width 563 height 23
type input "Inventory Transfer"
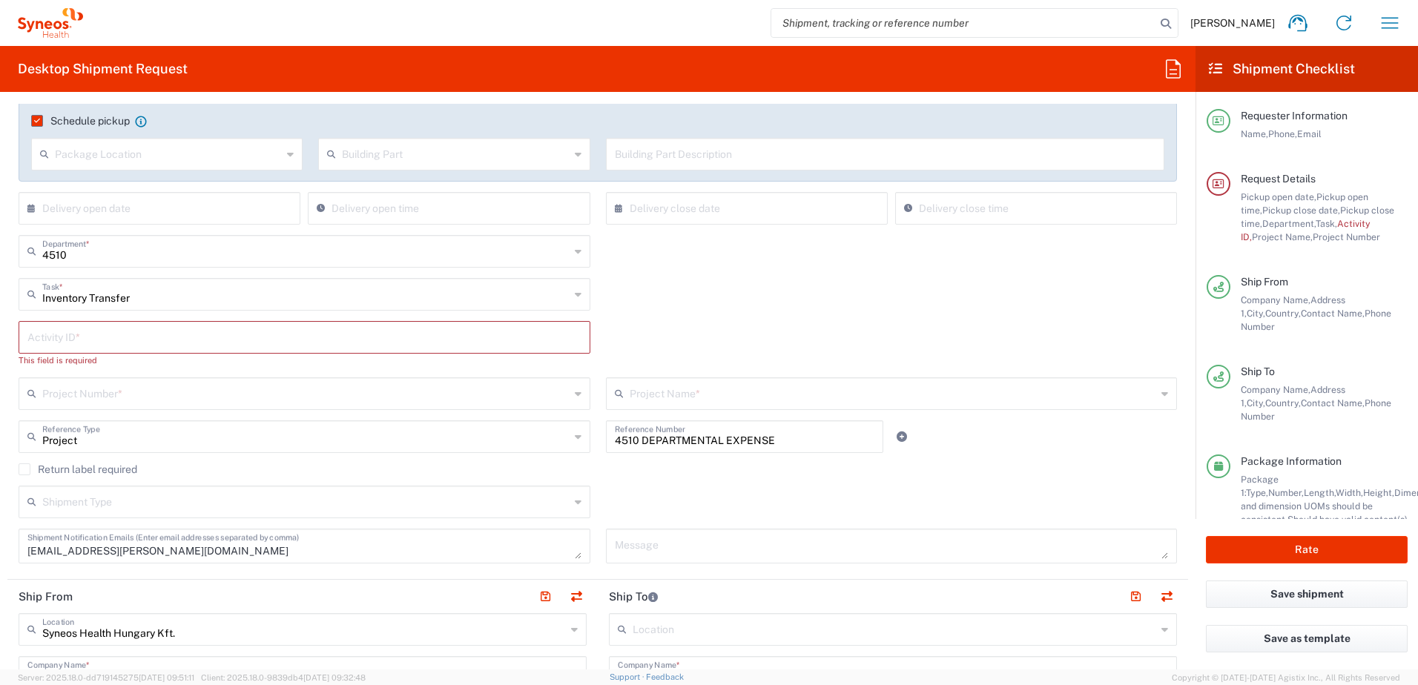
click at [122, 343] on input "text" at bounding box center [304, 336] width 554 height 26
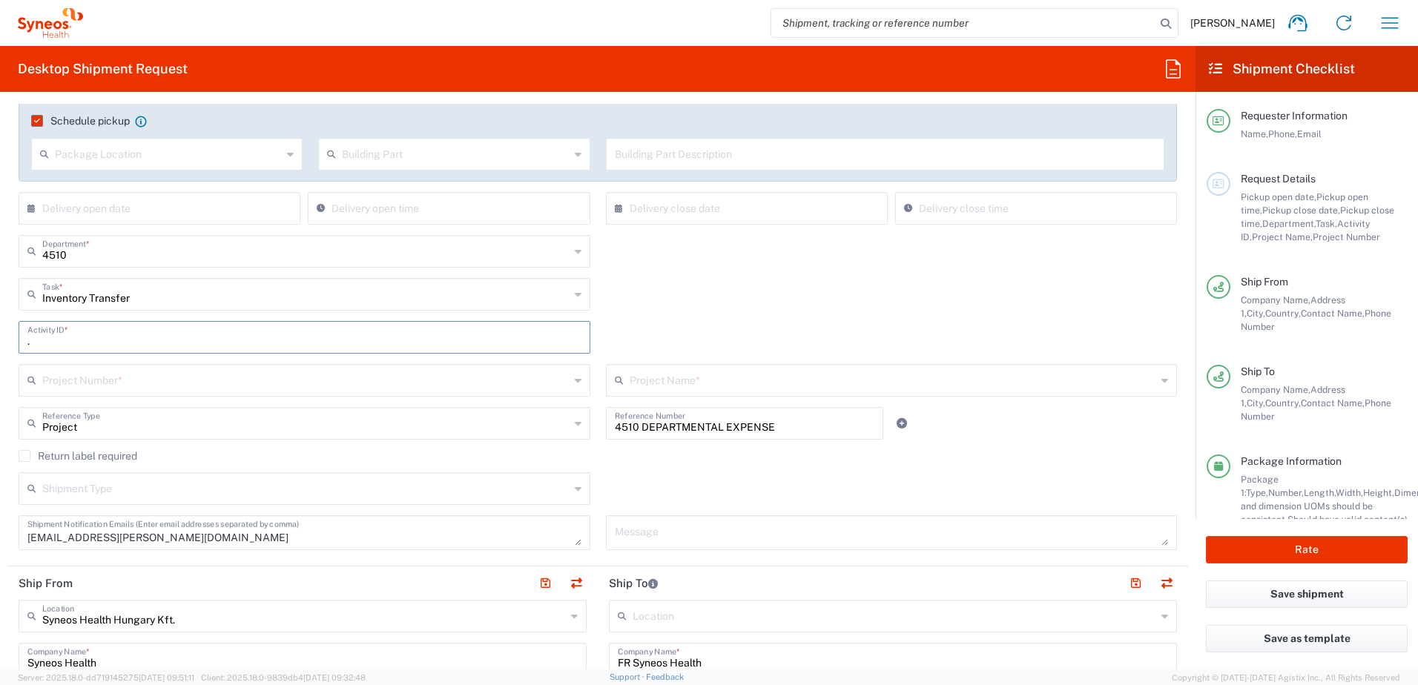
type input "."
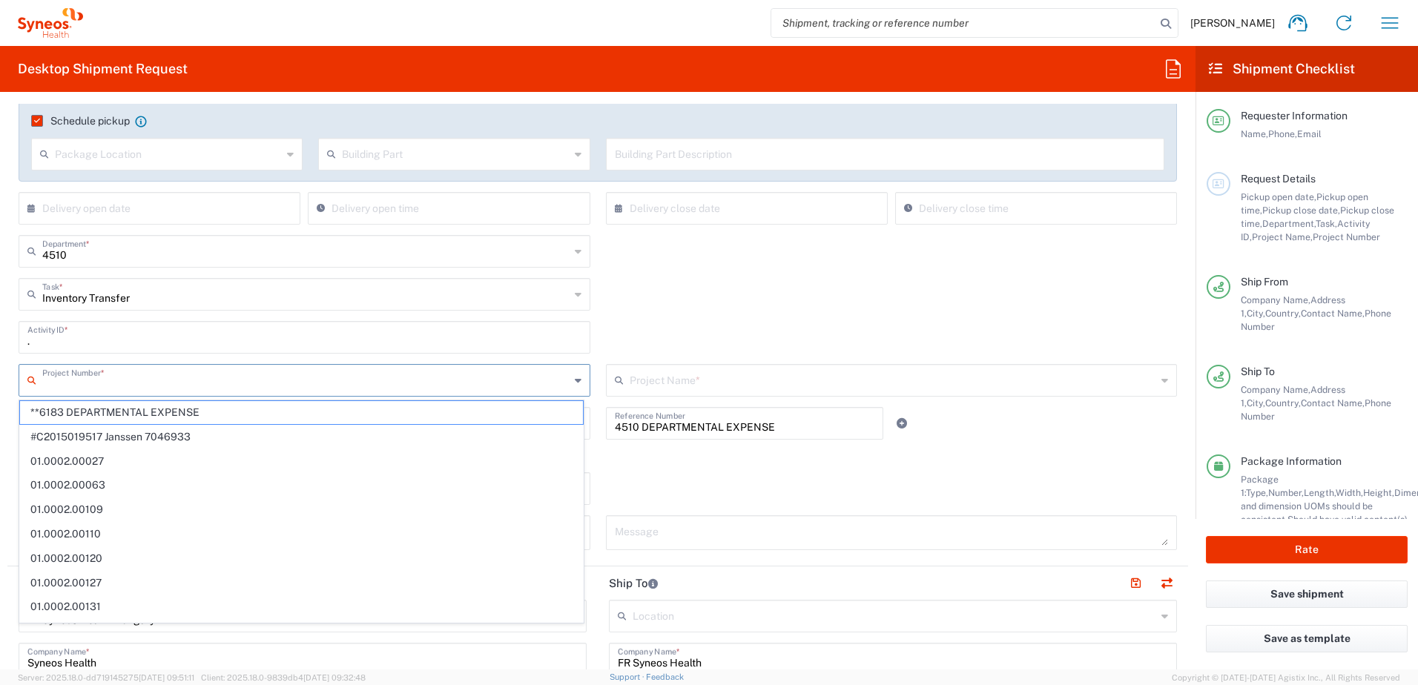
click at [397, 378] on input "text" at bounding box center [305, 379] width 527 height 26
click at [379, 409] on span "**6183 DEPARTMENTAL EXPENSE" at bounding box center [301, 412] width 563 height 23
type input "**6183 DEPARTMENTAL EXPENSE"
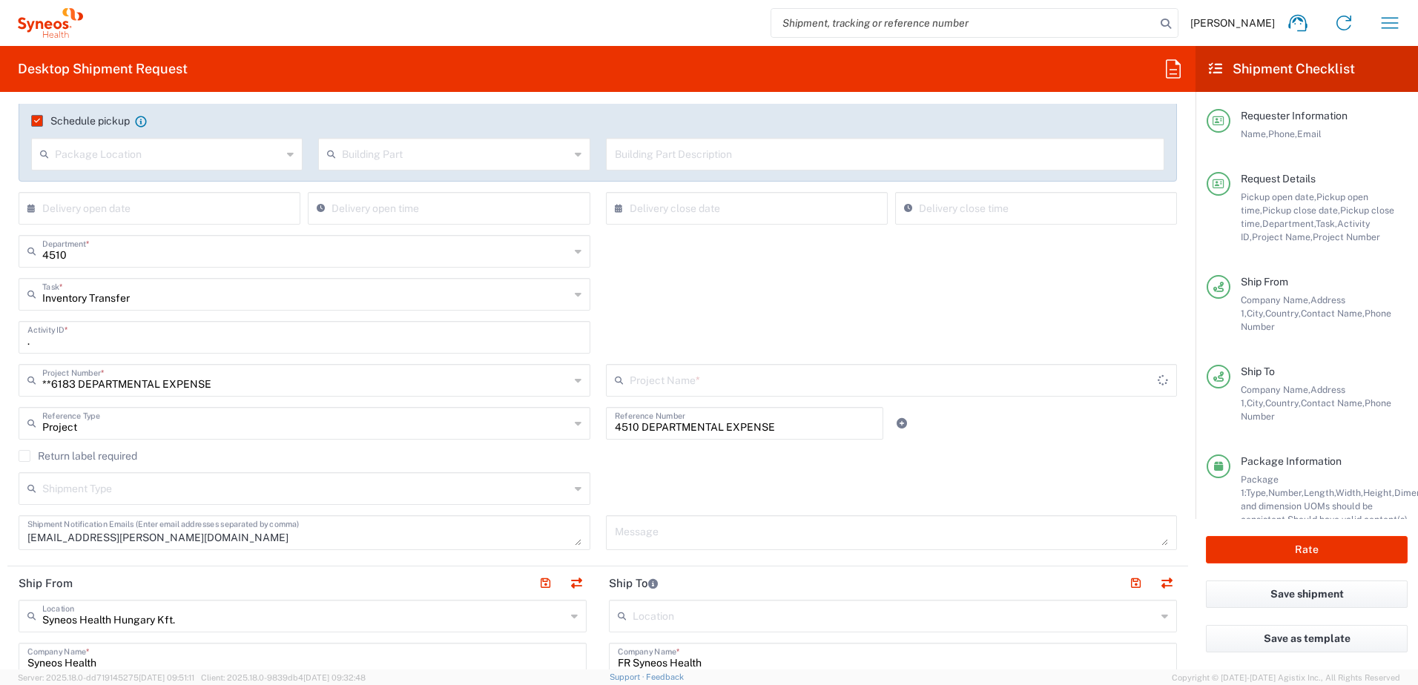
type input "6183"
drag, startPoint x: 778, startPoint y: 422, endPoint x: 589, endPoint y: 422, distance: 189.1
click at [589, 422] on div "Project Reference Type Project Account Type Activity ID Airline Appointment Num…" at bounding box center [598, 428] width 1174 height 43
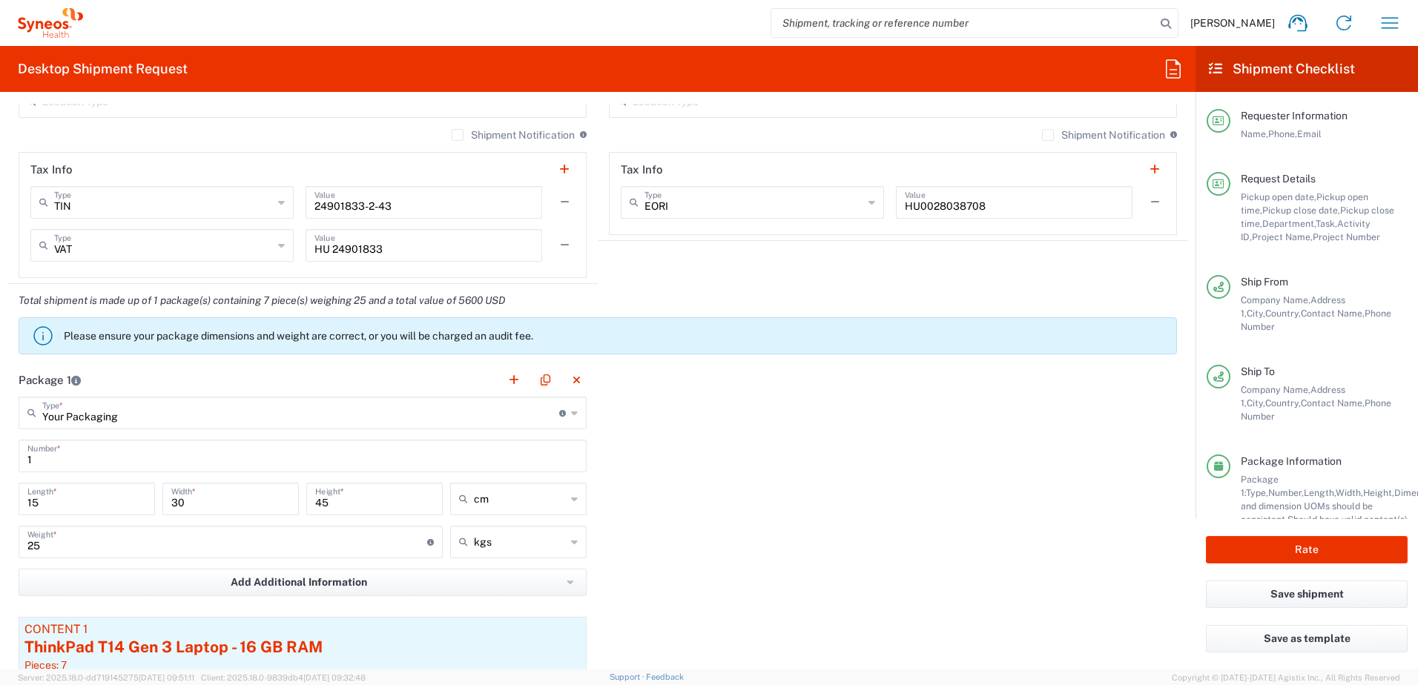
scroll to position [1236, 0]
click at [1300, 544] on button "Rate" at bounding box center [1307, 549] width 202 height 27
type input "**6183 DEPARTMENTAL EXPENSE"
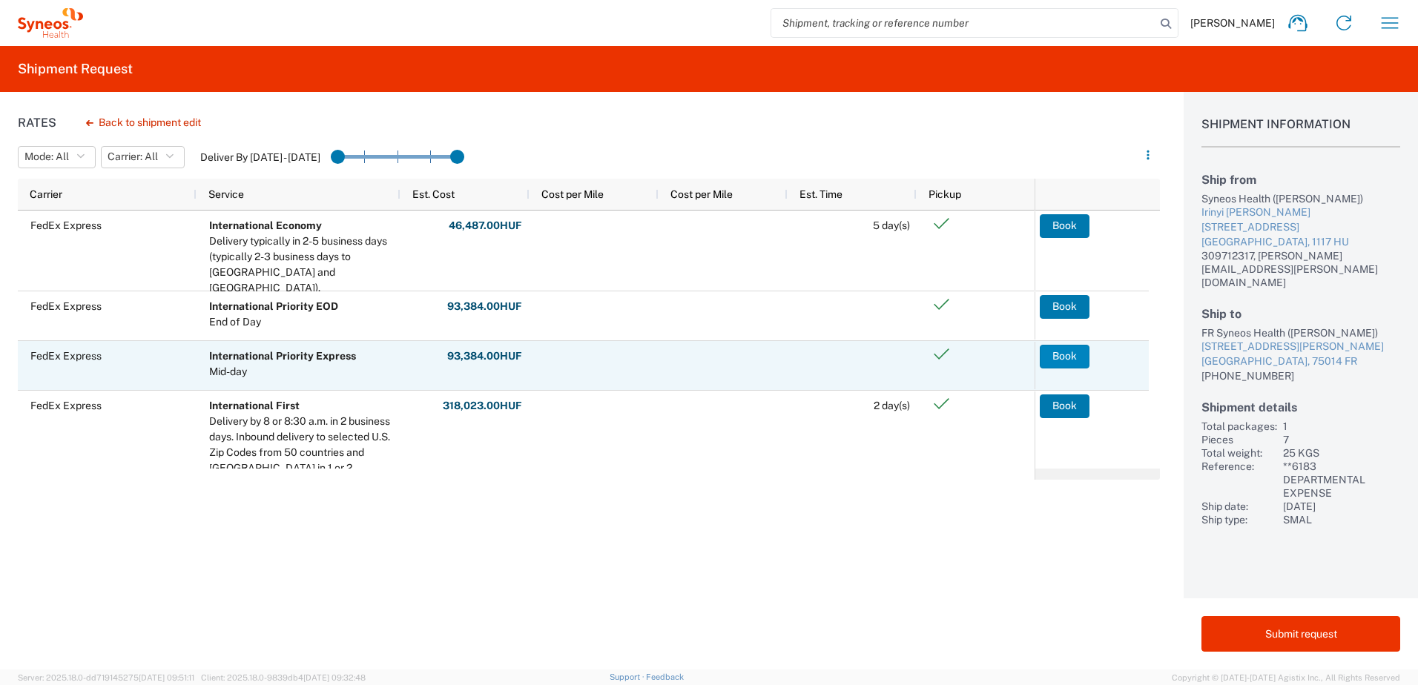
click at [1066, 355] on button "Book" at bounding box center [1065, 357] width 50 height 24
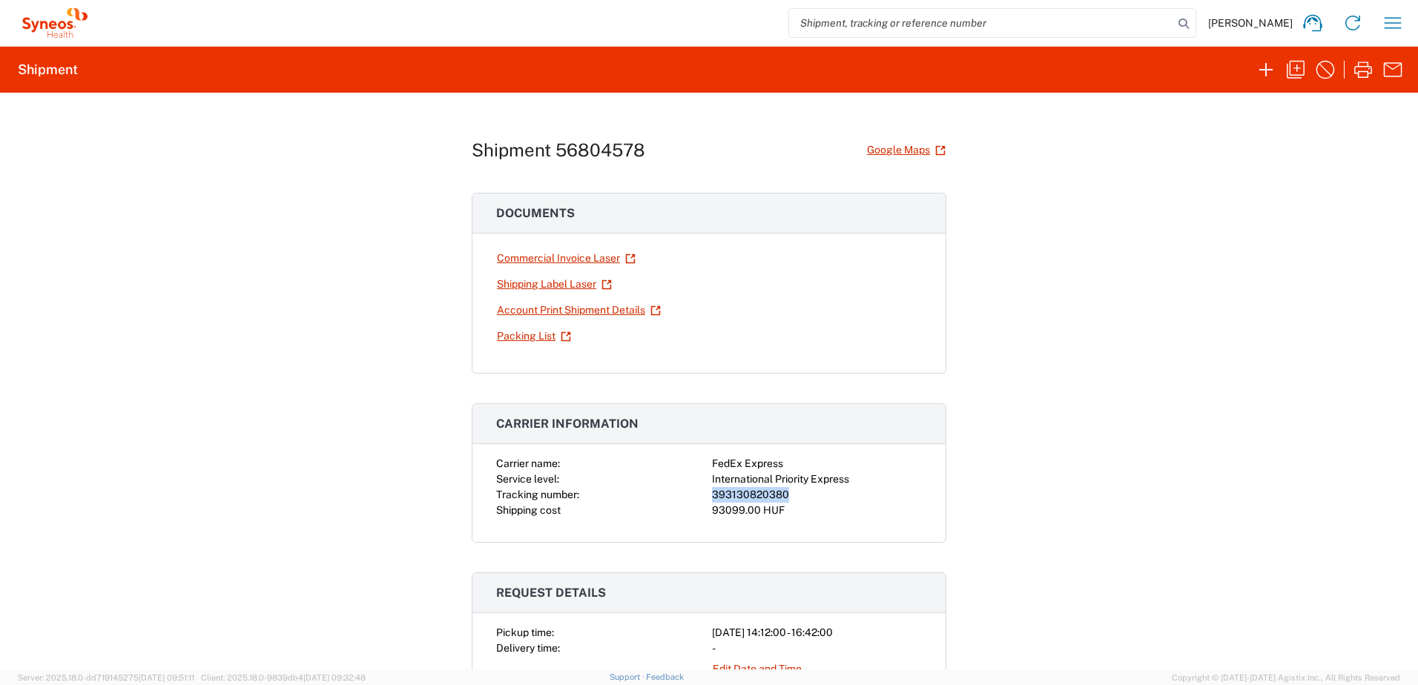
drag, startPoint x: 783, startPoint y: 495, endPoint x: 708, endPoint y: 493, distance: 75.7
click at [712, 493] on div "393130820380" at bounding box center [817, 495] width 210 height 16
copy div "393130820380"
click at [539, 283] on link "Shipping Label Laser" at bounding box center [554, 284] width 116 height 26
